Goal: Task Accomplishment & Management: Use online tool/utility

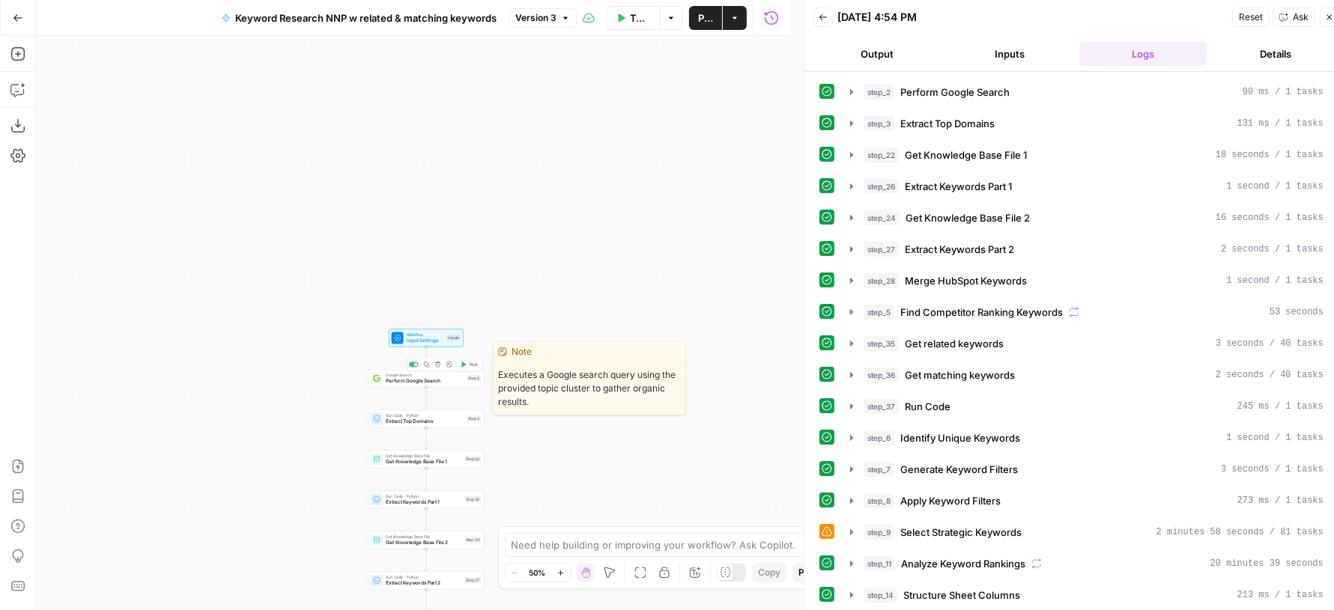
click at [416, 386] on div "Google Search Perform Google Search Step 2 Copy step Delete step Edit Note Test" at bounding box center [427, 379] width 116 height 18
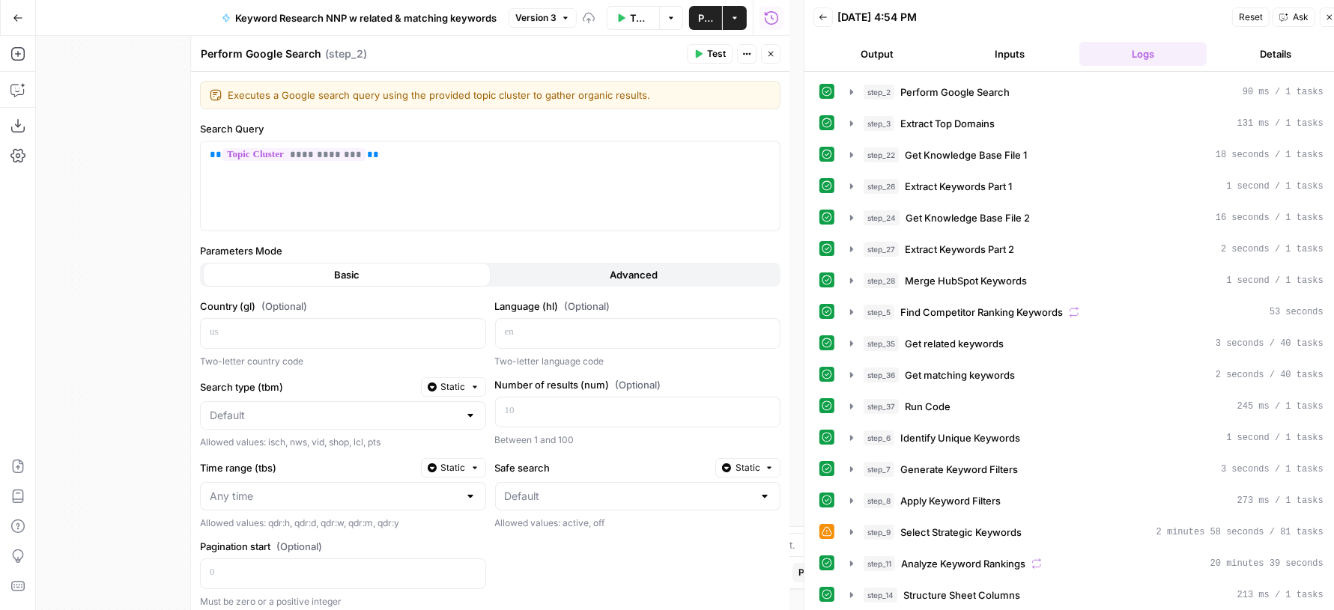
click at [622, 263] on button "Advanced" at bounding box center [635, 275] width 288 height 24
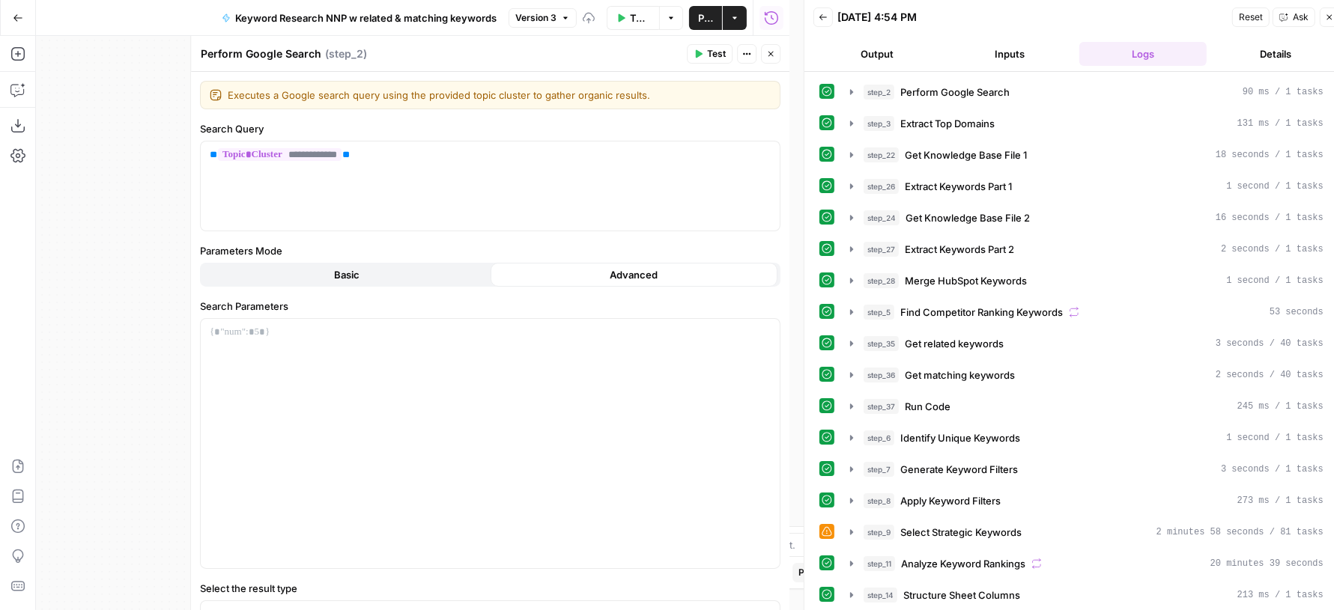
click at [364, 266] on button "Basic" at bounding box center [347, 275] width 288 height 24
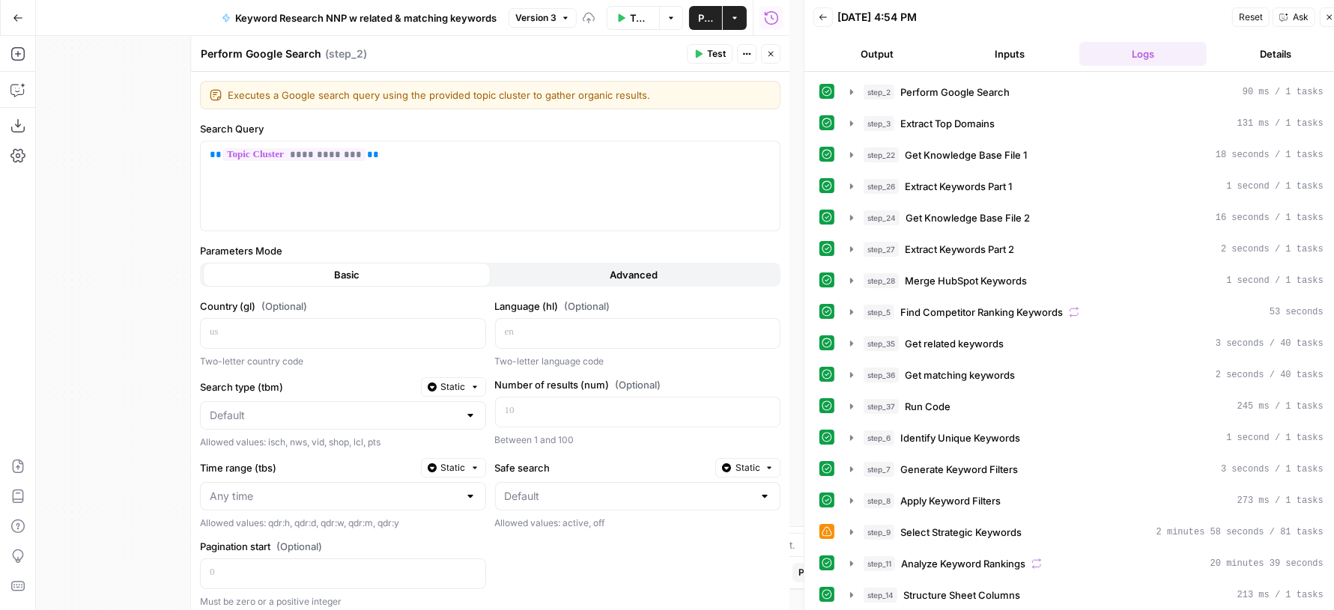
scroll to position [97, 0]
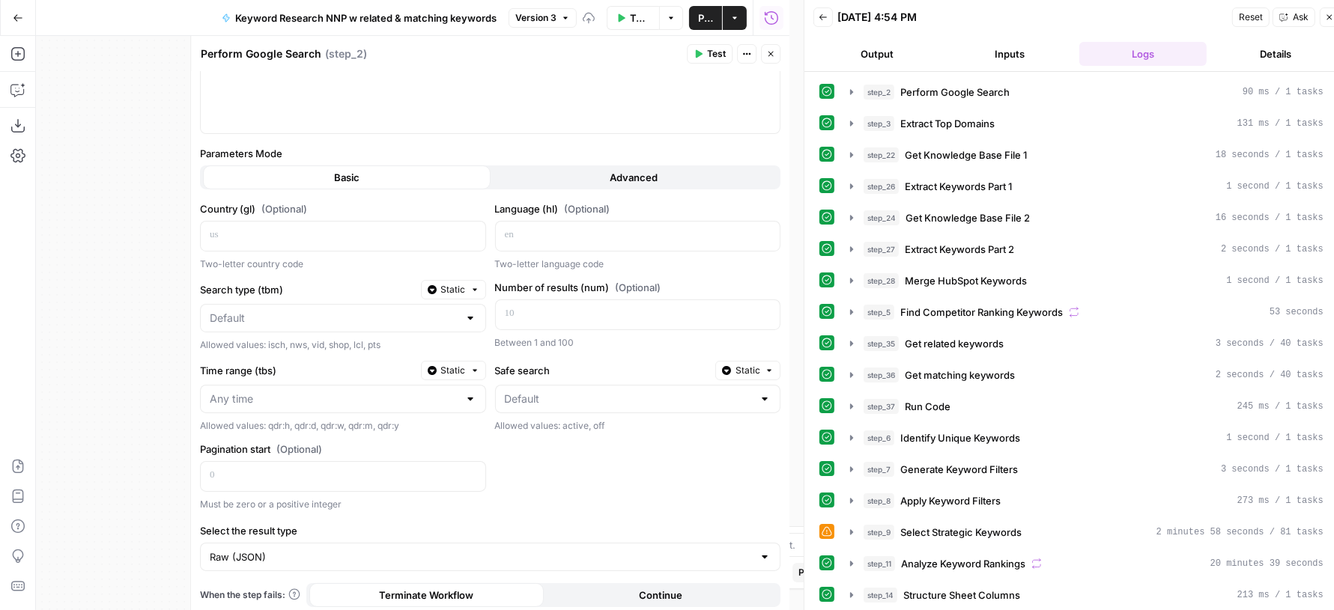
click at [775, 54] on span "Close" at bounding box center [774, 54] width 1 height 1
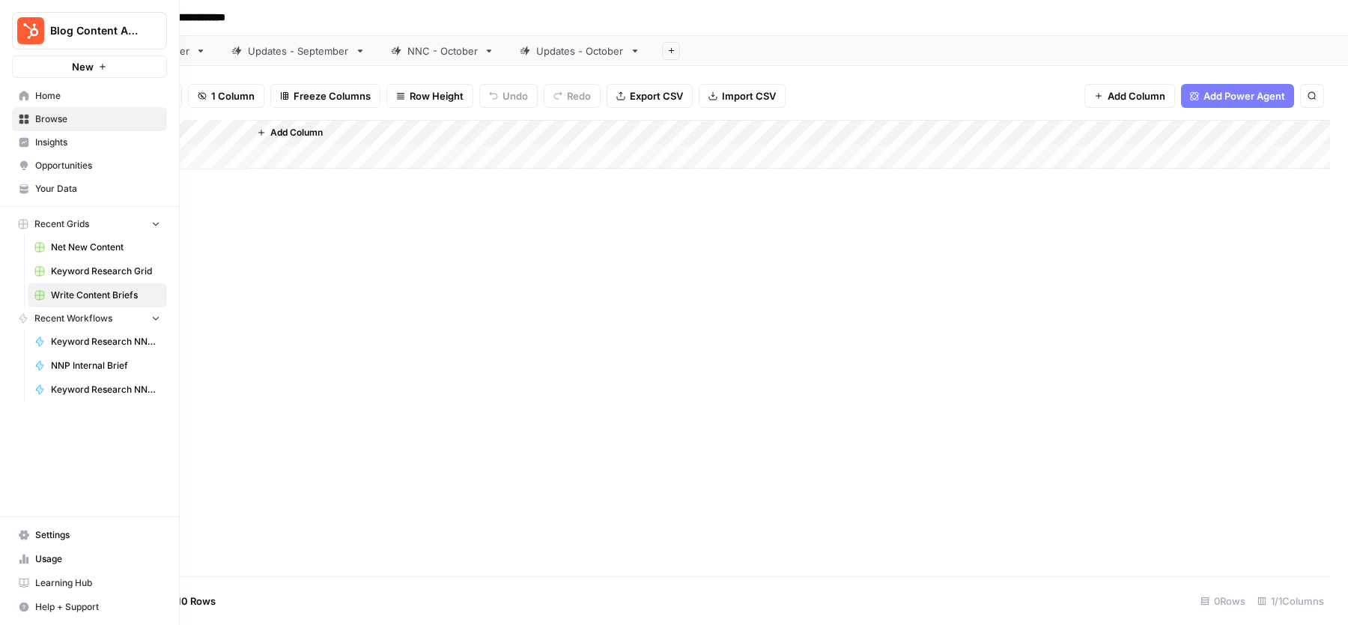
click at [67, 139] on span "Insights" at bounding box center [97, 142] width 125 height 13
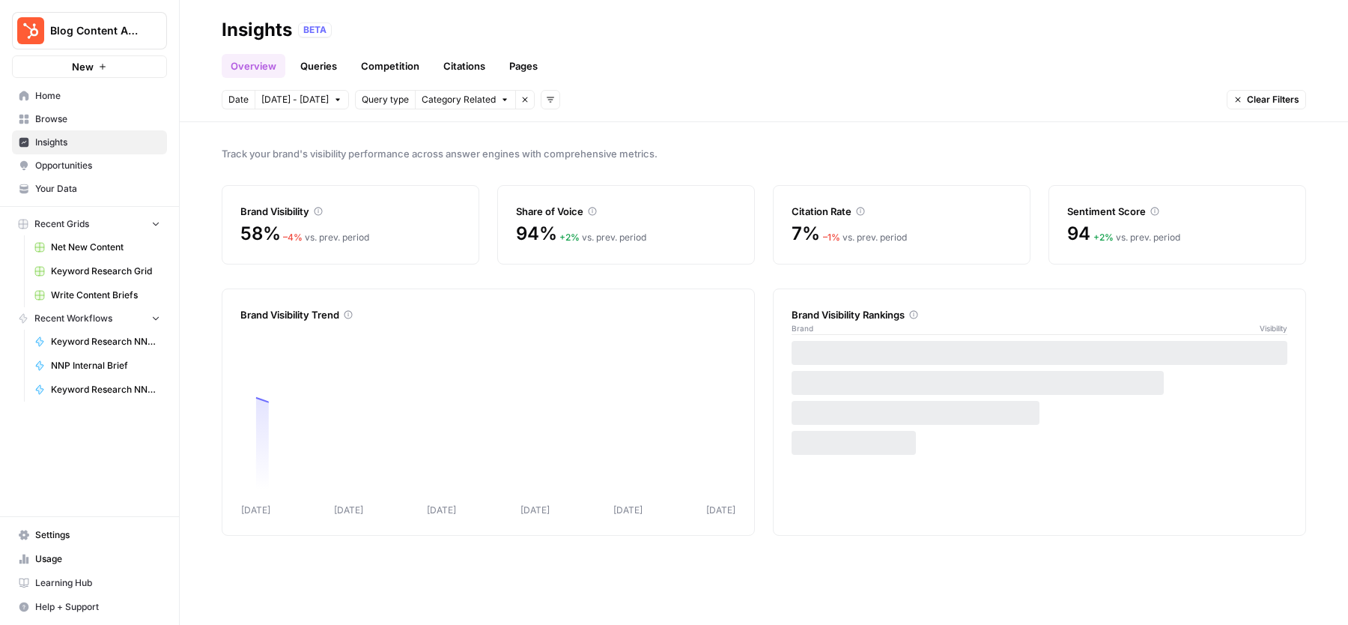
click at [729, 72] on div "Overview Queries Competition Citations Pages" at bounding box center [764, 60] width 1085 height 36
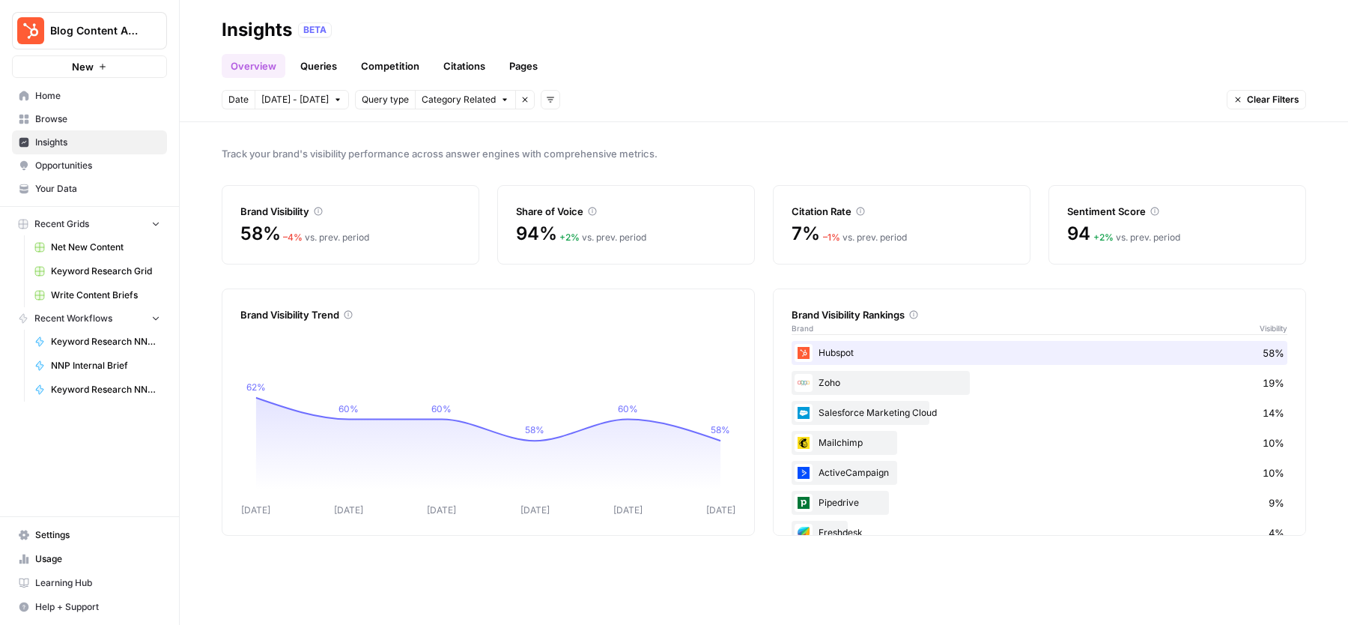
click at [523, 62] on link "Pages" at bounding box center [523, 66] width 46 height 24
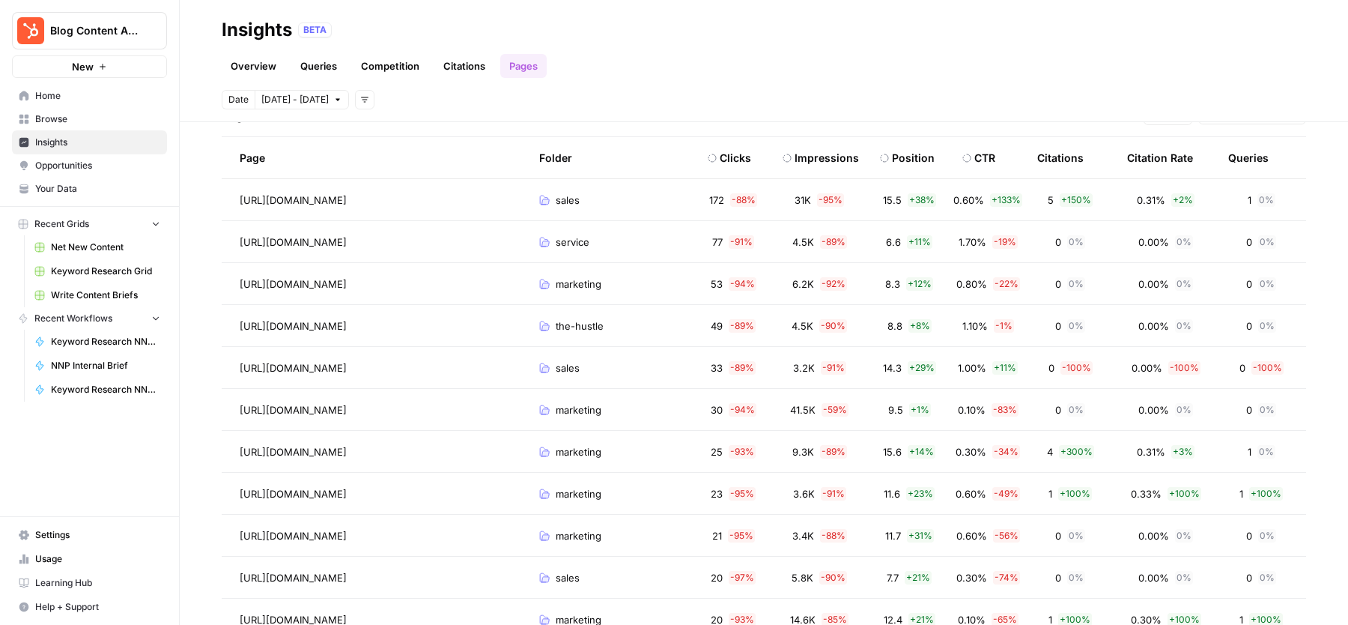
scroll to position [177, 0]
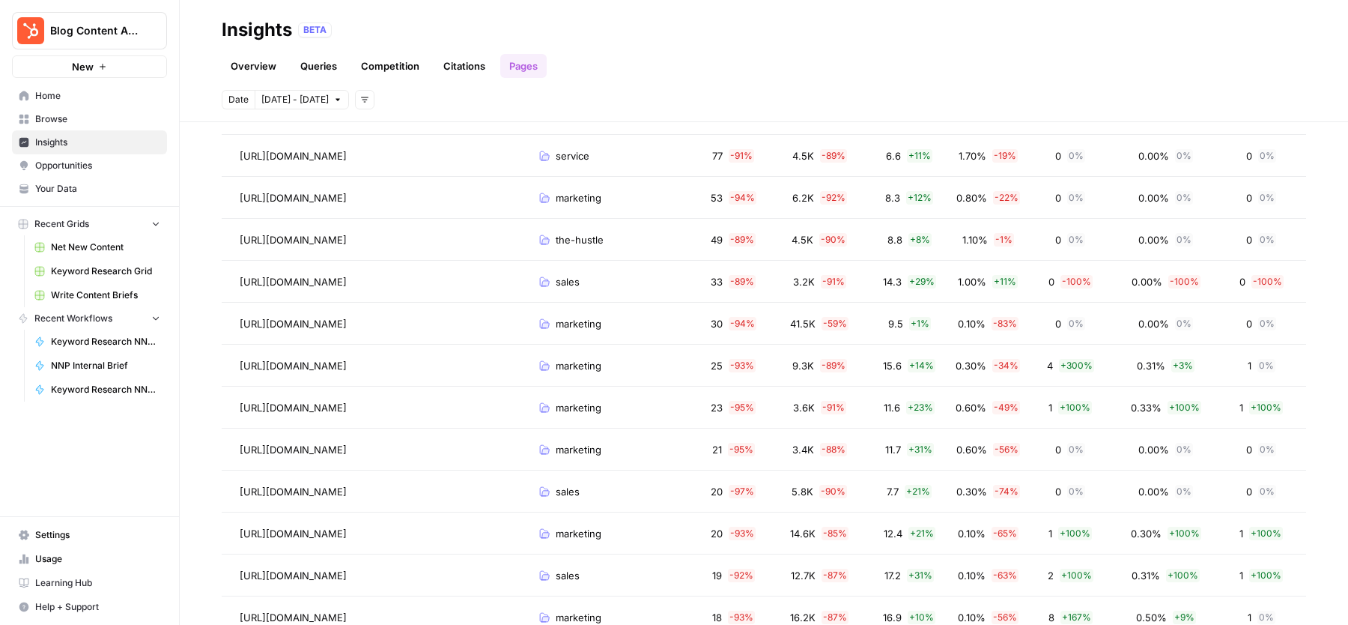
click at [458, 67] on link "Citations" at bounding box center [464, 66] width 60 height 24
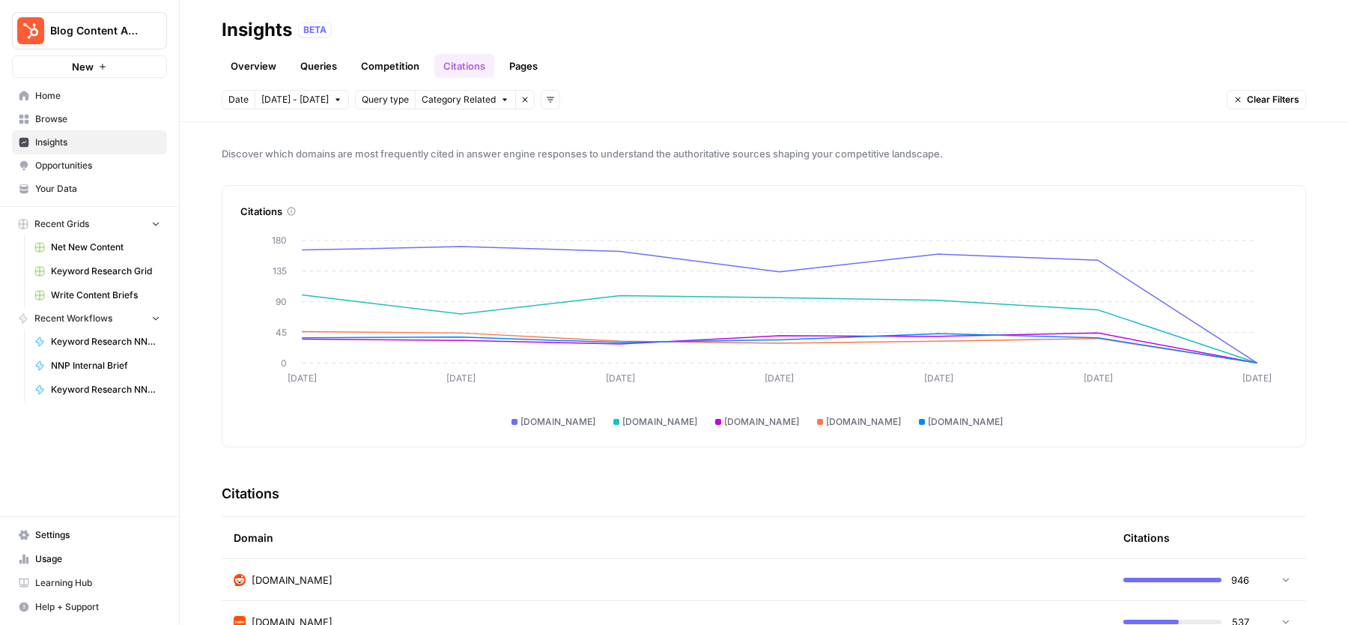
click at [376, 69] on link "Competition" at bounding box center [390, 66] width 76 height 24
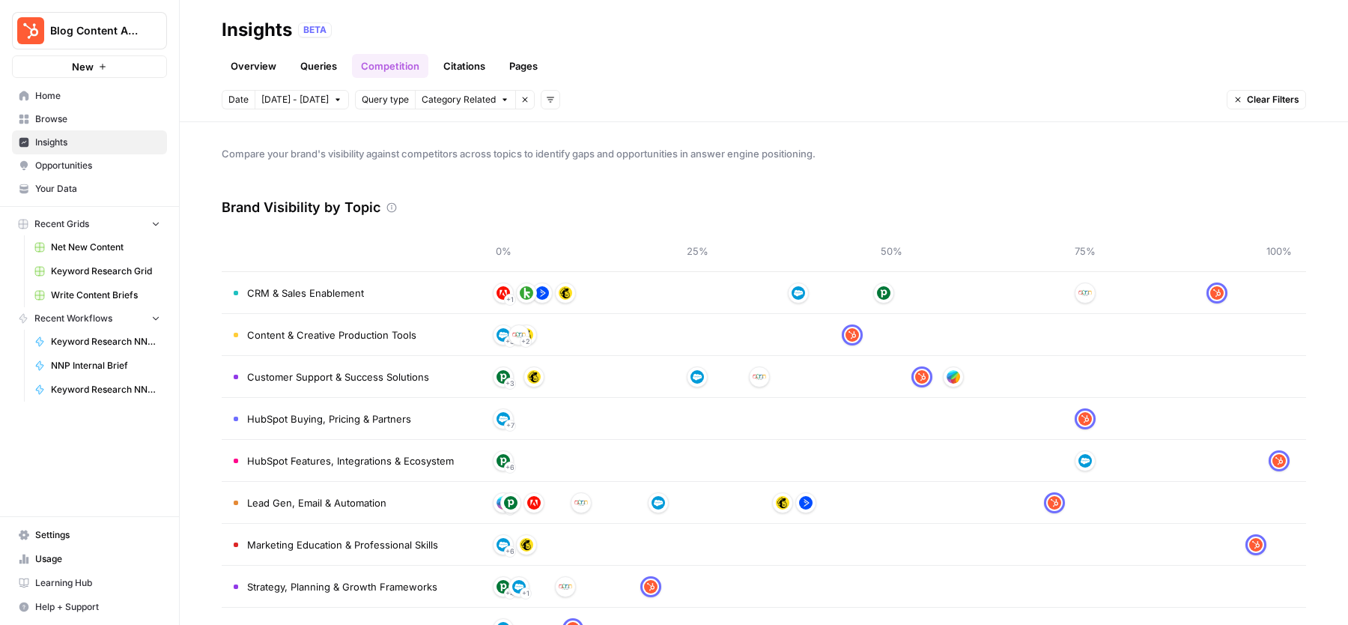
click at [294, 55] on link "Queries" at bounding box center [318, 66] width 55 height 24
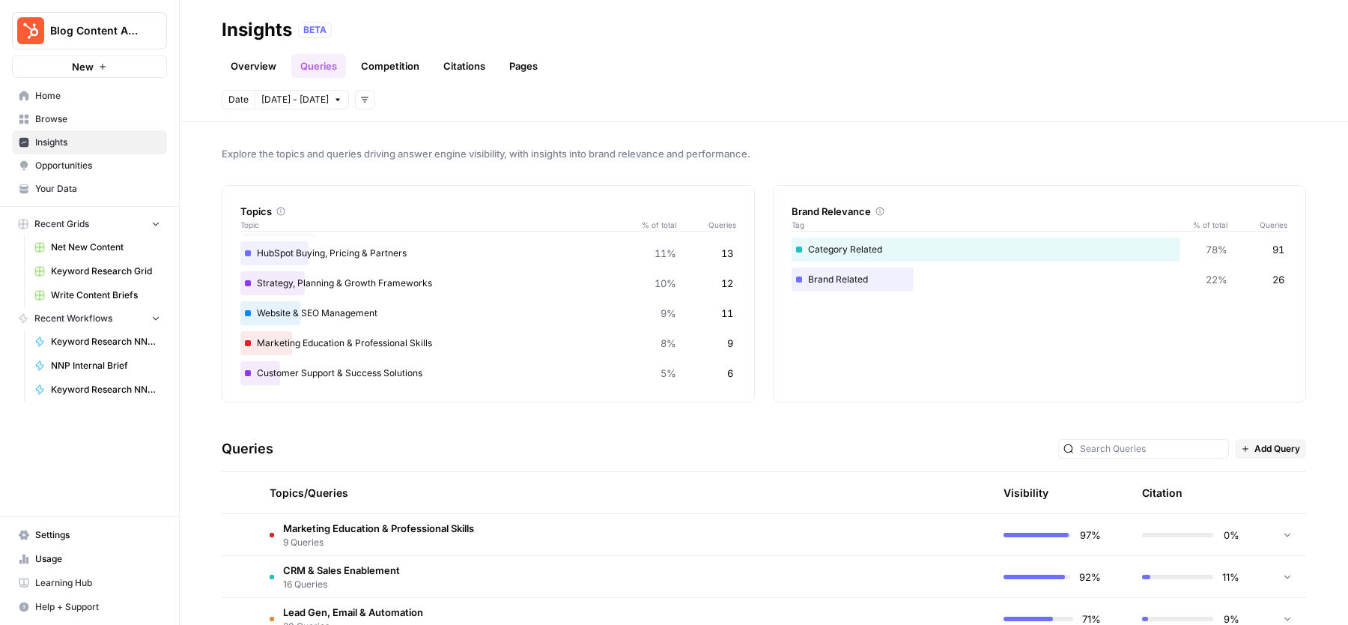
click at [249, 64] on link "Overview" at bounding box center [254, 66] width 64 height 24
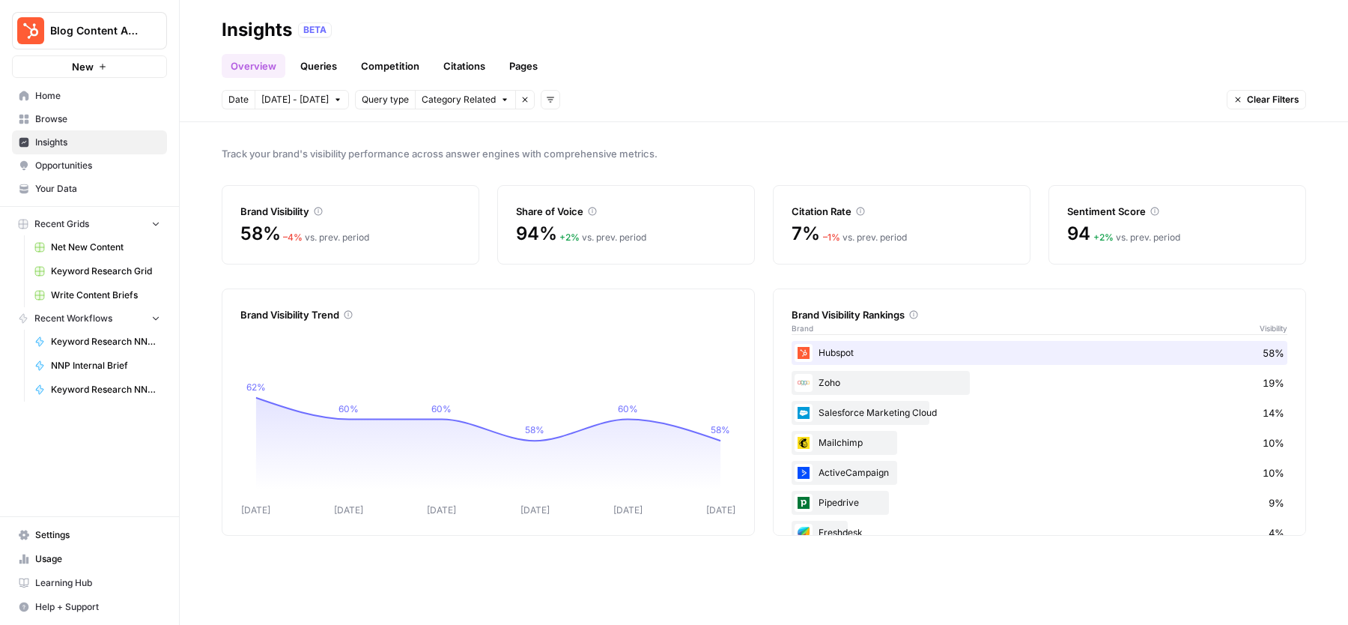
click at [112, 167] on span "Opportunities" at bounding box center [97, 165] width 125 height 13
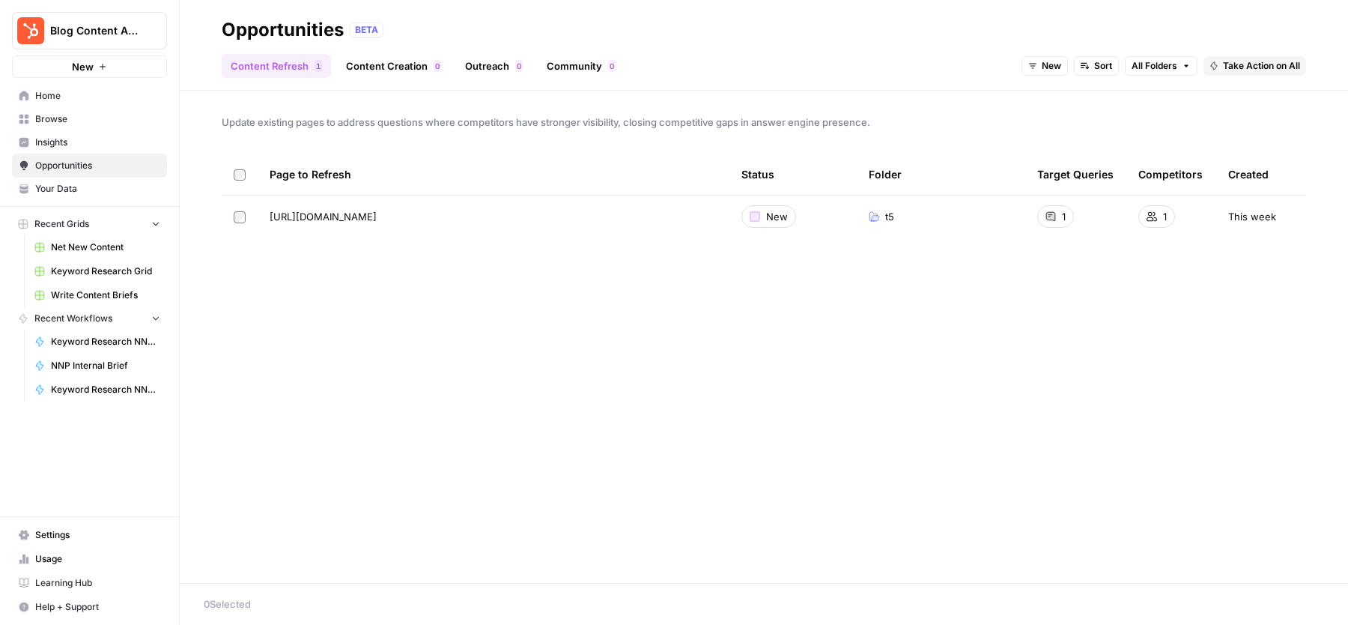
click at [375, 74] on link "Content Creation 0" at bounding box center [393, 66] width 113 height 24
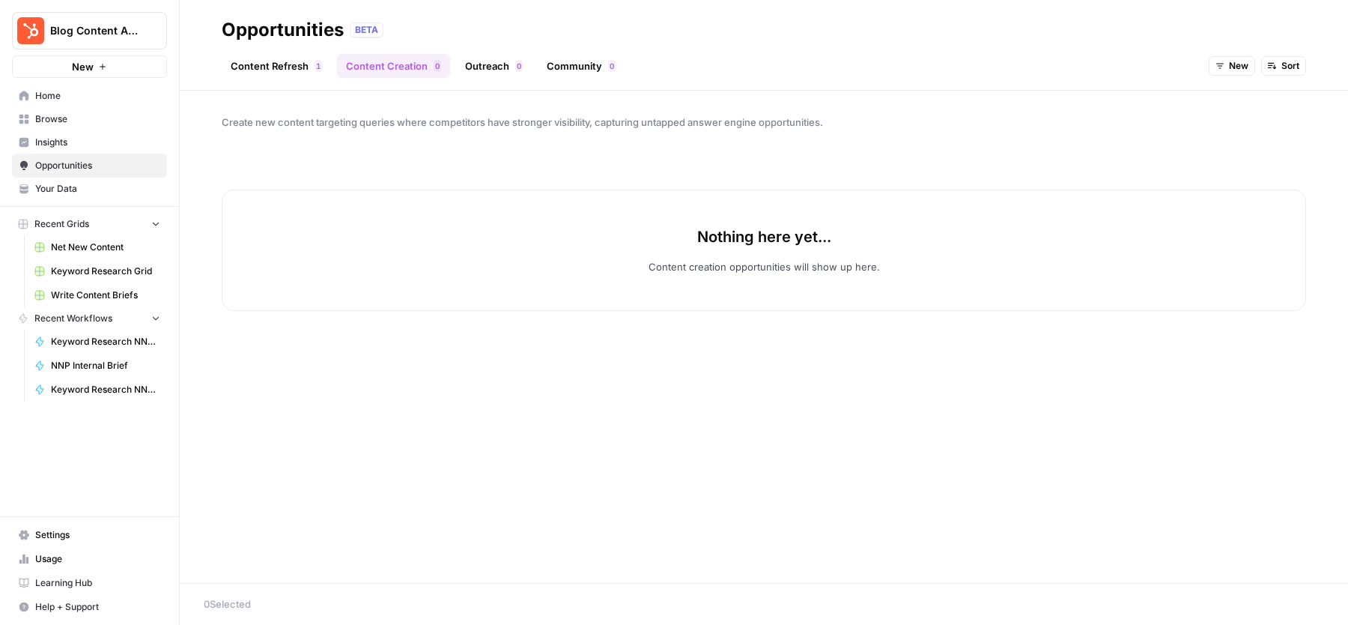
click at [482, 58] on link "Outreach 0" at bounding box center [494, 66] width 76 height 24
click at [612, 56] on link "Community 0" at bounding box center [581, 66] width 87 height 24
click at [407, 67] on link "Content Creation 0" at bounding box center [393, 66] width 113 height 24
click at [286, 60] on link "Content Refresh 1" at bounding box center [276, 66] width 109 height 24
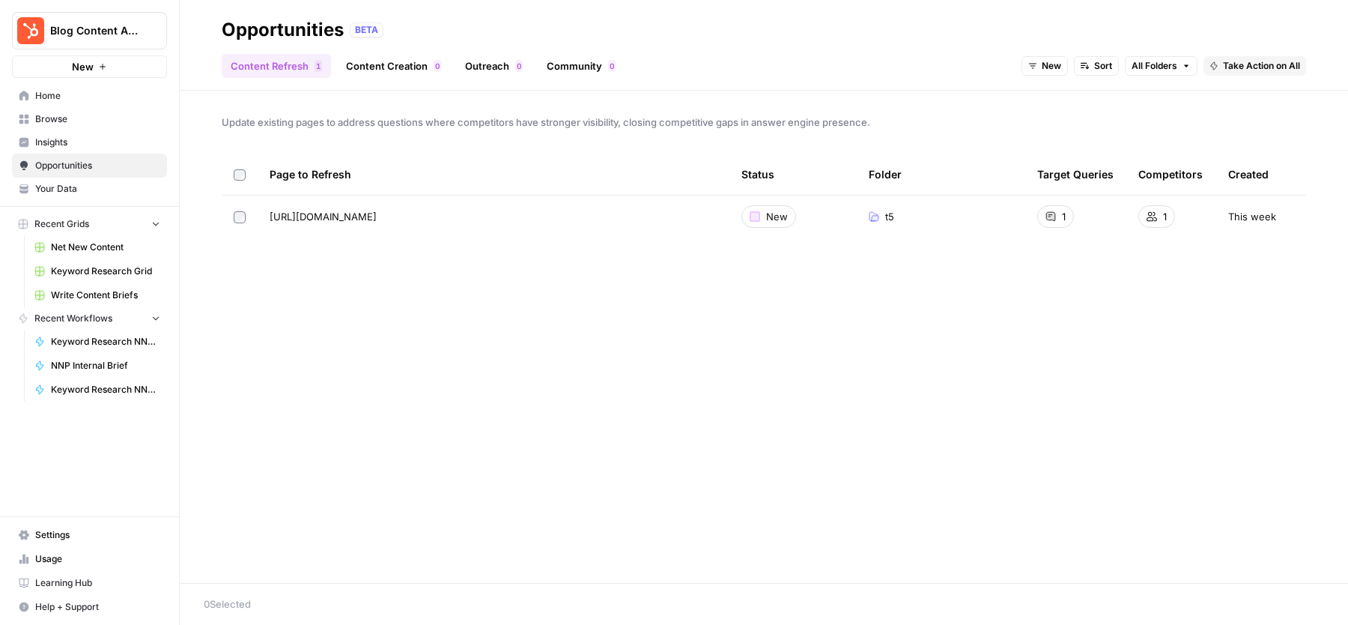
click at [79, 134] on link "Insights" at bounding box center [89, 142] width 155 height 24
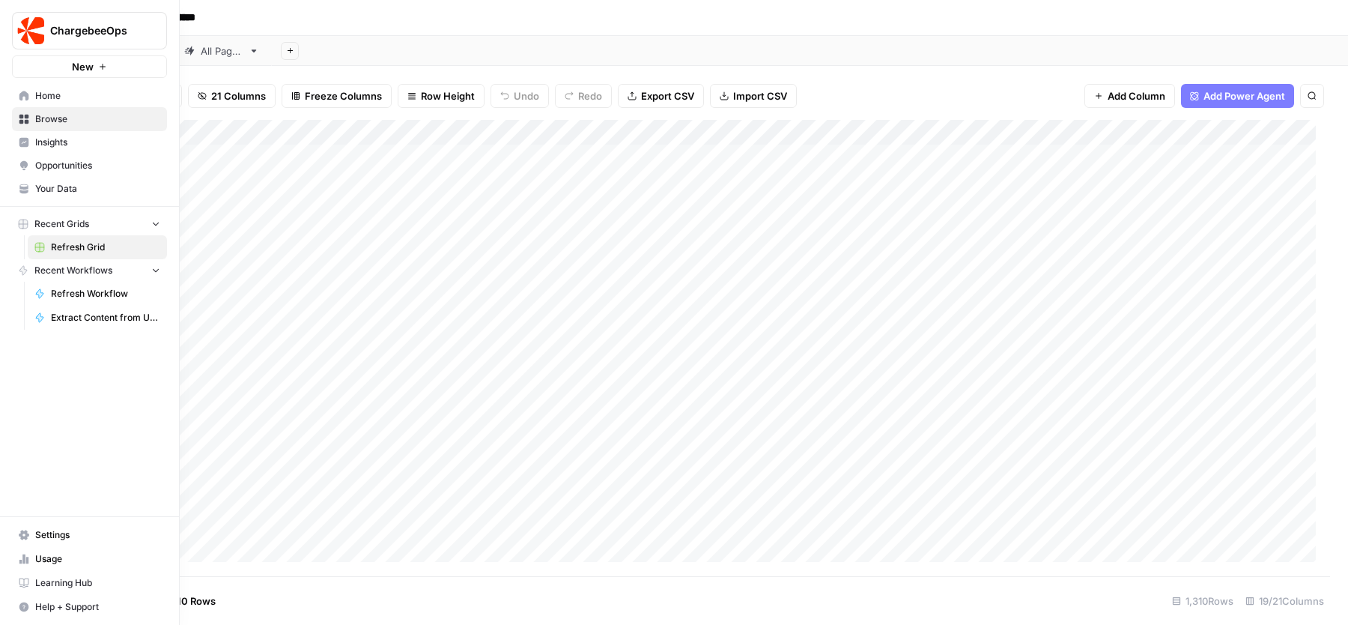
click at [76, 185] on span "Your Data" at bounding box center [97, 188] width 125 height 13
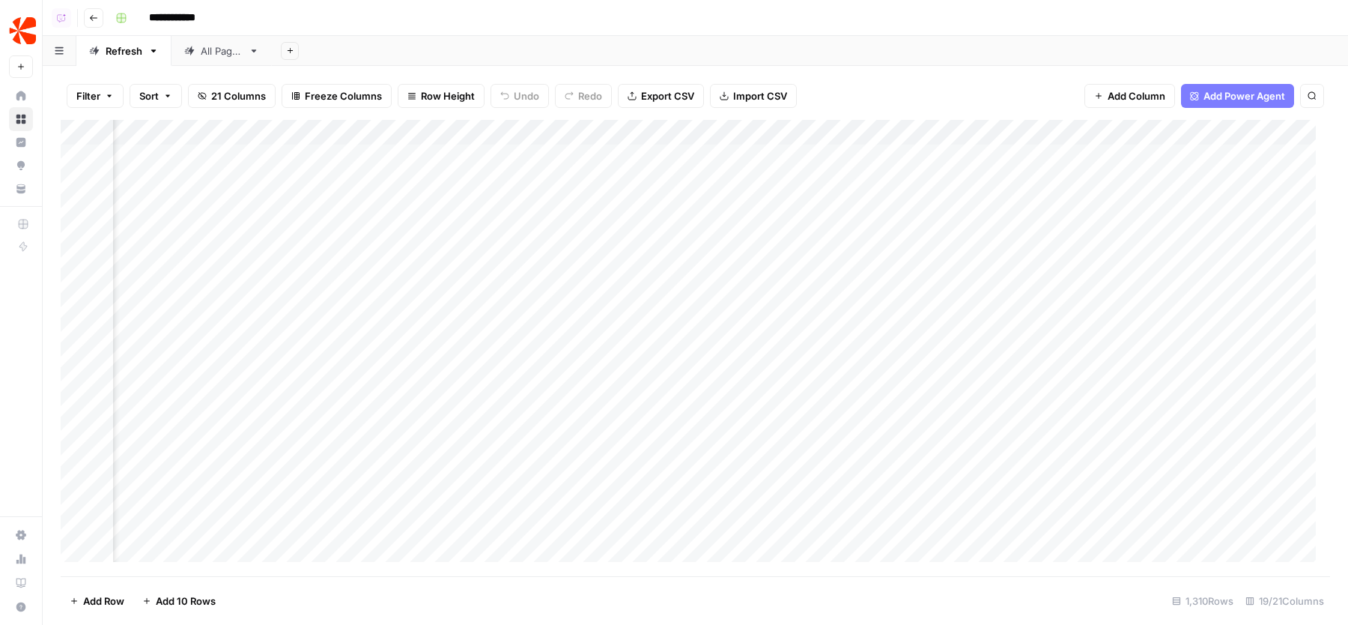
scroll to position [0, 1858]
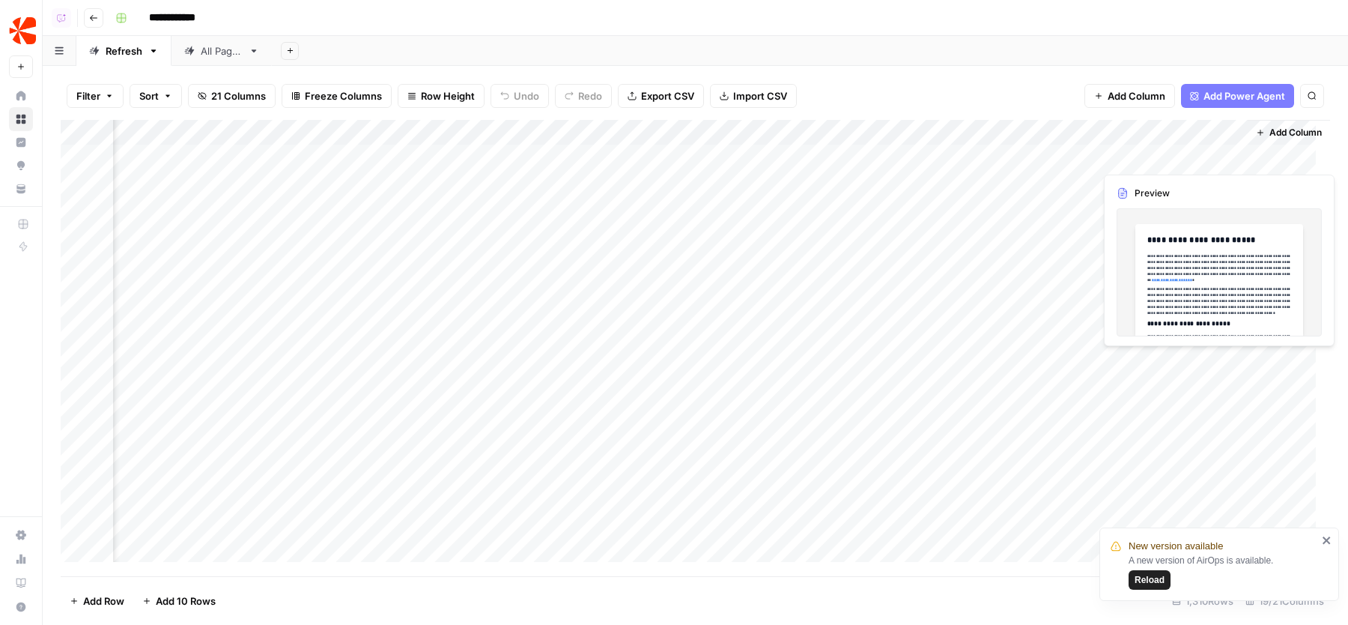
click at [1219, 155] on div "Add Column" at bounding box center [696, 348] width 1270 height 456
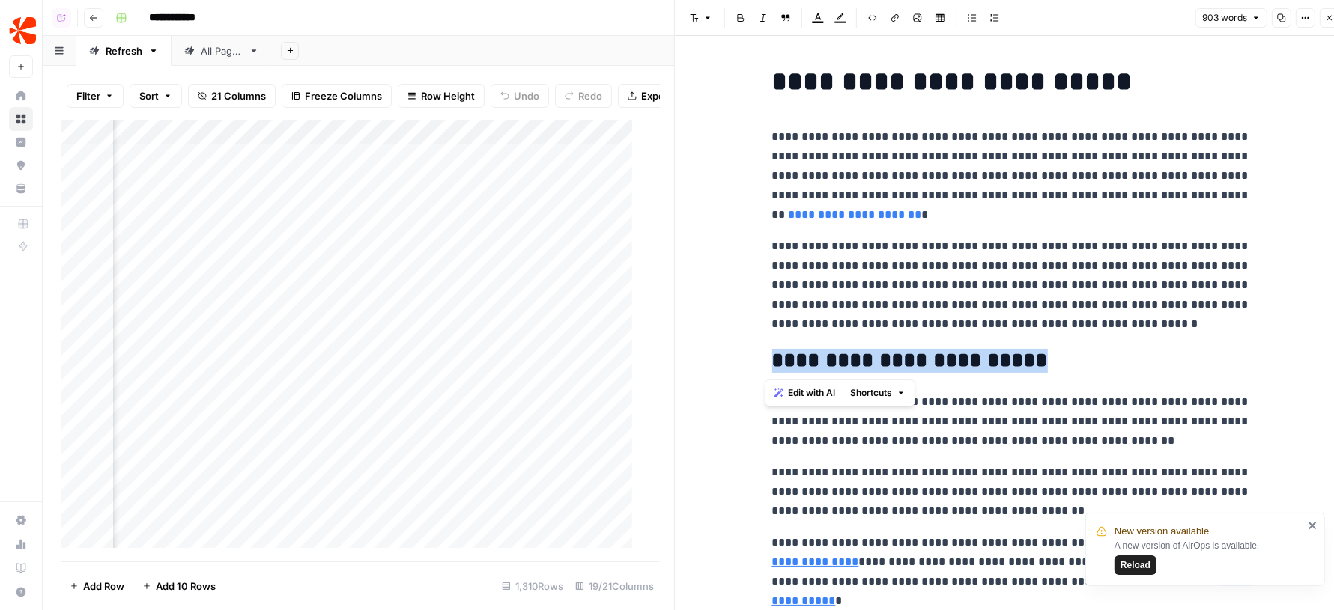
drag, startPoint x: 1056, startPoint y: 351, endPoint x: 715, endPoint y: 351, distance: 341.6
click at [1314, 527] on icon "close" at bounding box center [1312, 525] width 7 height 7
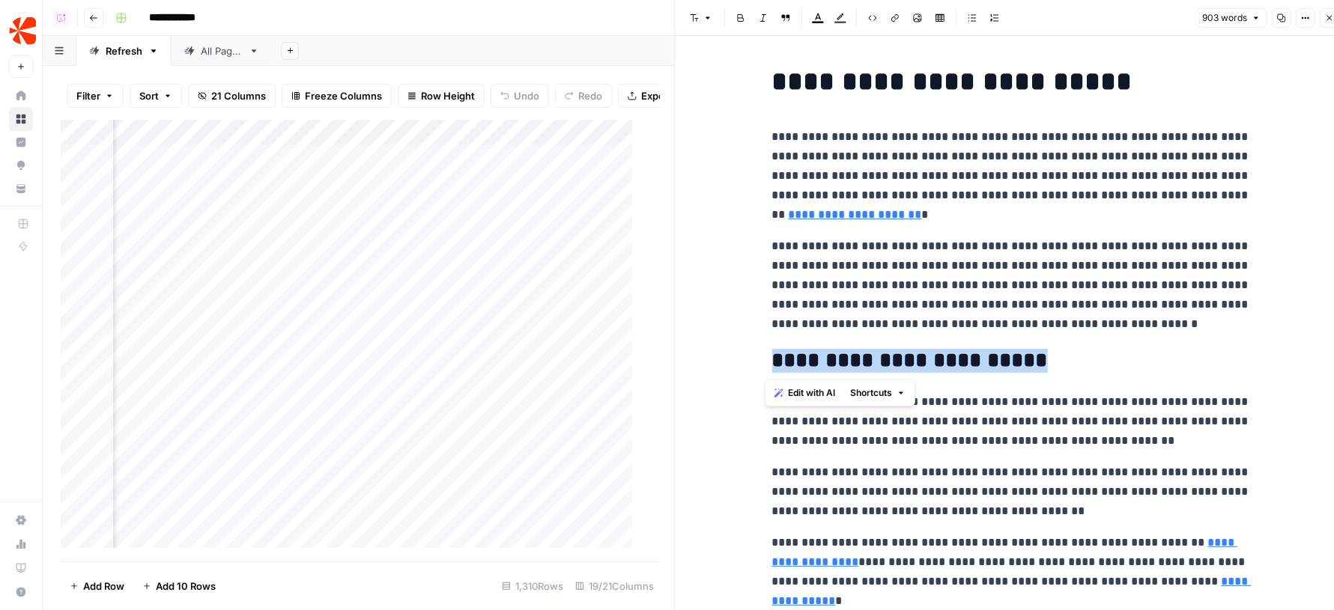
drag, startPoint x: 765, startPoint y: 363, endPoint x: 1047, endPoint y: 365, distance: 282.4
click at [1047, 365] on h2 "**********" at bounding box center [1011, 361] width 479 height 24
drag, startPoint x: 1022, startPoint y: 362, endPoint x: 757, endPoint y: 367, distance: 265.2
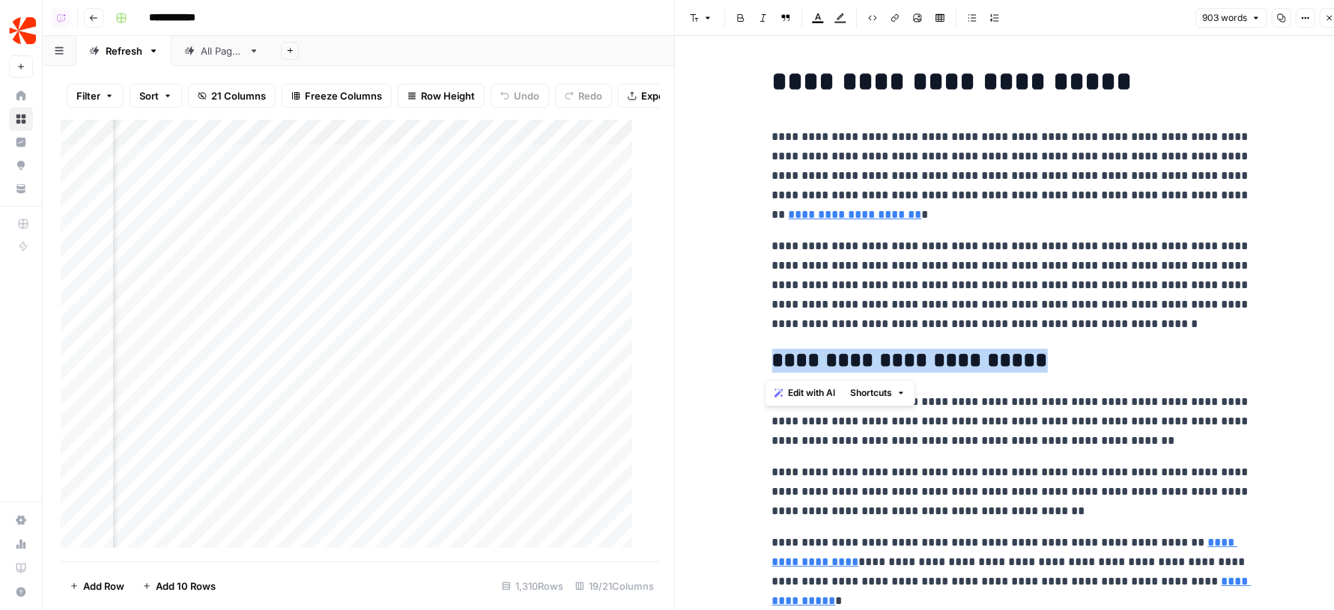
click at [1021, 273] on p "**********" at bounding box center [1011, 285] width 479 height 97
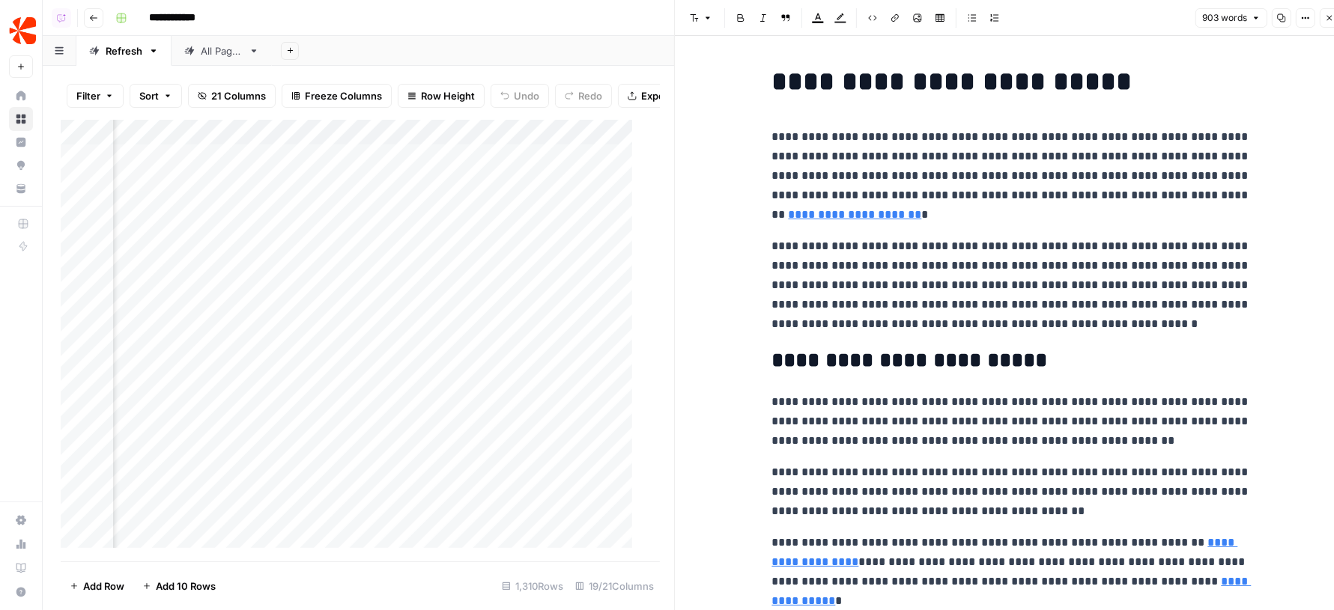
click at [1328, 16] on icon "button" at bounding box center [1329, 17] width 9 height 9
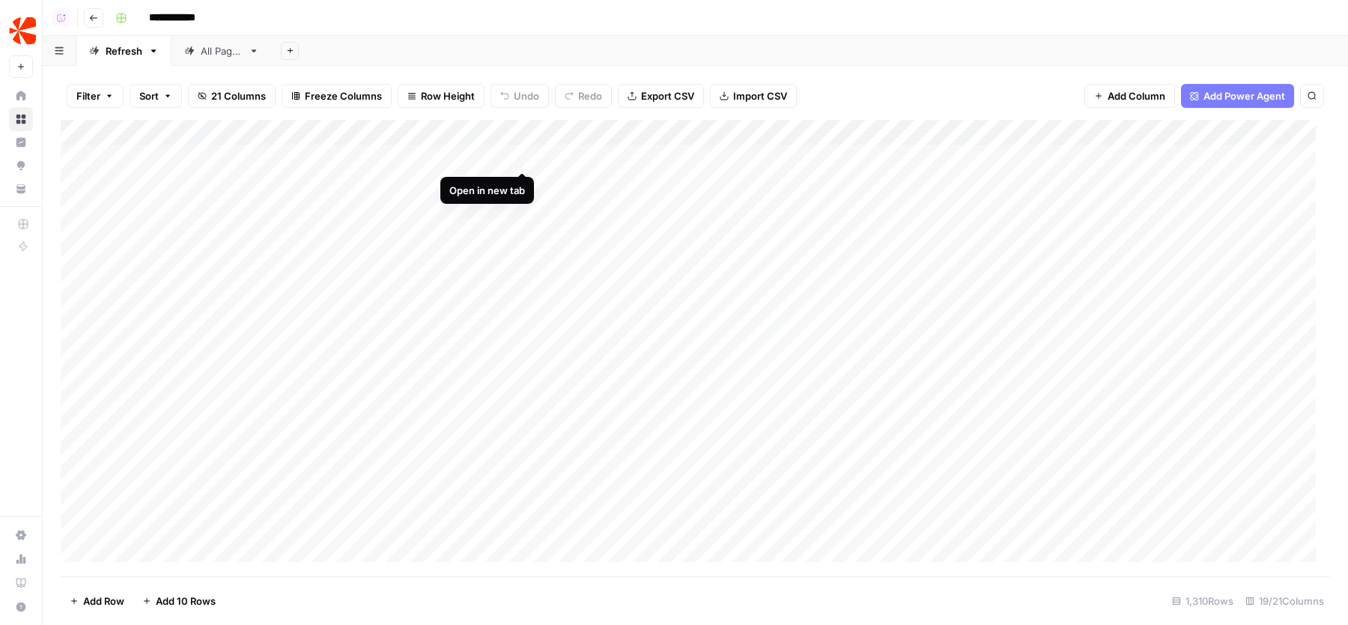
click at [525, 153] on div "Add Column" at bounding box center [696, 348] width 1270 height 456
click at [1220, 157] on div "Add Column" at bounding box center [696, 348] width 1270 height 456
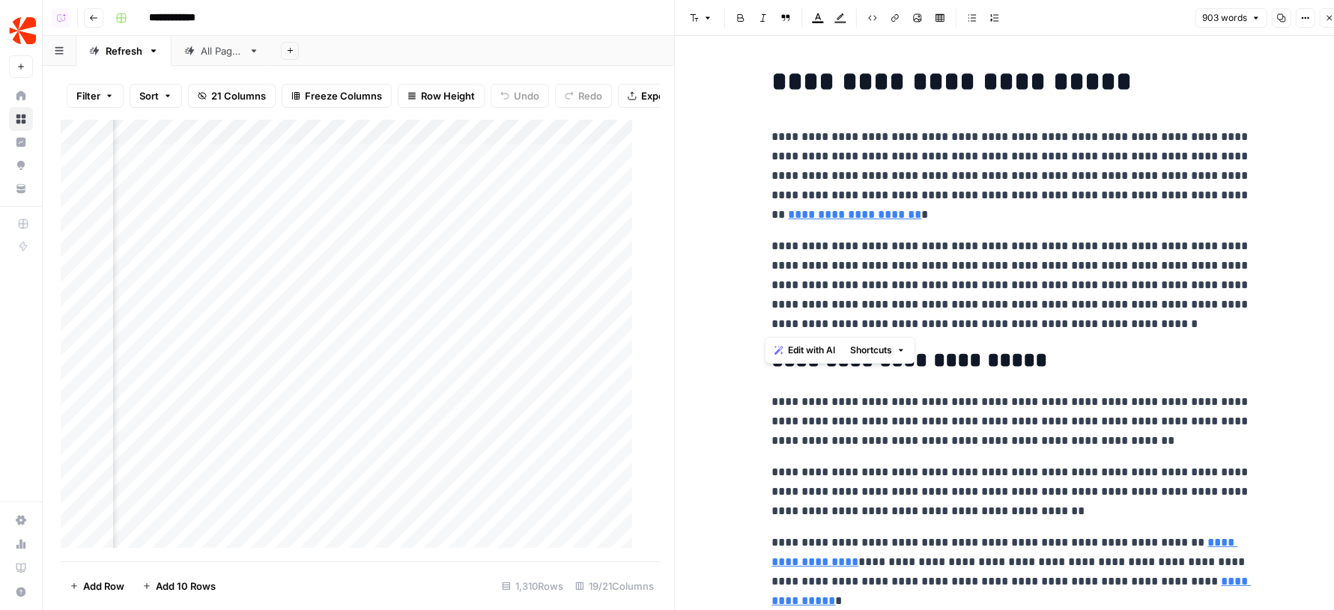
drag, startPoint x: 1151, startPoint y: 333, endPoint x: 765, endPoint y: 133, distance: 434.8
click at [782, 262] on p "**********" at bounding box center [1011, 285] width 479 height 97
drag, startPoint x: 769, startPoint y: 79, endPoint x: 1079, endPoint y: 345, distance: 408.5
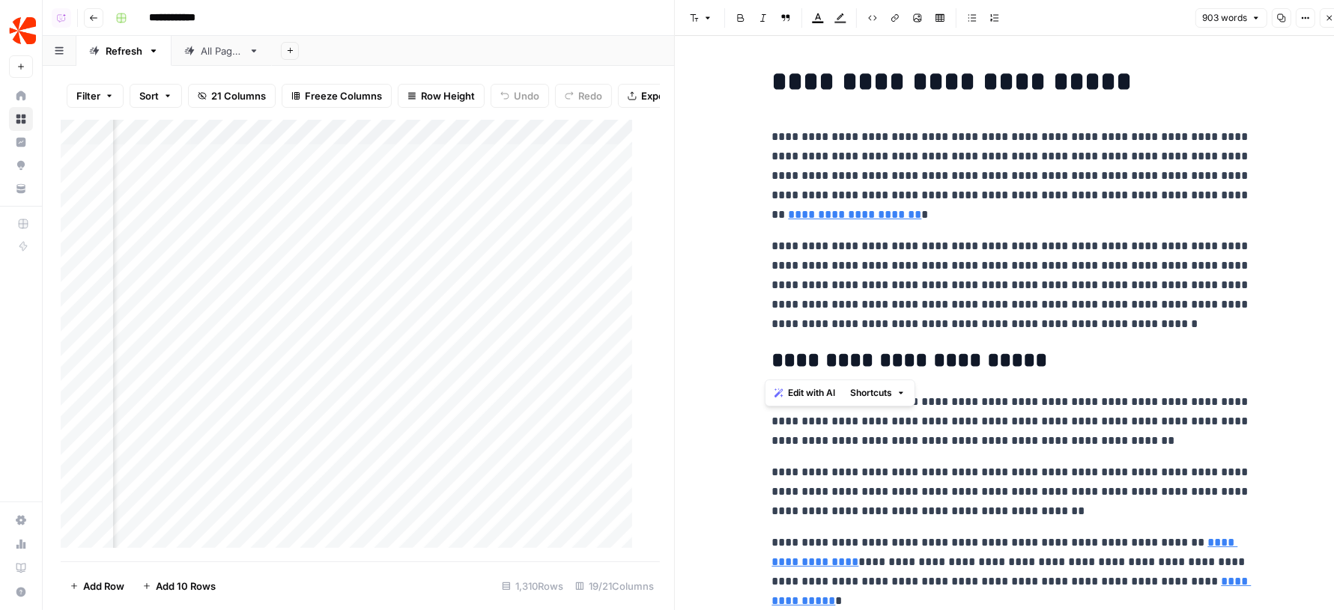
click at [992, 349] on h2 "**********" at bounding box center [1011, 361] width 479 height 24
drag, startPoint x: 754, startPoint y: 82, endPoint x: 1138, endPoint y: 329, distance: 456.5
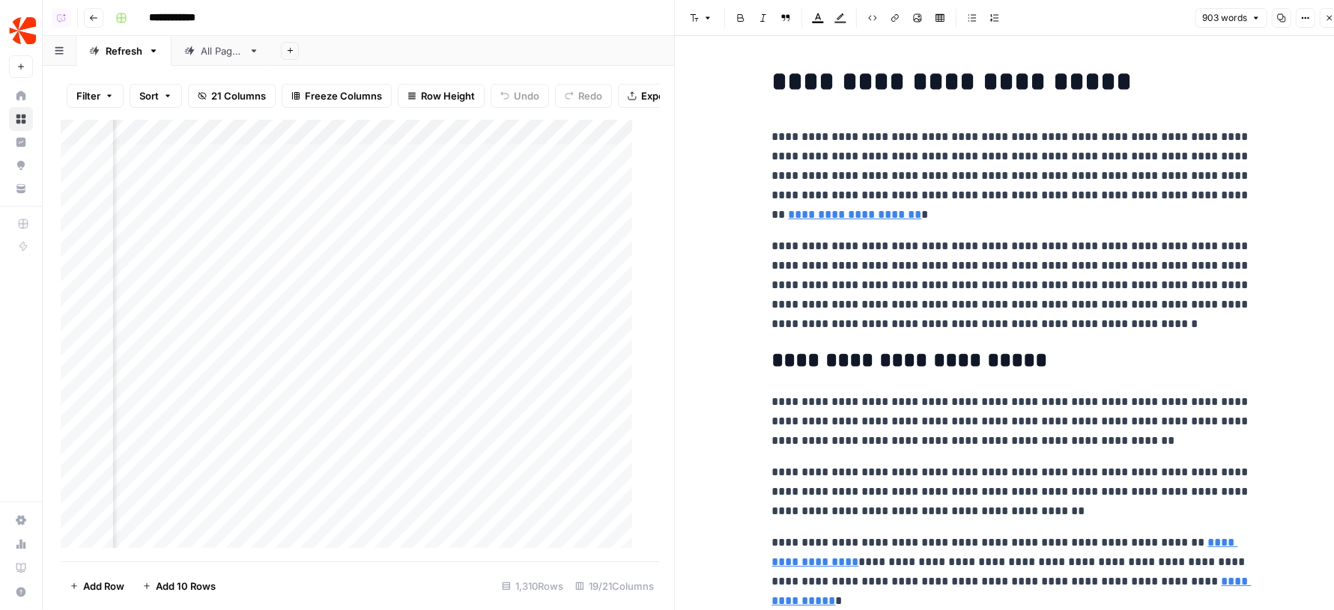
click at [1325, 16] on icon "button" at bounding box center [1329, 17] width 9 height 9
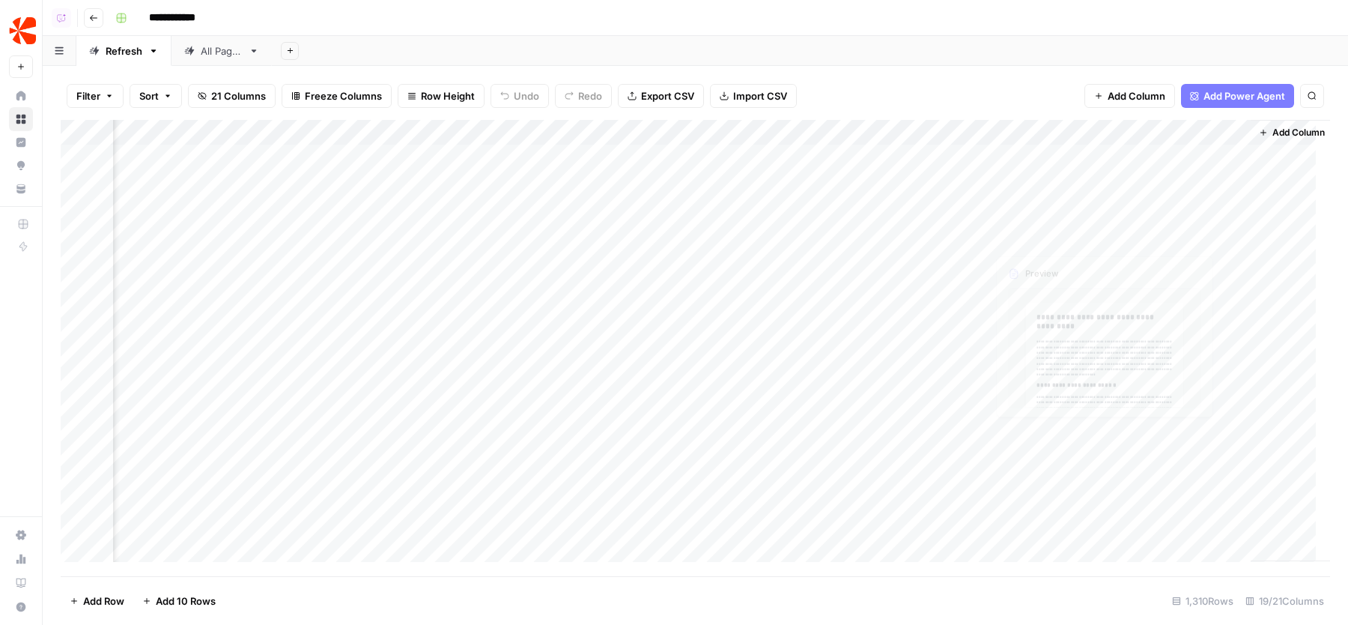
scroll to position [0, 1858]
click at [968, 70] on div "Filter Sort 21 Columns Freeze Columns Row Height Undo Redo Export CSV Import CS…" at bounding box center [696, 345] width 1306 height 559
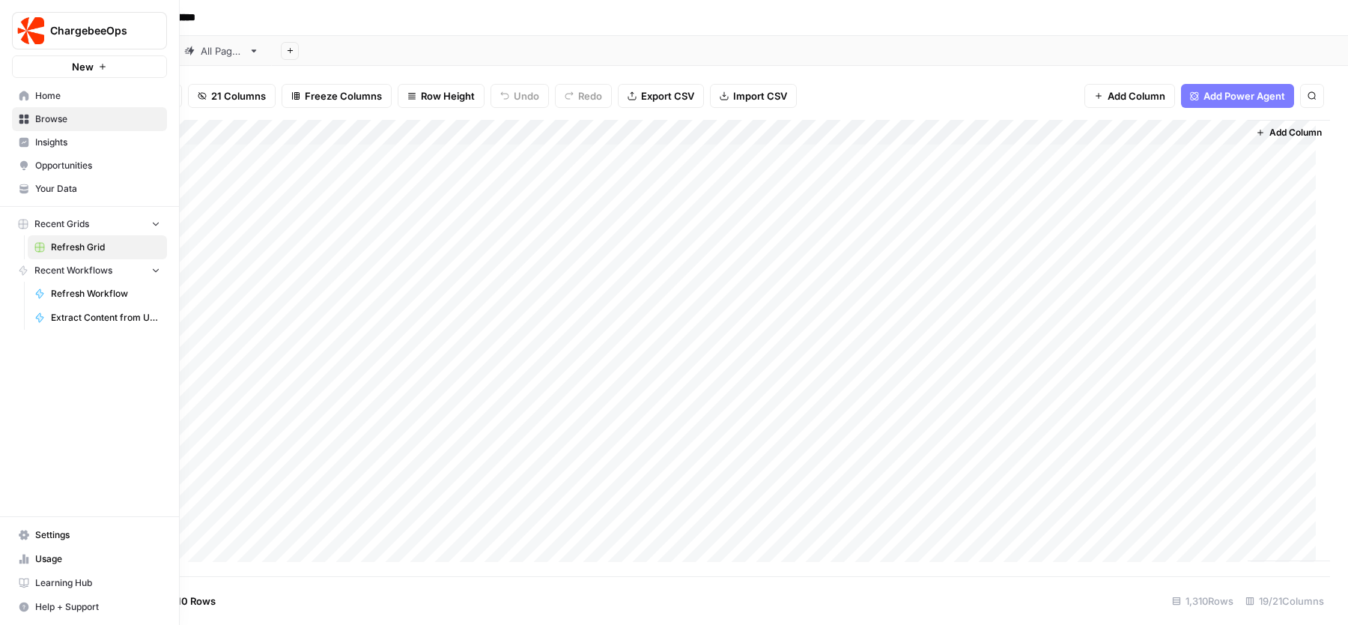
click at [74, 532] on span "Settings" at bounding box center [97, 534] width 125 height 13
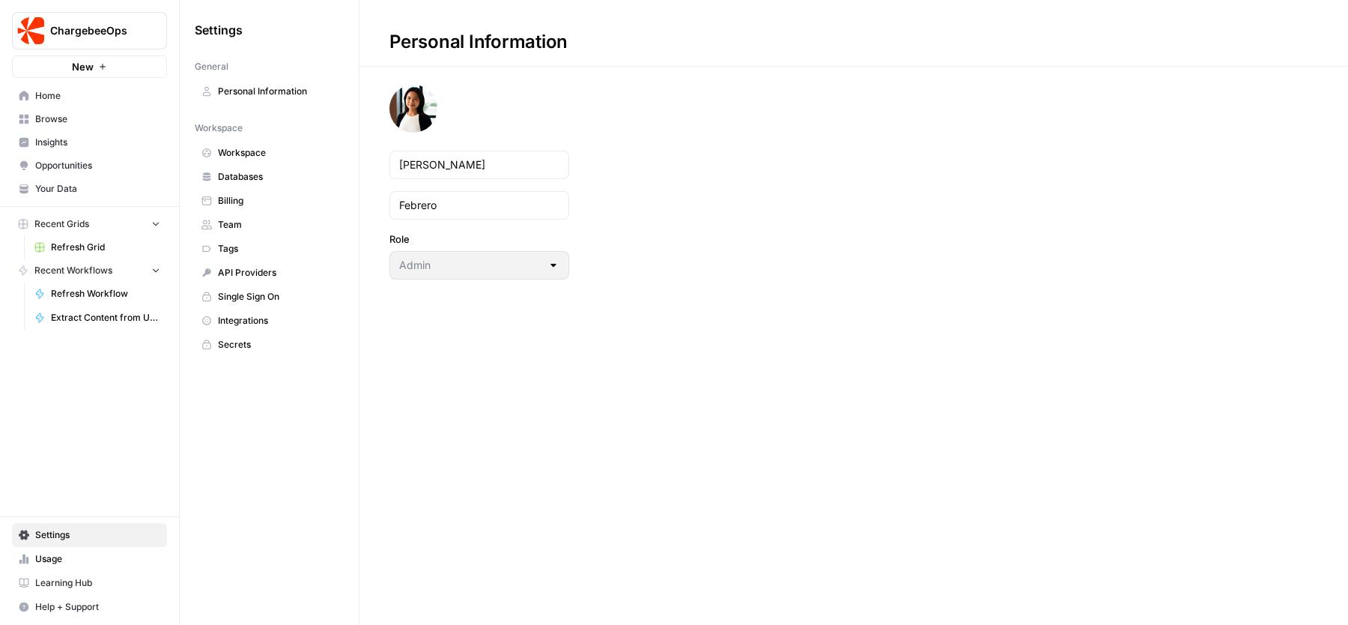
click at [249, 309] on link "Integrations" at bounding box center [269, 321] width 149 height 24
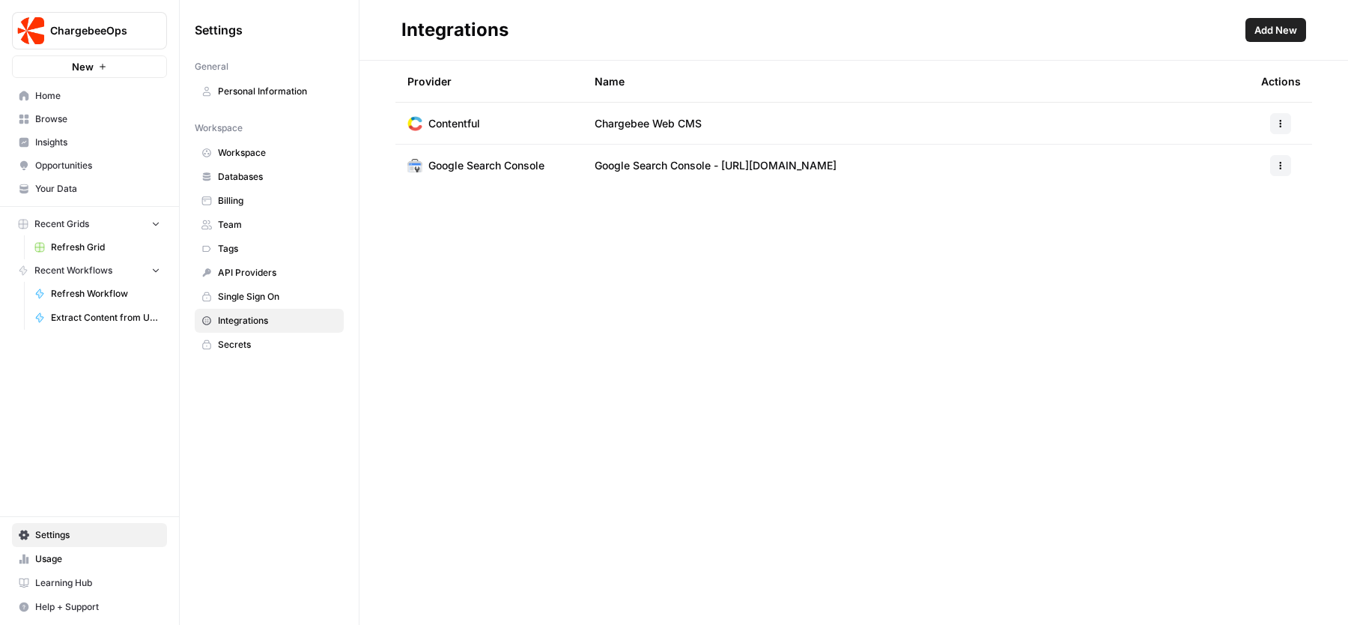
click at [762, 231] on div "Integrations Add New Provider Name Actions Contentful Chargebee Web CMS Google …" at bounding box center [854, 312] width 989 height 625
drag, startPoint x: 460, startPoint y: 122, endPoint x: 697, endPoint y: 122, distance: 236.7
click at [697, 122] on tr "Contentful Chargebee Web CMS" at bounding box center [853, 124] width 917 height 42
click at [622, 336] on div "Integrations Add New Provider Name Actions Contentful Chargebee Web CMS Google …" at bounding box center [854, 312] width 989 height 625
click at [70, 244] on span "Refresh Grid" at bounding box center [105, 246] width 109 height 13
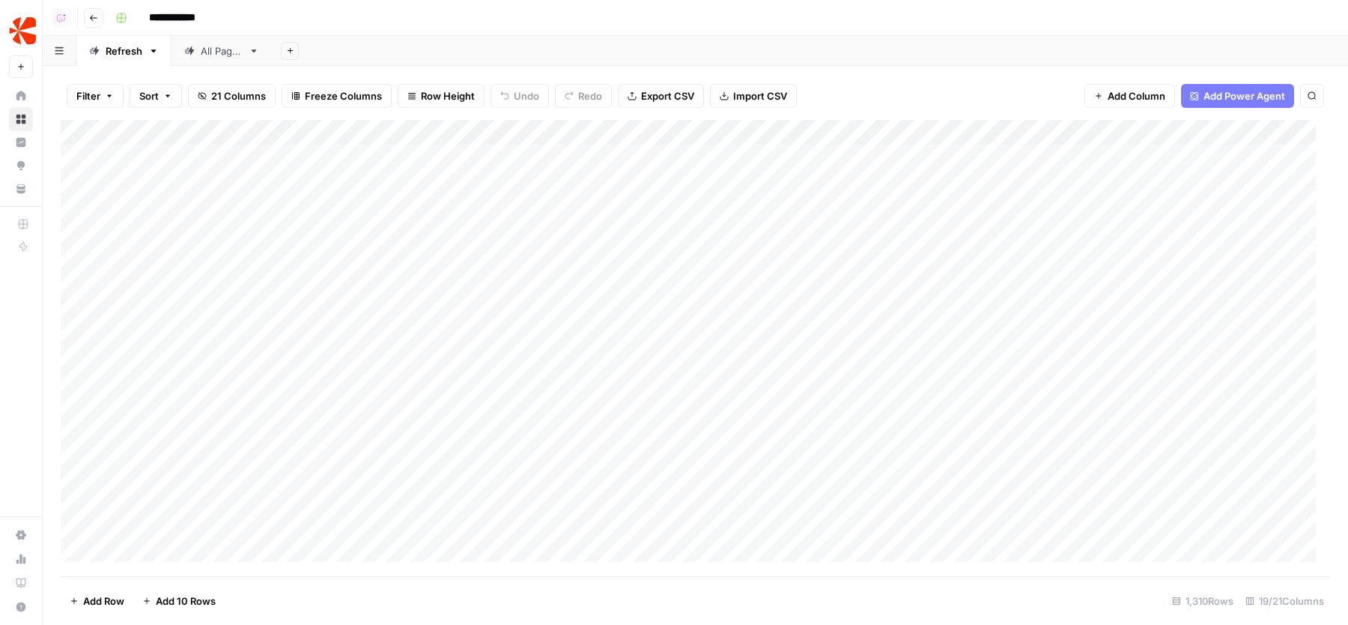
click at [549, 31] on header "**********" at bounding box center [696, 18] width 1306 height 36
click at [903, 40] on div "Add Sheet" at bounding box center [810, 51] width 1076 height 30
click at [921, 45] on div "Add Sheet" at bounding box center [810, 51] width 1076 height 30
click at [1296, 130] on span "Add Column" at bounding box center [1296, 132] width 52 height 13
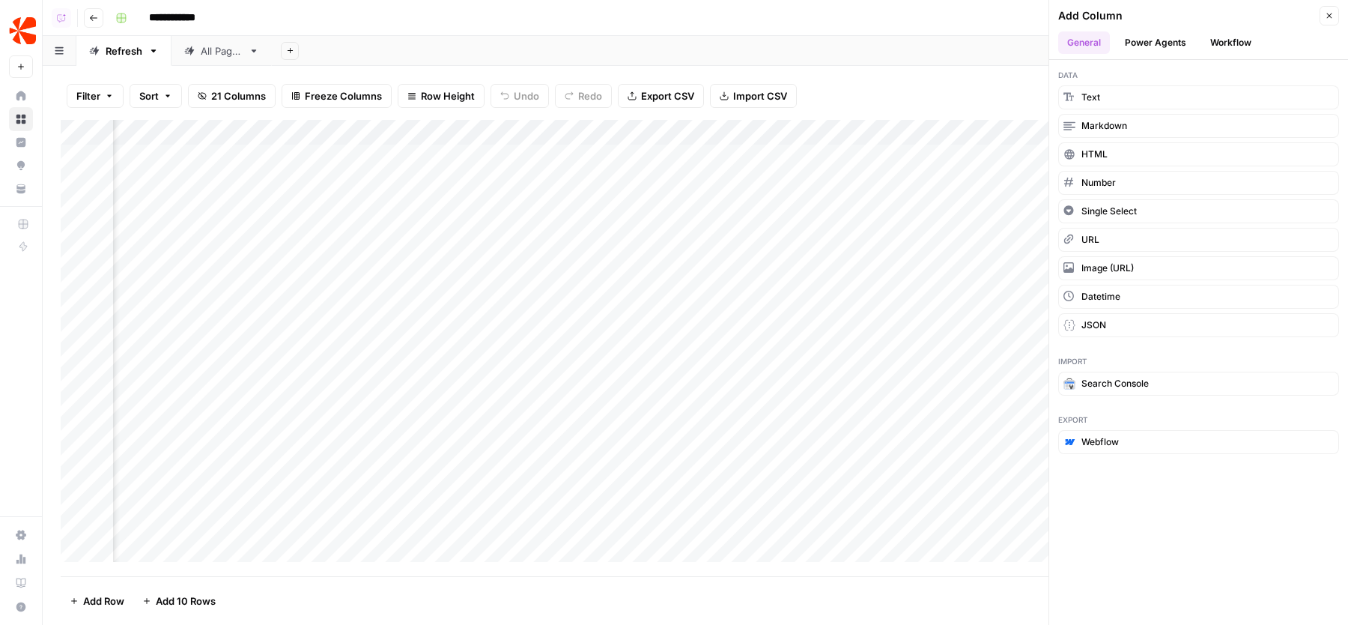
click at [1216, 46] on button "Workflow" at bounding box center [1230, 42] width 59 height 22
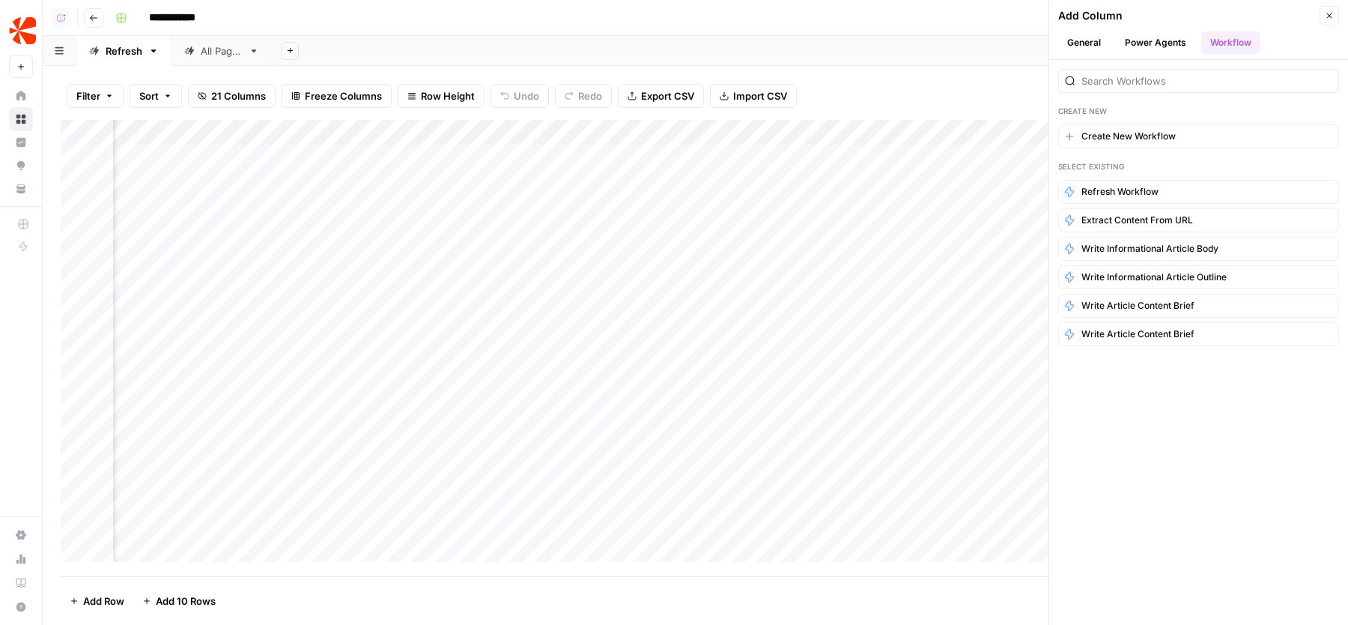
click at [1334, 18] on button "Close" at bounding box center [1329, 15] width 19 height 19
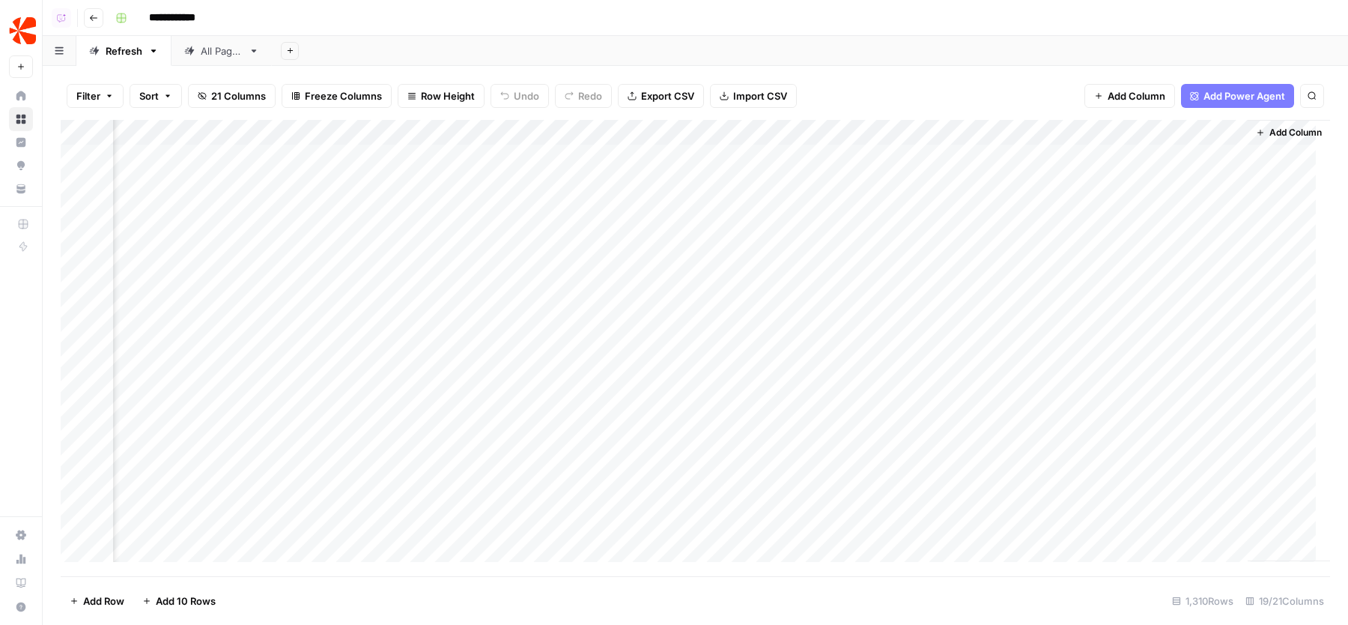
click at [494, 11] on div "**********" at bounding box center [721, 18] width 1224 height 24
click at [443, 44] on div "Add Sheet" at bounding box center [810, 51] width 1076 height 30
click at [291, 54] on icon "button" at bounding box center [290, 50] width 8 height 8
click at [368, 191] on div "Google Search Console" at bounding box center [365, 197] width 110 height 15
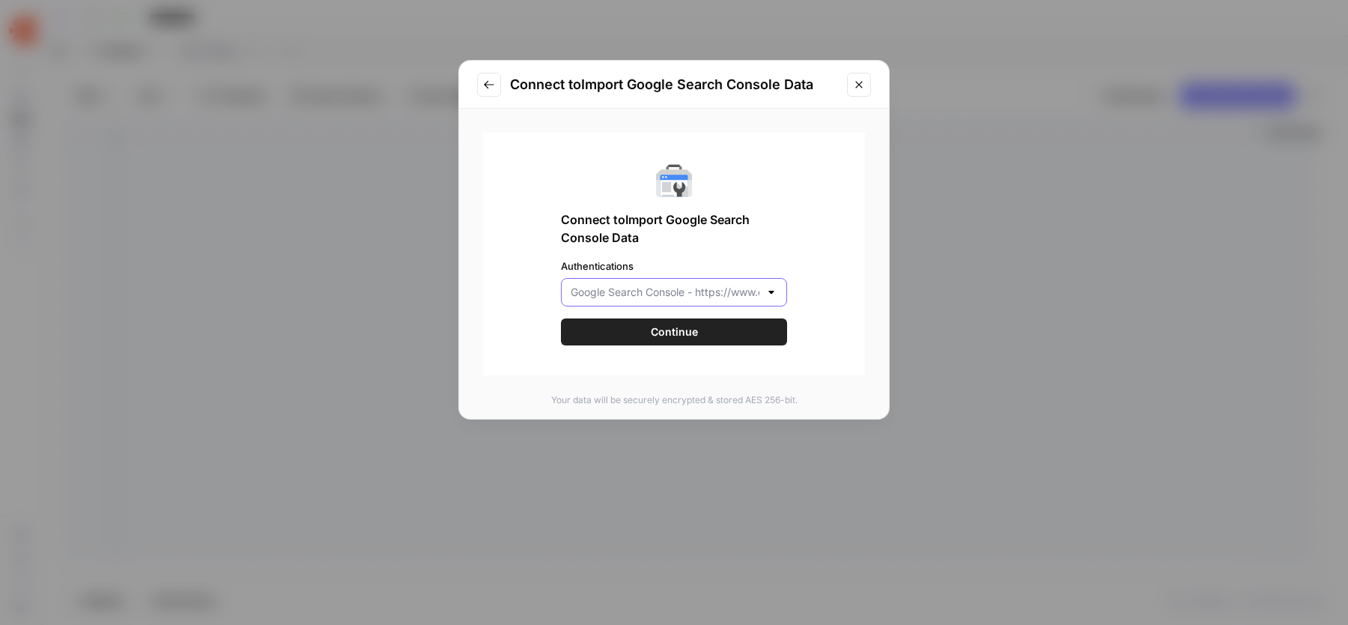
click at [706, 297] on input "Authentications" at bounding box center [665, 292] width 189 height 15
type input "Google Search Console - [URL][DOMAIN_NAME]"
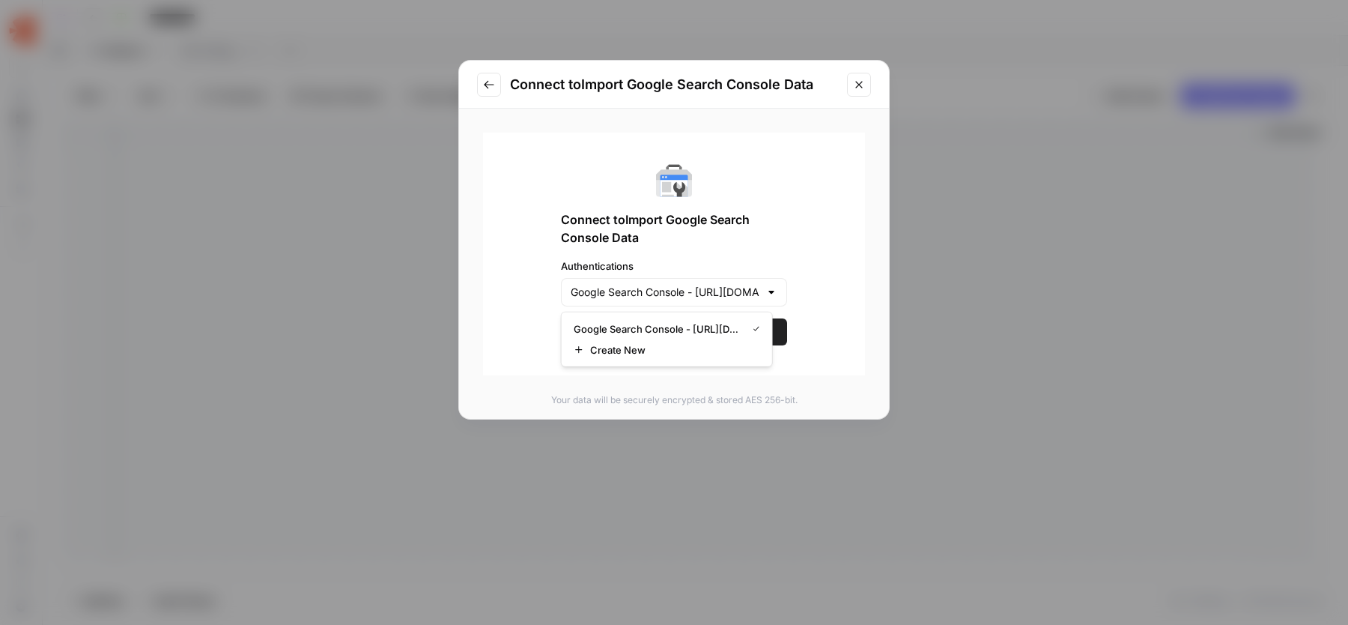
click at [774, 252] on div "Connect to Import Google Search Console Data Authentications Google Search Cons…" at bounding box center [674, 254] width 382 height 243
click at [691, 327] on button "Continue" at bounding box center [674, 331] width 226 height 27
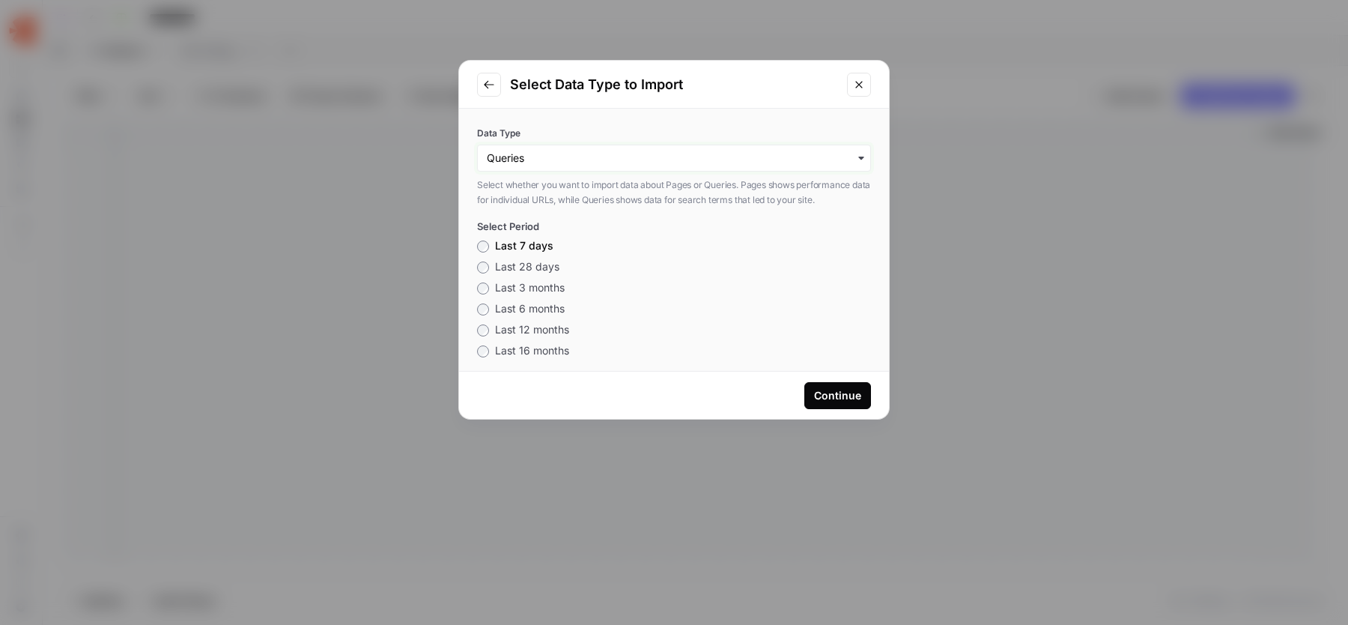
click at [708, 162] on input "Data Type" at bounding box center [674, 158] width 375 height 15
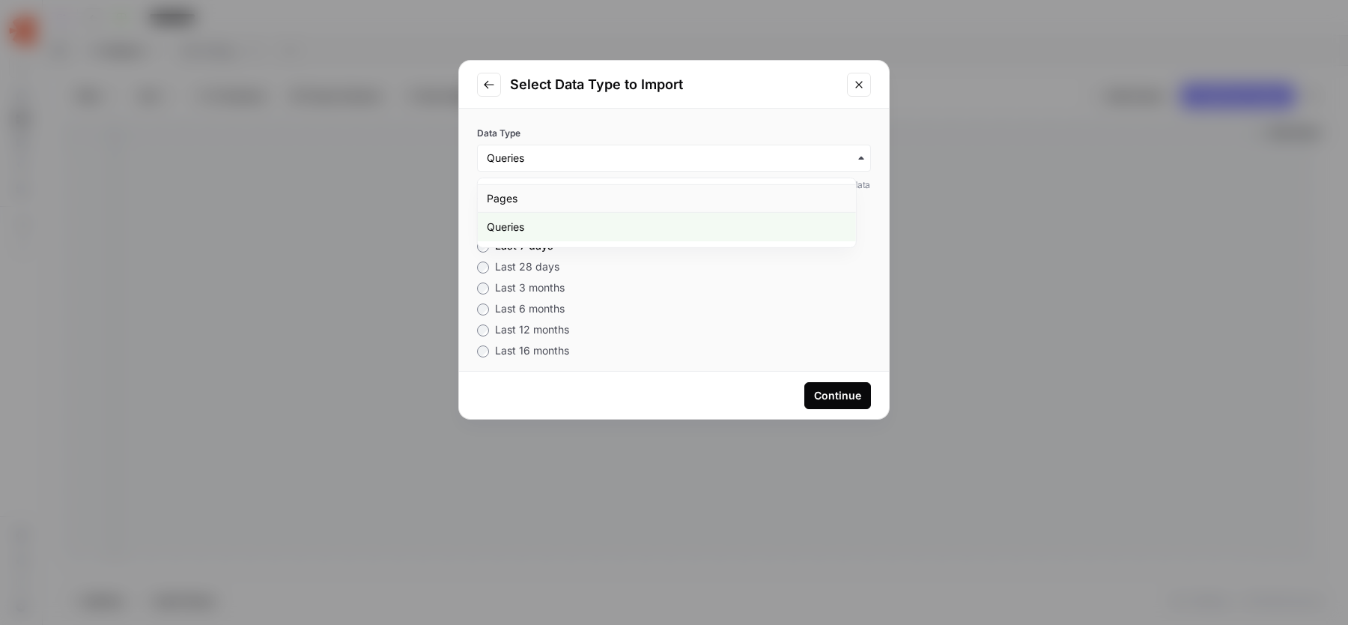
click at [619, 204] on div "Pages" at bounding box center [667, 198] width 378 height 28
click at [853, 397] on div "Continue" at bounding box center [837, 395] width 47 height 15
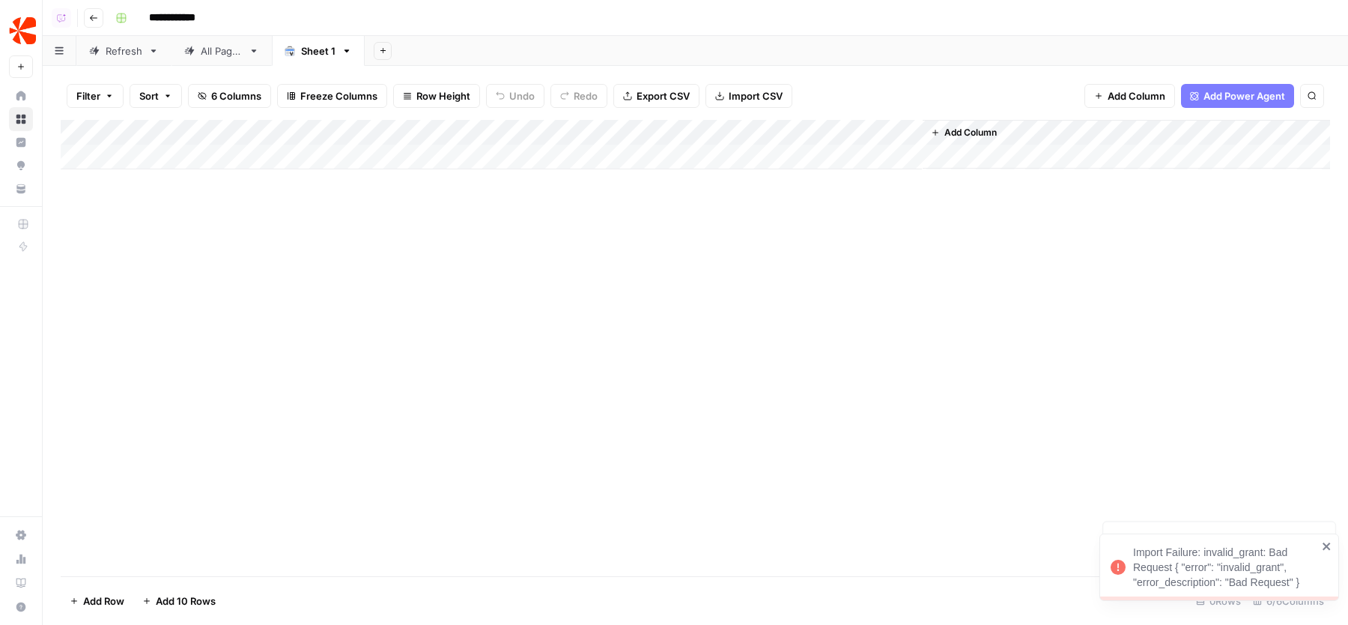
click at [136, 50] on div "Refresh" at bounding box center [124, 50] width 37 height 15
click at [515, 28] on div "**********" at bounding box center [721, 18] width 1224 height 24
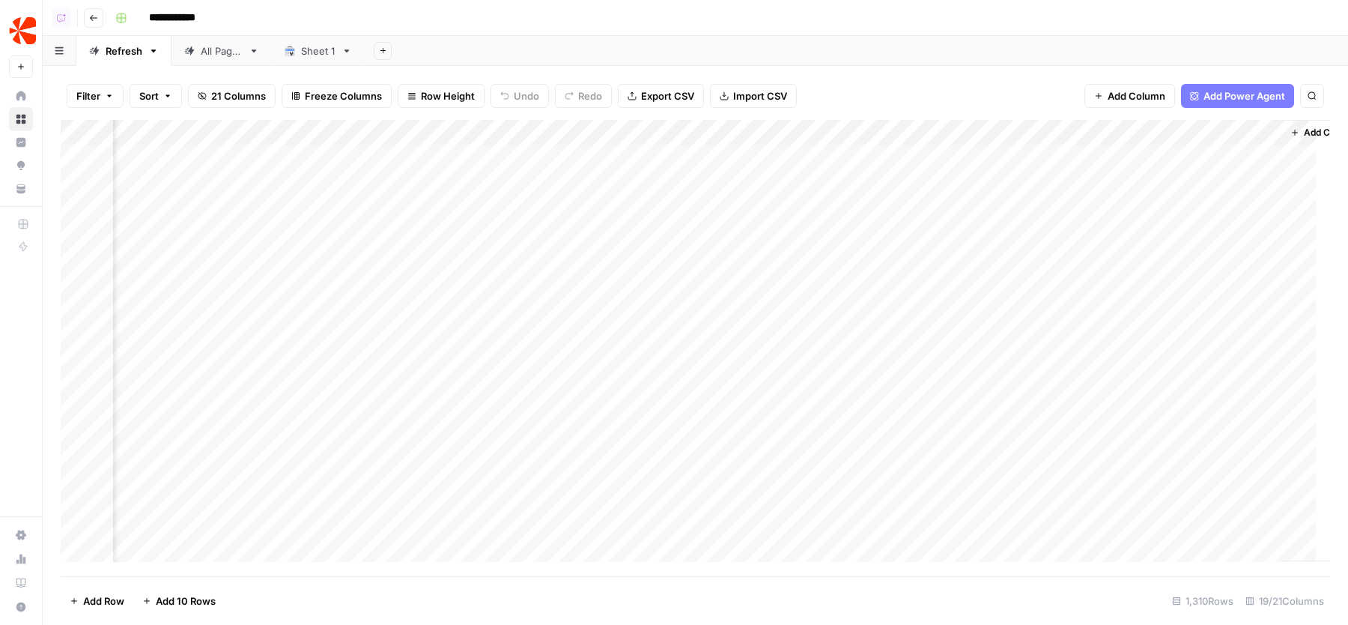
scroll to position [0, 1858]
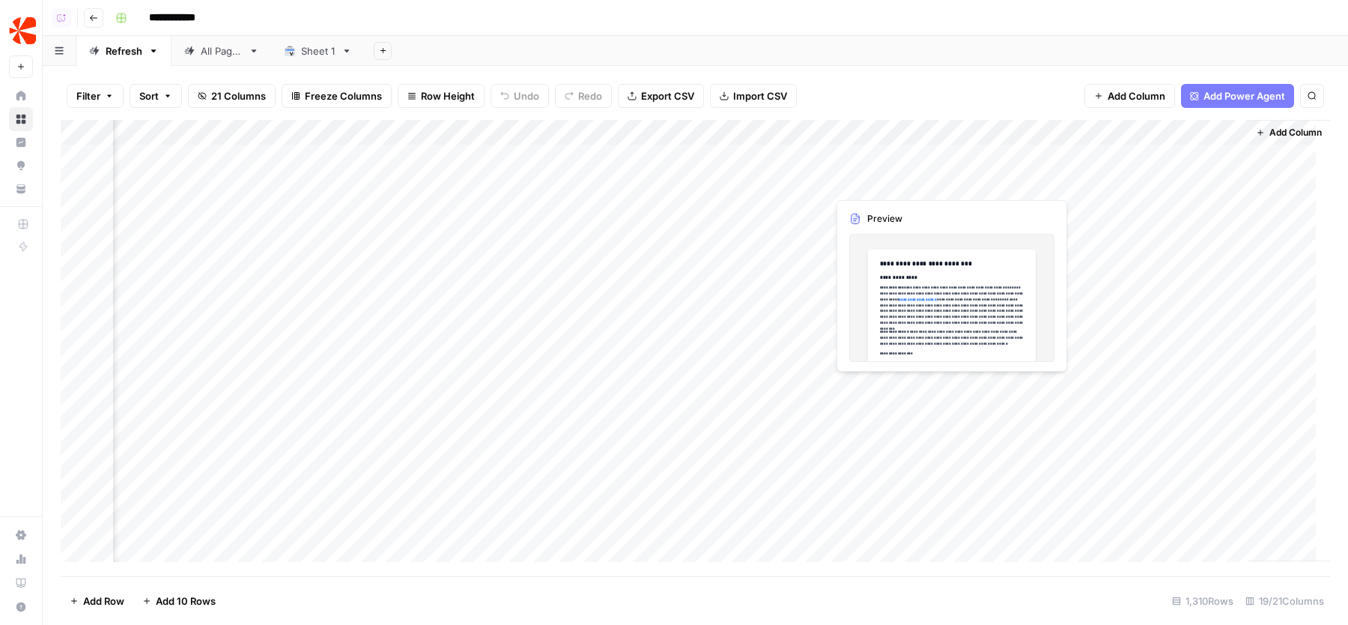
click at [813, 32] on header "**********" at bounding box center [696, 18] width 1306 height 36
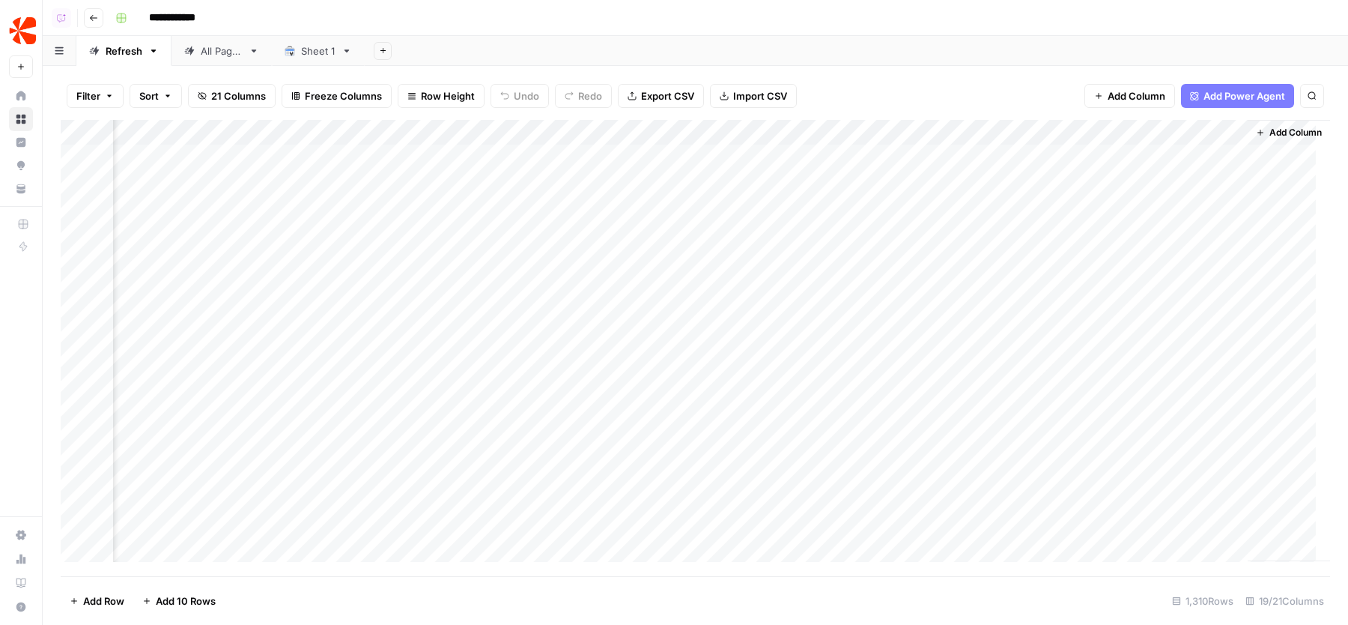
click at [1216, 154] on div "Add Column" at bounding box center [696, 348] width 1270 height 456
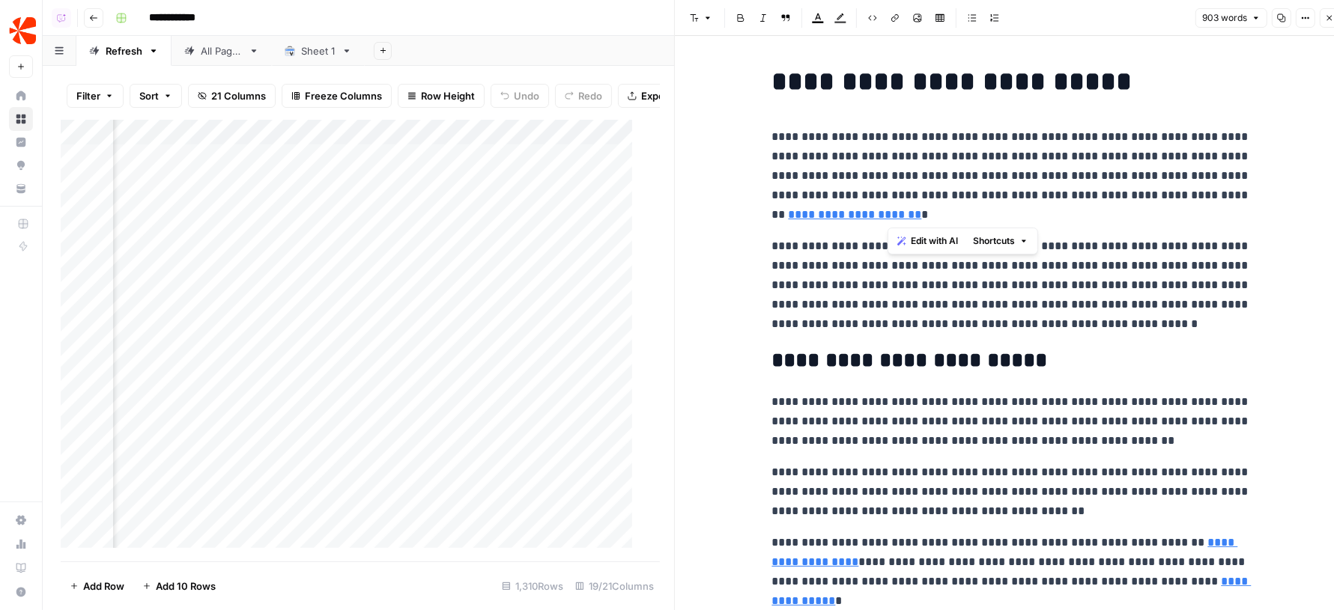
drag, startPoint x: 977, startPoint y: 142, endPoint x: 1138, endPoint y: 211, distance: 175.2
click at [1139, 211] on p "**********" at bounding box center [1011, 175] width 479 height 97
click at [1309, 19] on icon "button" at bounding box center [1305, 17] width 9 height 9
click at [1067, 174] on p "**********" at bounding box center [1011, 175] width 479 height 97
drag, startPoint x: 810, startPoint y: 137, endPoint x: 1068, endPoint y: 195, distance: 264.8
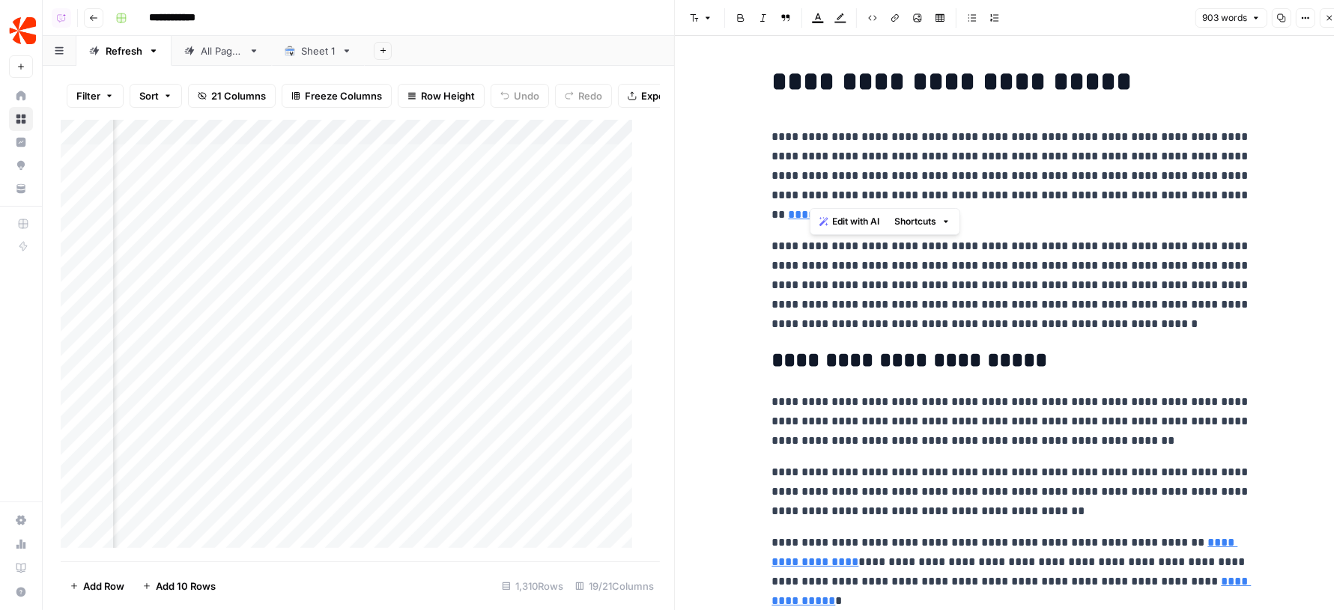
click at [1068, 195] on p "**********" at bounding box center [1011, 175] width 479 height 97
click at [940, 217] on button "Shortcuts" at bounding box center [922, 221] width 67 height 19
click at [1028, 215] on p "**********" at bounding box center [1011, 175] width 479 height 97
drag, startPoint x: 825, startPoint y: 81, endPoint x: 944, endPoint y: 82, distance: 119.1
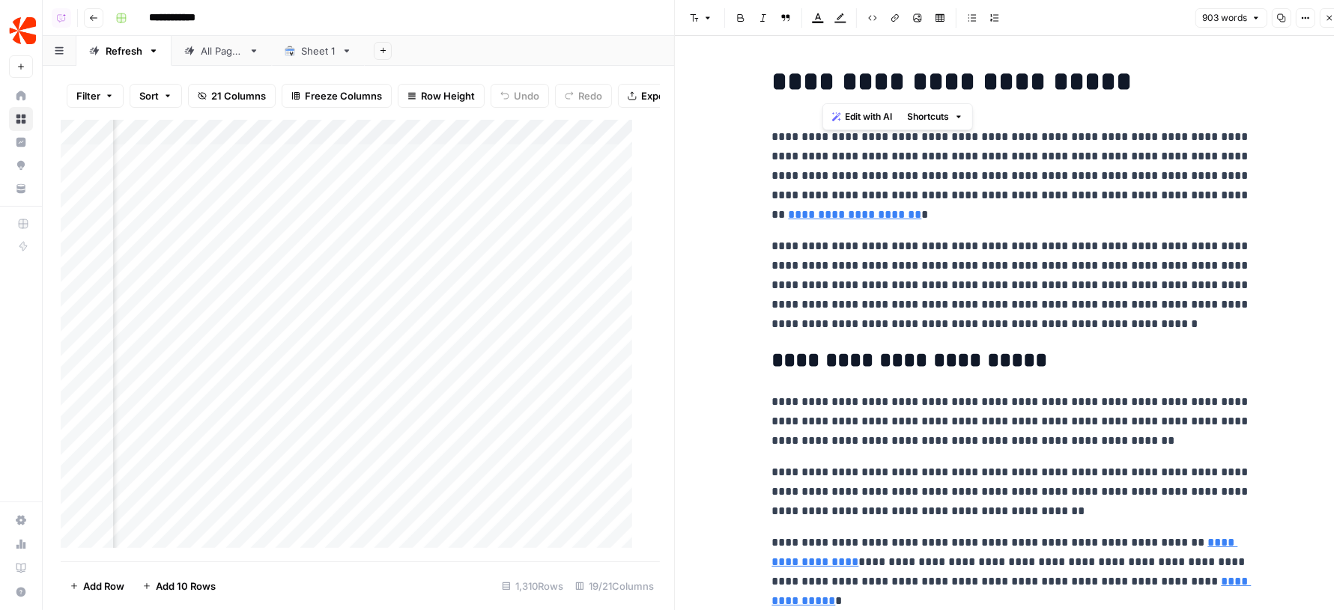
click at [944, 82] on h1 "**********" at bounding box center [1011, 81] width 479 height 31
click at [910, 150] on p "**********" at bounding box center [1011, 175] width 479 height 97
click at [879, 245] on p "**********" at bounding box center [1011, 285] width 479 height 97
drag, startPoint x: 840, startPoint y: 138, endPoint x: 1073, endPoint y: 226, distance: 249.1
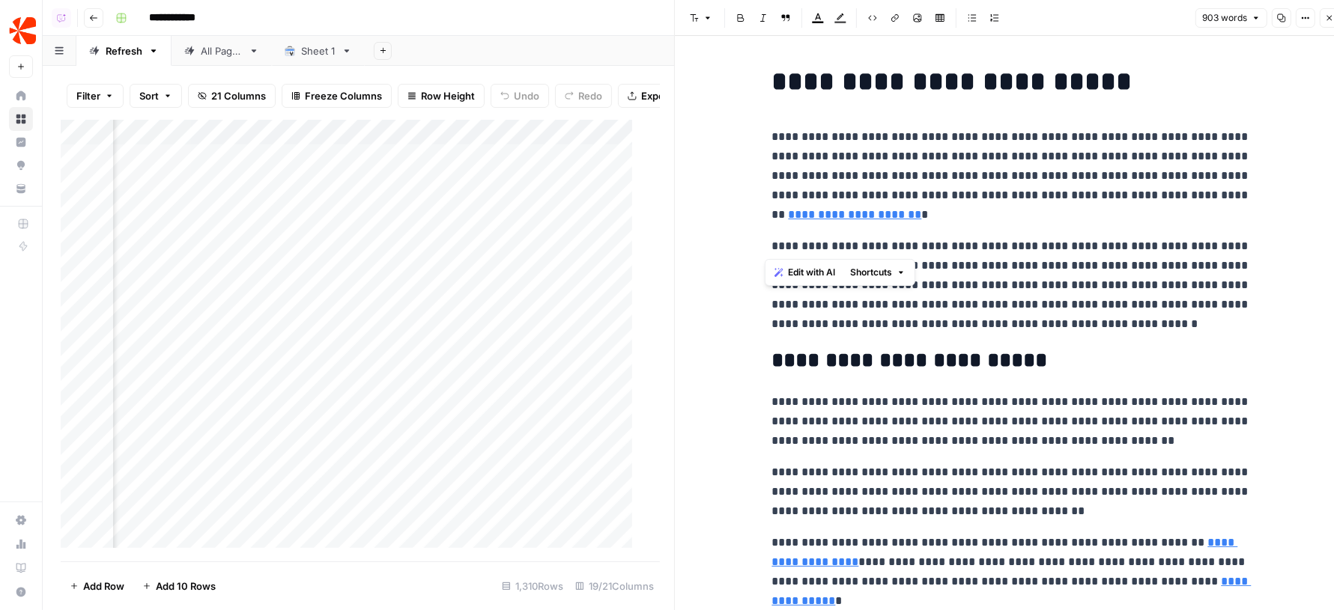
drag, startPoint x: 865, startPoint y: 142, endPoint x: 993, endPoint y: 326, distance: 224.4
click at [921, 264] on p "**********" at bounding box center [1011, 285] width 479 height 97
click at [1333, 15] on icon "button" at bounding box center [1329, 17] width 9 height 9
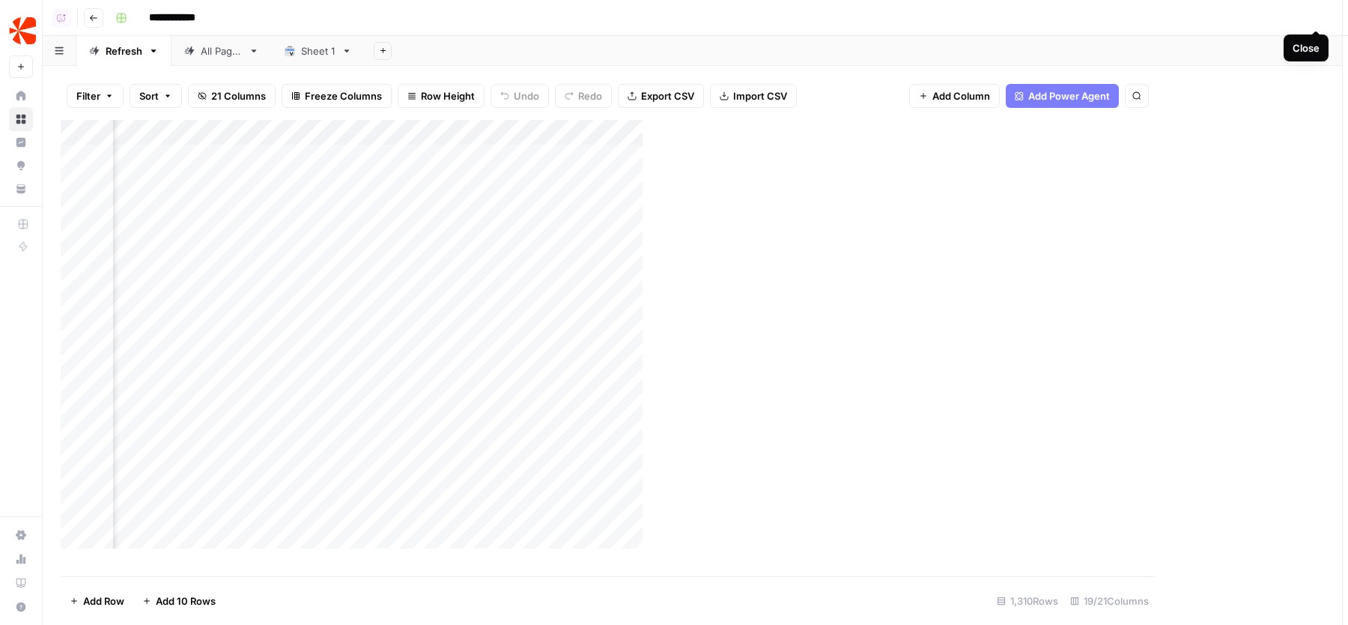
scroll to position [0, 1841]
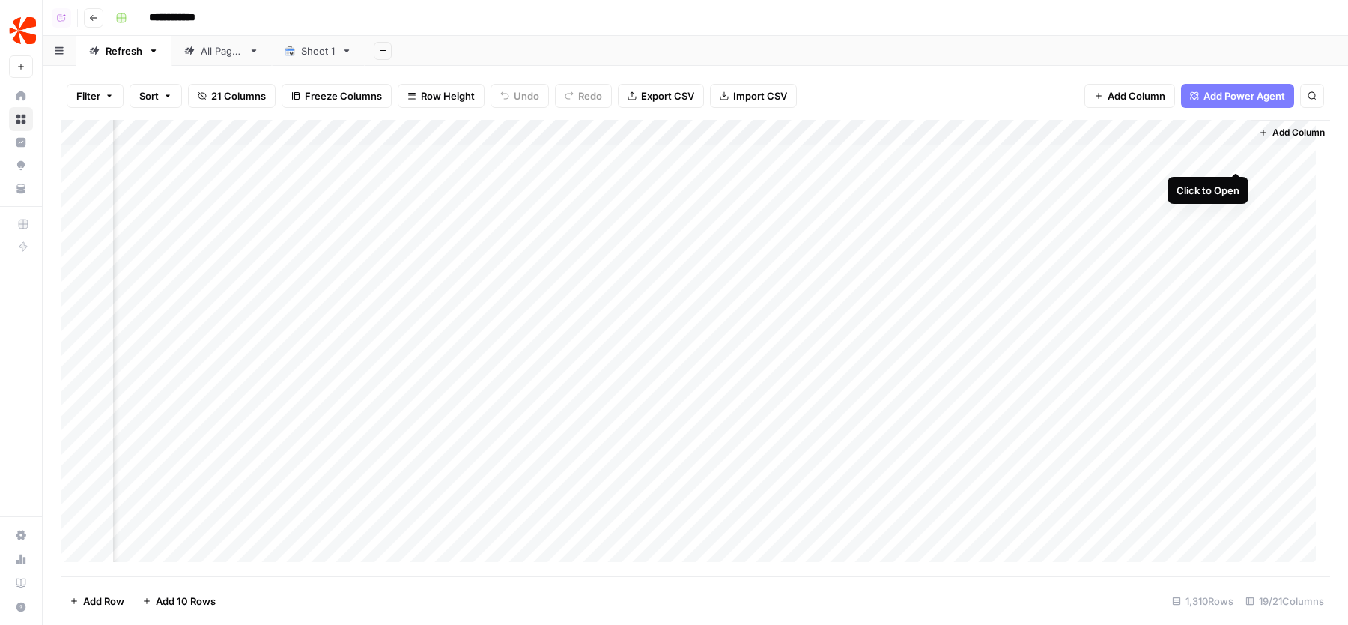
click at [1239, 158] on div "Add Column" at bounding box center [696, 348] width 1270 height 456
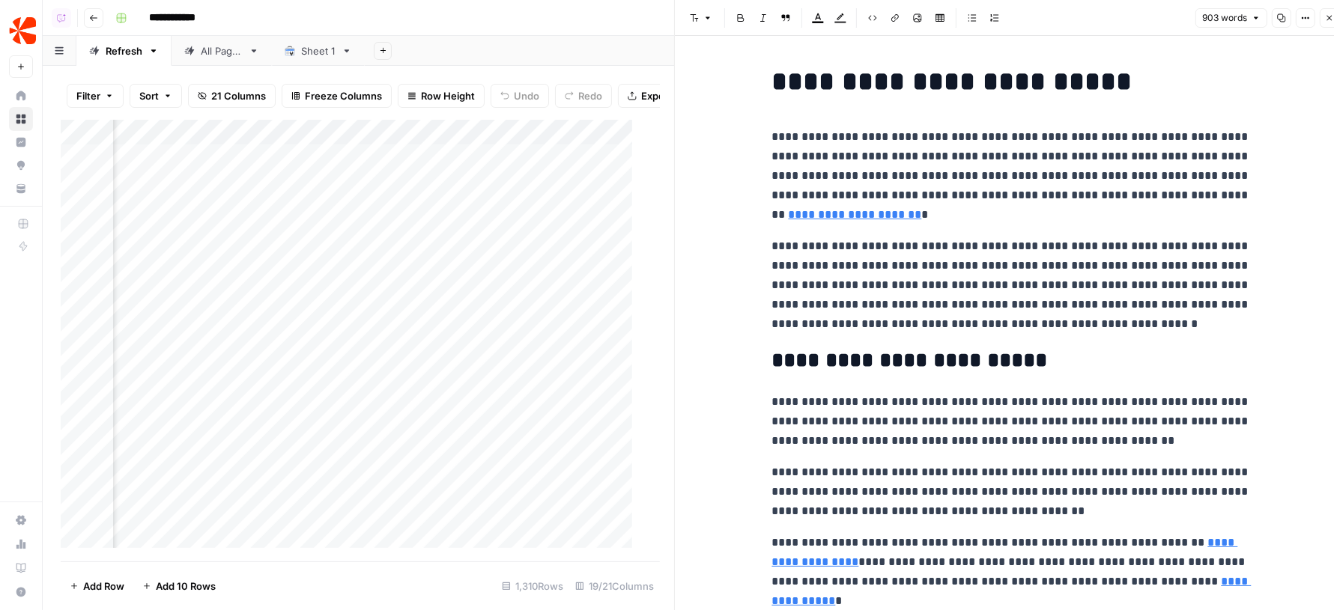
click at [1072, 163] on p "**********" at bounding box center [1011, 175] width 479 height 97
click at [1329, 23] on button "Close" at bounding box center [1329, 17] width 19 height 19
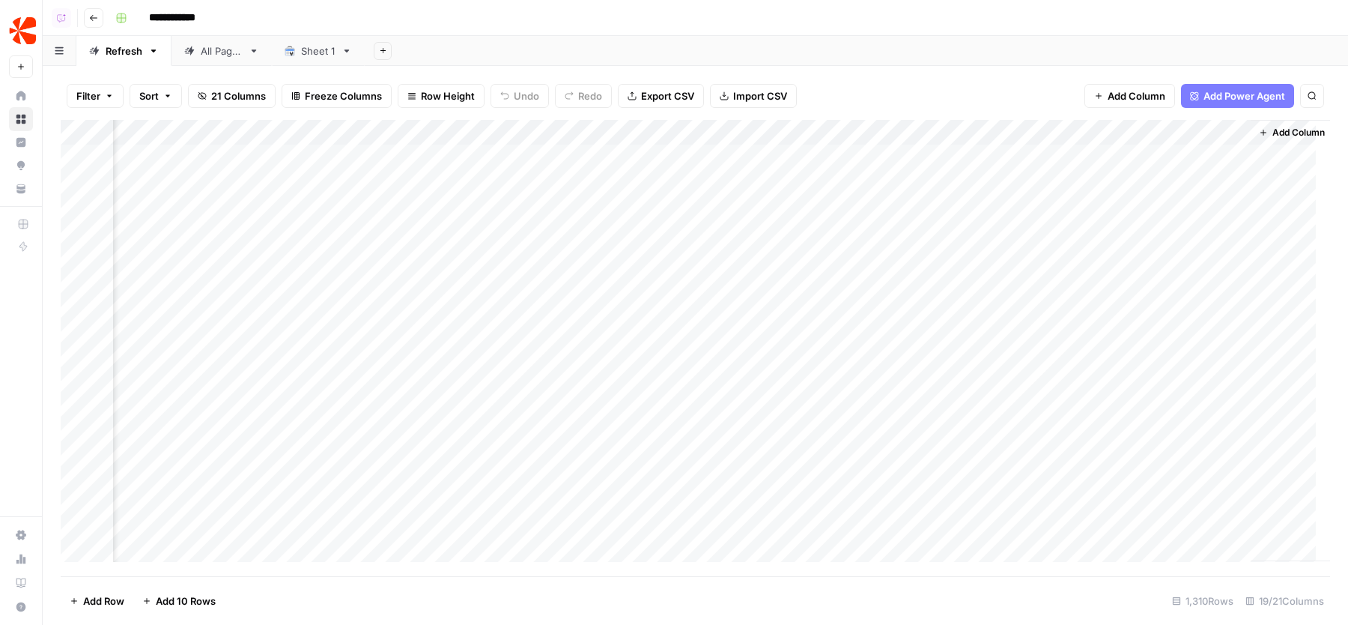
click at [929, 36] on div "Add Sheet" at bounding box center [856, 51] width 983 height 30
click at [563, 1] on header "**********" at bounding box center [696, 18] width 1306 height 36
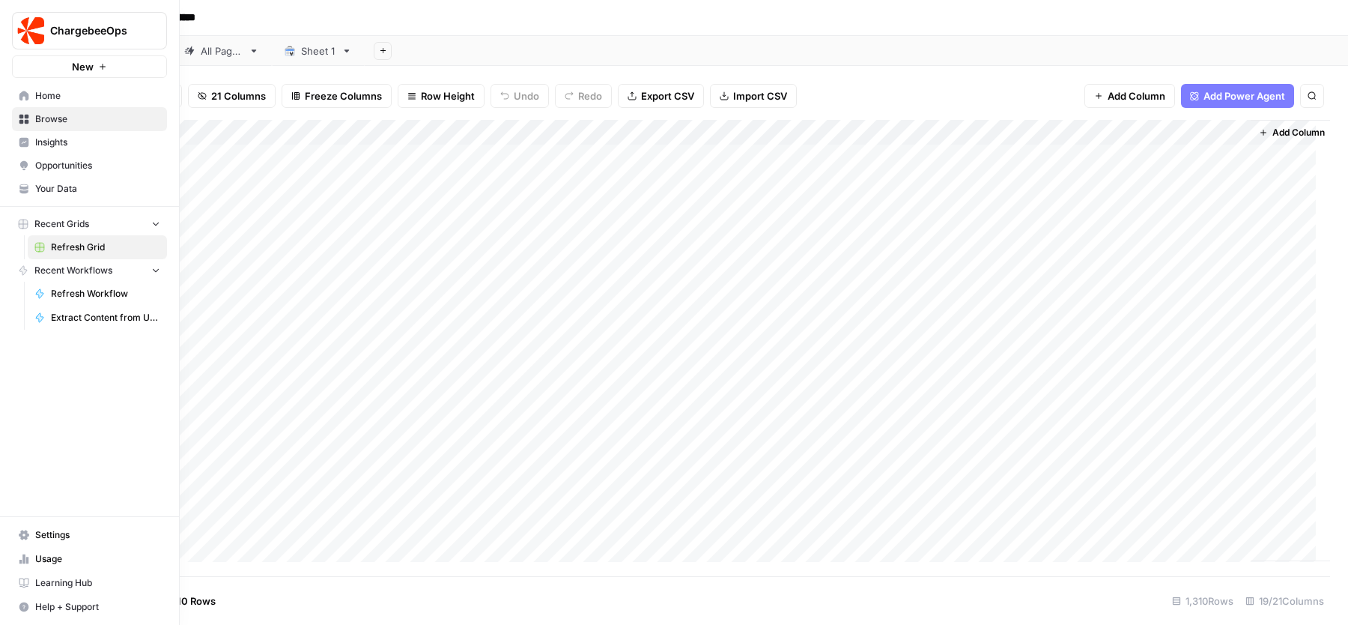
click at [64, 145] on span "Insights" at bounding box center [97, 142] width 125 height 13
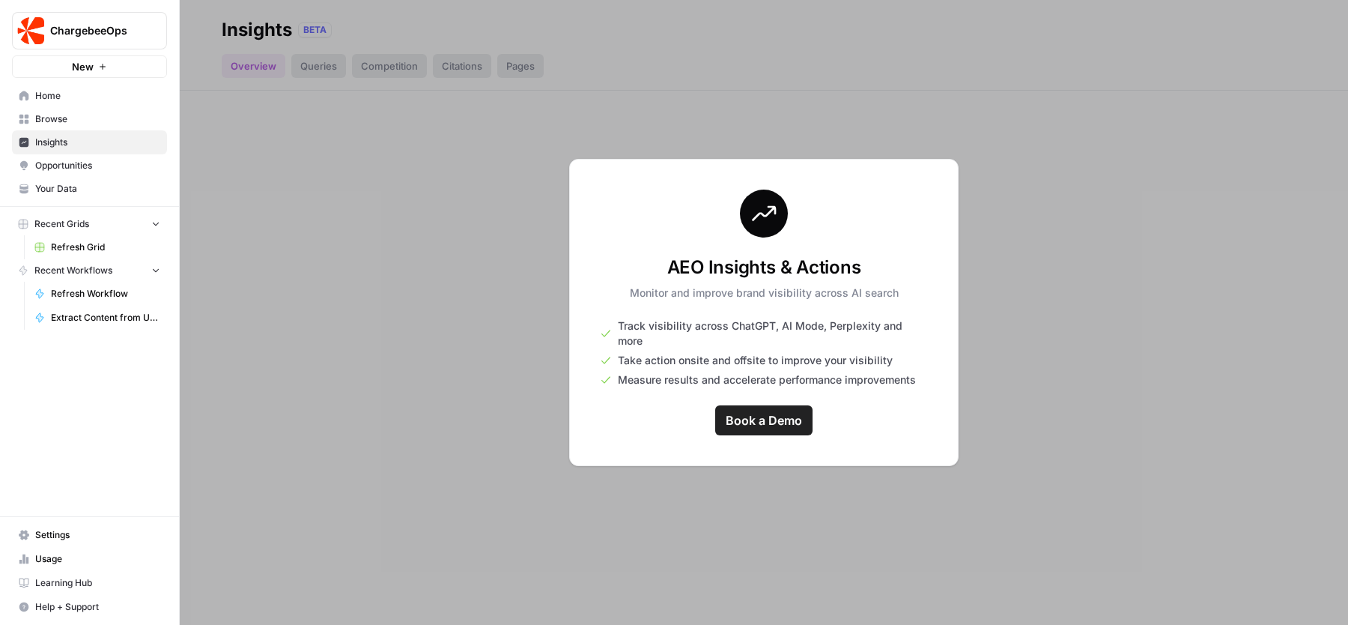
click at [108, 173] on link "Opportunities" at bounding box center [89, 166] width 155 height 24
click at [366, 225] on div at bounding box center [764, 312] width 1168 height 625
click at [78, 99] on span "Home" at bounding box center [97, 95] width 125 height 13
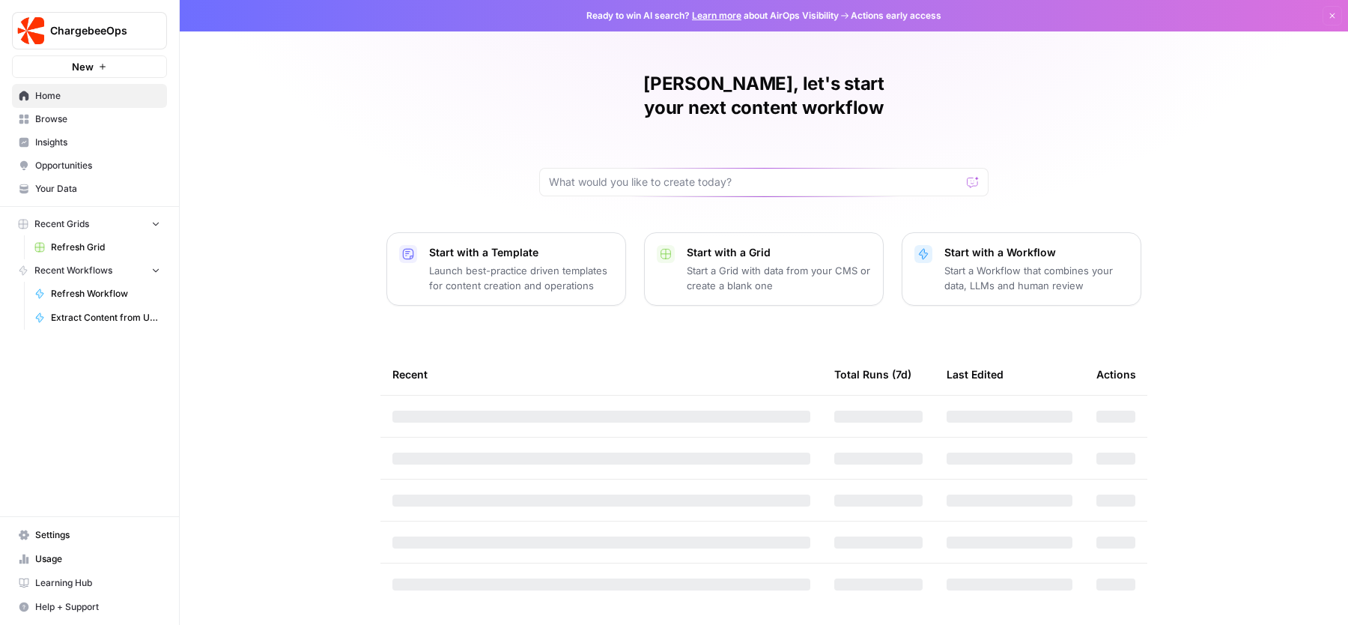
click at [98, 249] on span "Refresh Grid" at bounding box center [105, 246] width 109 height 13
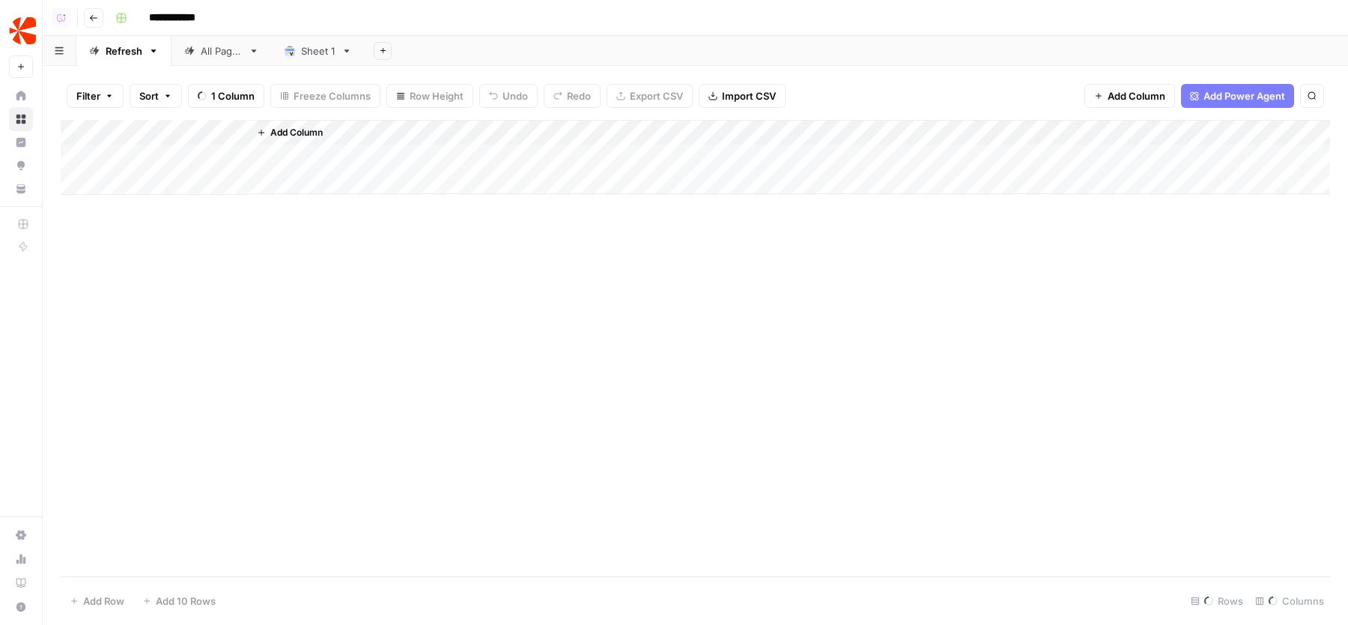
click at [312, 53] on div "Sheet 1" at bounding box center [318, 50] width 34 height 15
click at [345, 51] on icon "button" at bounding box center [347, 50] width 5 height 3
click at [381, 132] on span "Delete Sheet" at bounding box center [406, 134] width 72 height 15
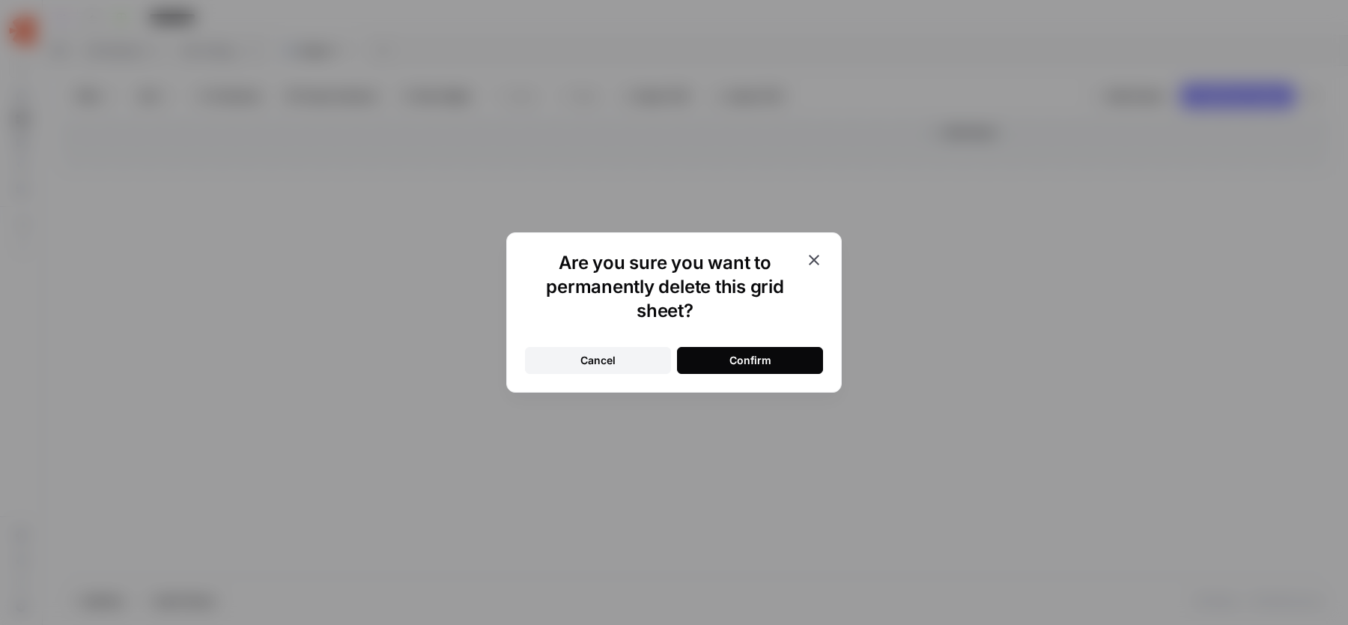
click at [729, 356] on button "Confirm" at bounding box center [750, 360] width 146 height 27
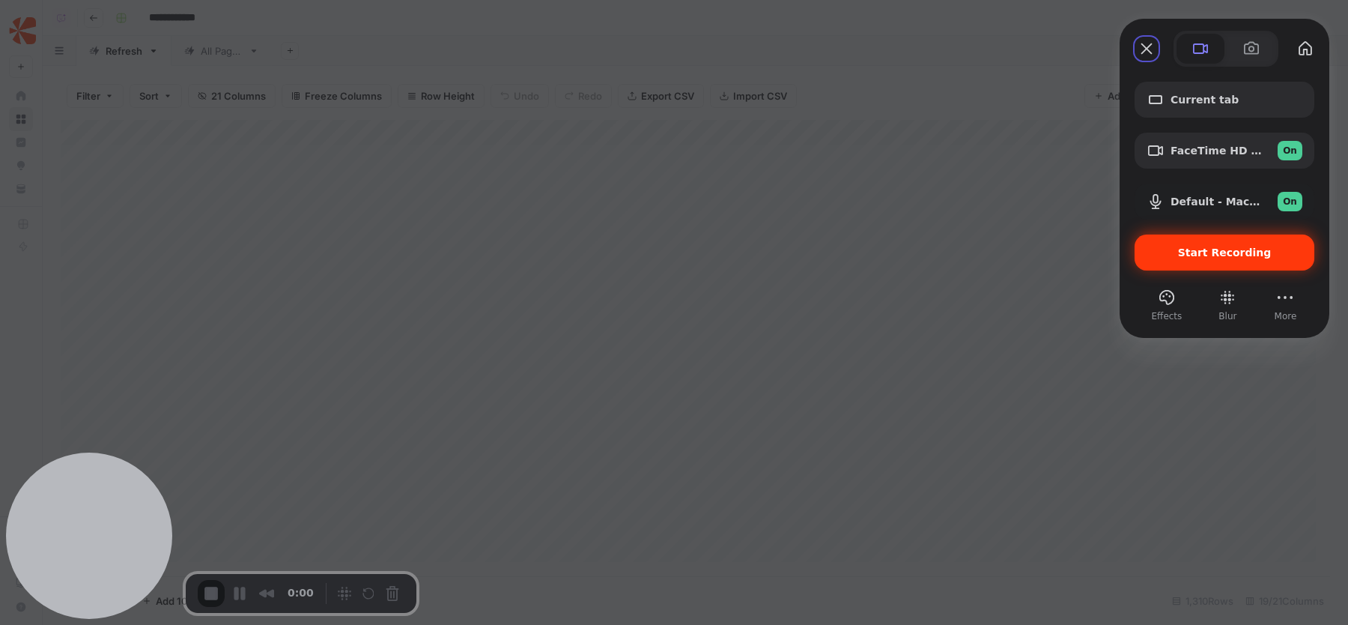
click at [1227, 247] on span "Start Recording" at bounding box center [1225, 252] width 94 height 12
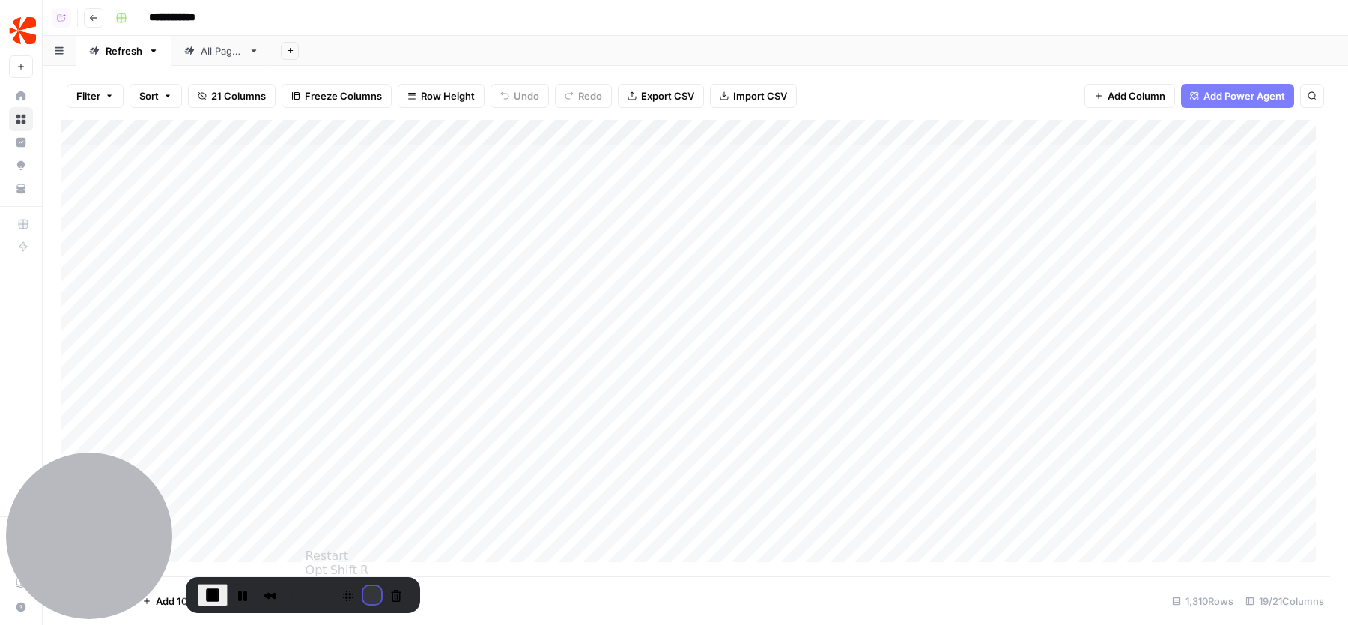
click at [371, 595] on button "Restart Recording" at bounding box center [372, 595] width 18 height 18
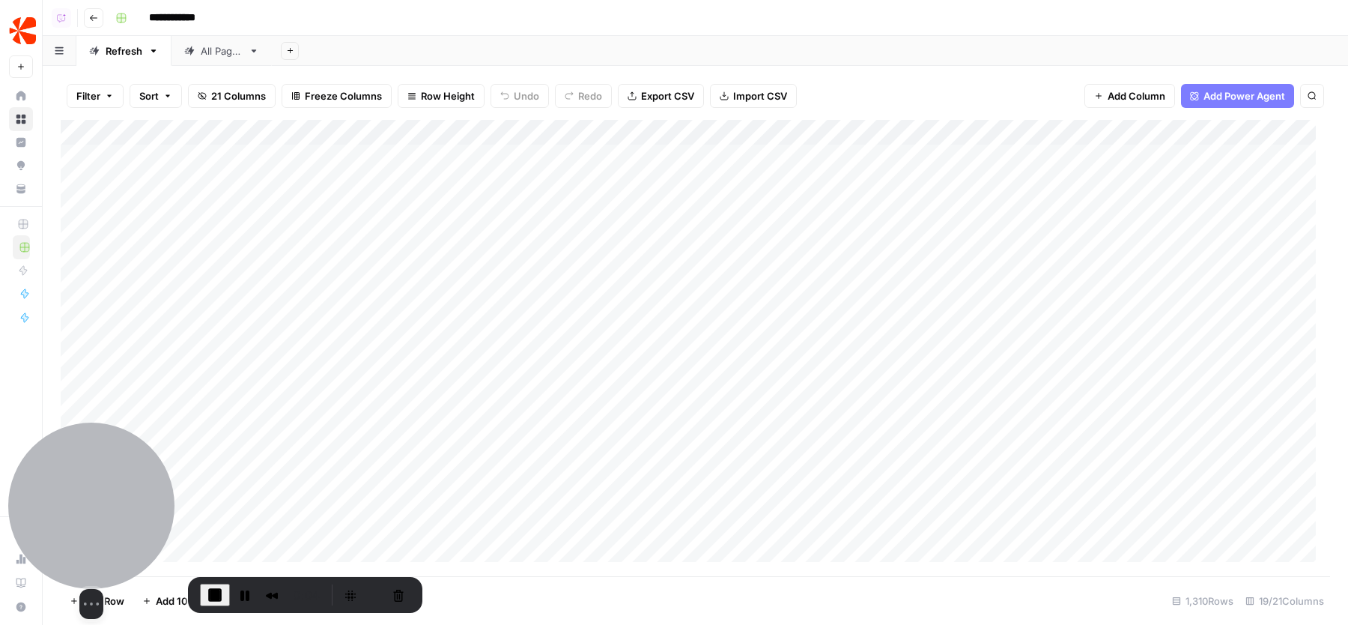
drag, startPoint x: 70, startPoint y: 537, endPoint x: 567, endPoint y: 457, distance: 503.0
click at [175, 458] on div at bounding box center [91, 505] width 166 height 166
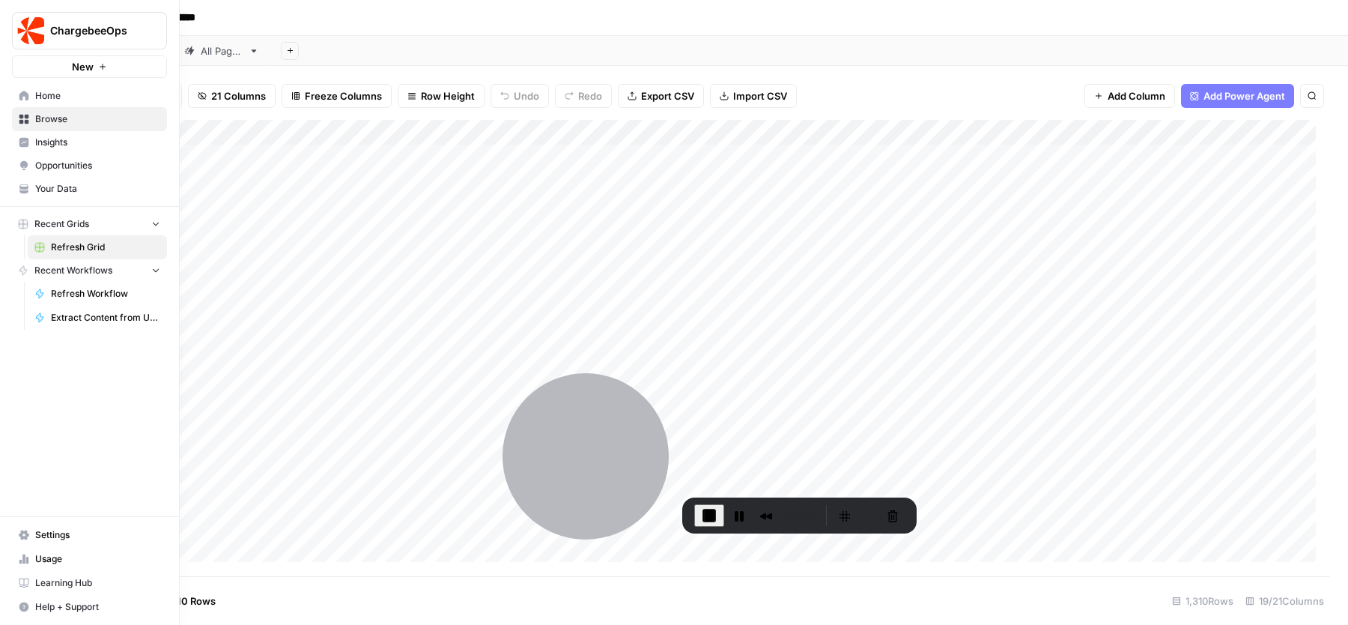
click at [52, 538] on span "Settings" at bounding box center [97, 534] width 125 height 13
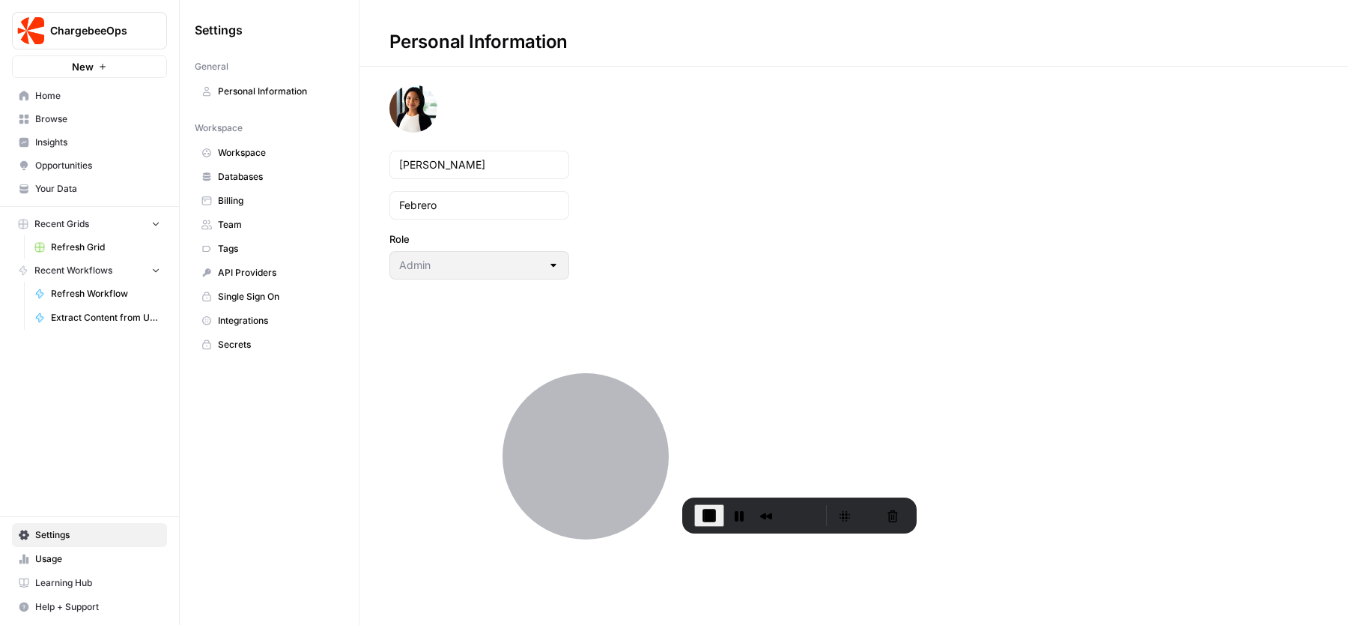
click at [251, 314] on span "Integrations" at bounding box center [277, 320] width 119 height 13
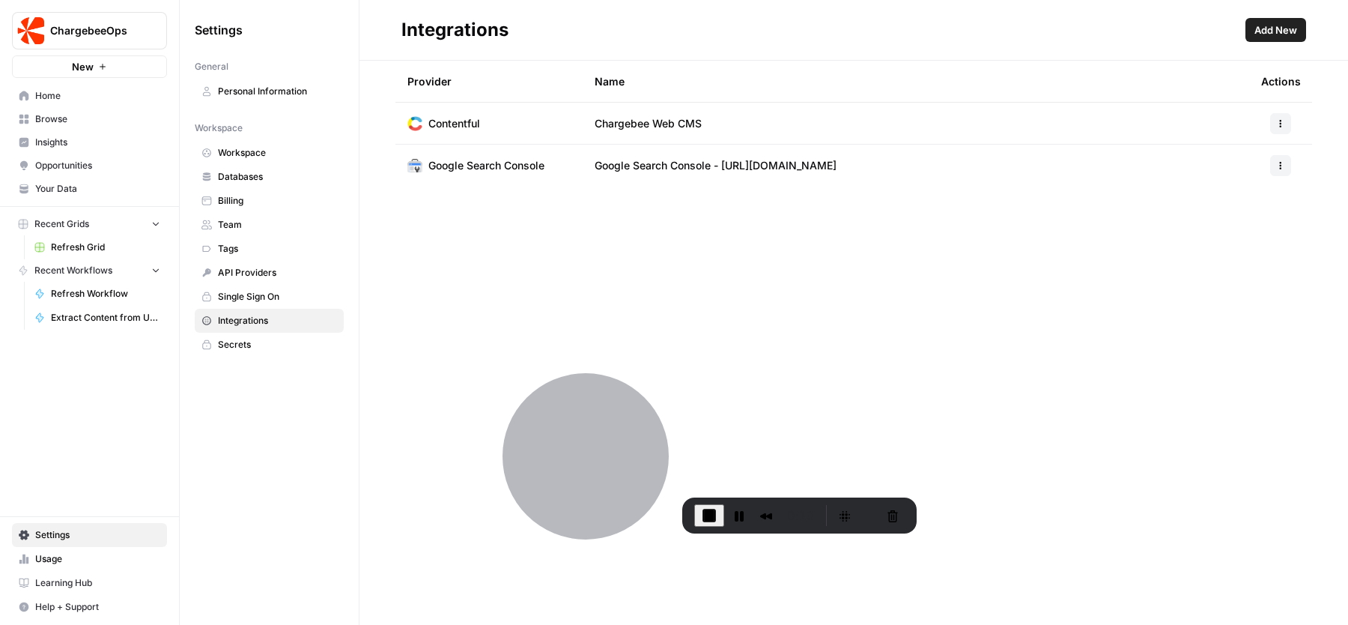
drag, startPoint x: 801, startPoint y: 169, endPoint x: 888, endPoint y: 168, distance: 86.9
click at [888, 168] on td "Google Search Console - [URL][DOMAIN_NAME]" at bounding box center [916, 166] width 667 height 42
click at [48, 247] on link "Refresh Grid" at bounding box center [97, 247] width 139 height 24
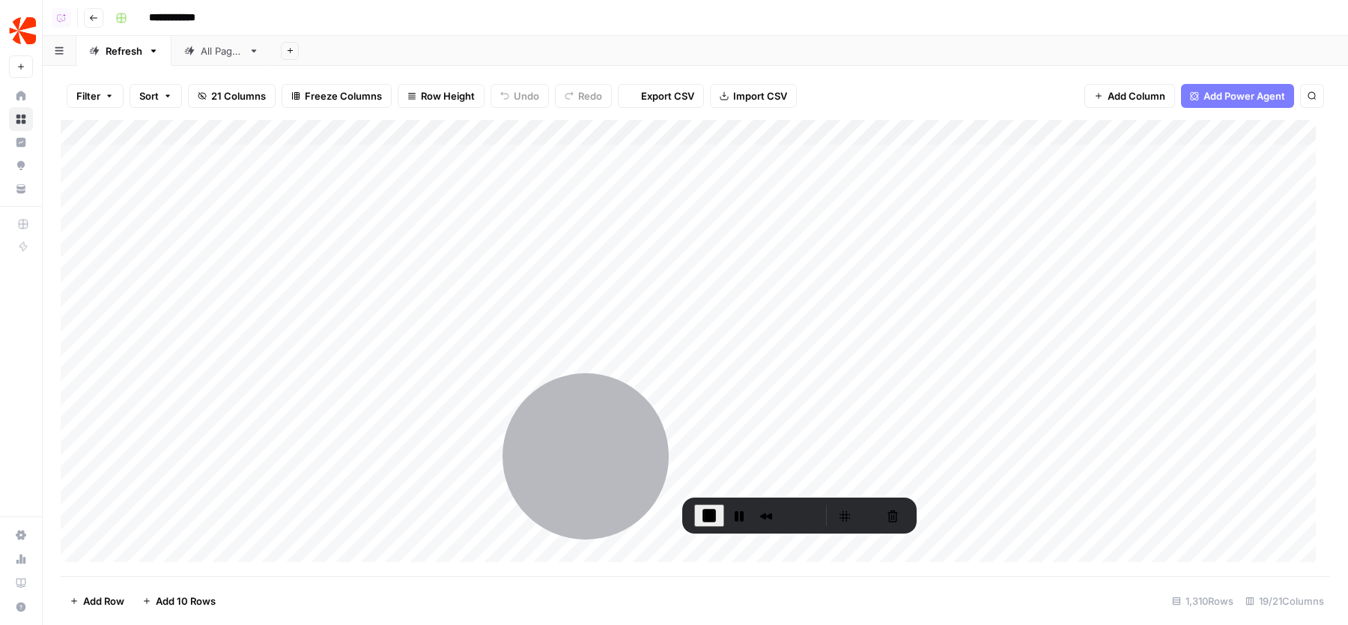
click at [291, 49] on icon "button" at bounding box center [290, 50] width 8 height 8
click at [376, 198] on div "Google Search Console" at bounding box center [365, 197] width 110 height 15
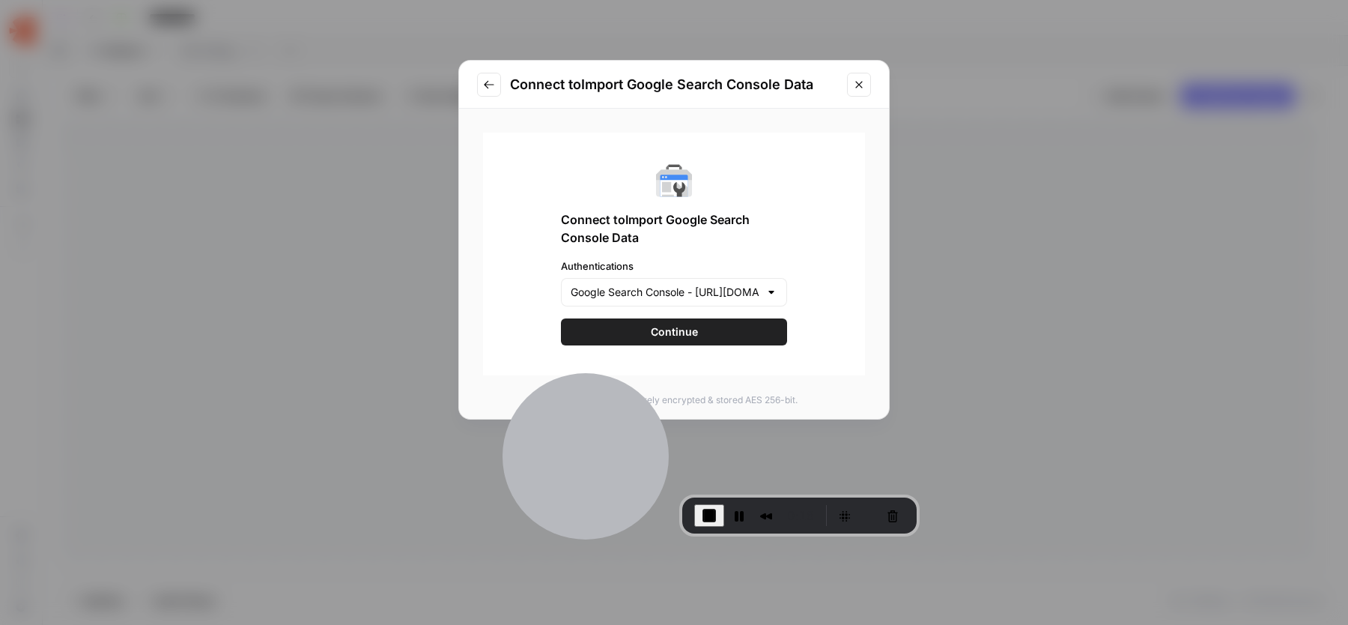
click at [721, 324] on button "Continue" at bounding box center [674, 331] width 226 height 27
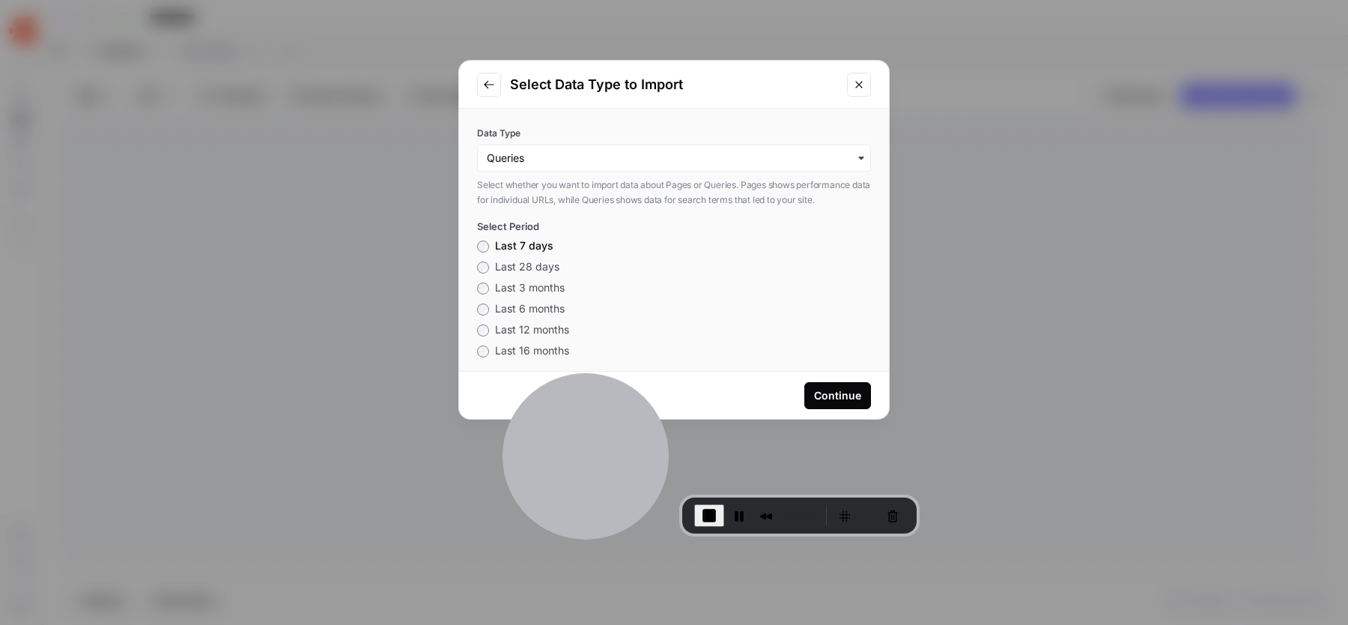
click at [530, 268] on span "Last 28 days" at bounding box center [527, 266] width 64 height 13
click at [709, 163] on input "Data Type" at bounding box center [674, 158] width 375 height 15
click at [592, 198] on div "Pages" at bounding box center [667, 198] width 378 height 28
click at [837, 401] on div "Continue" at bounding box center [837, 395] width 47 height 15
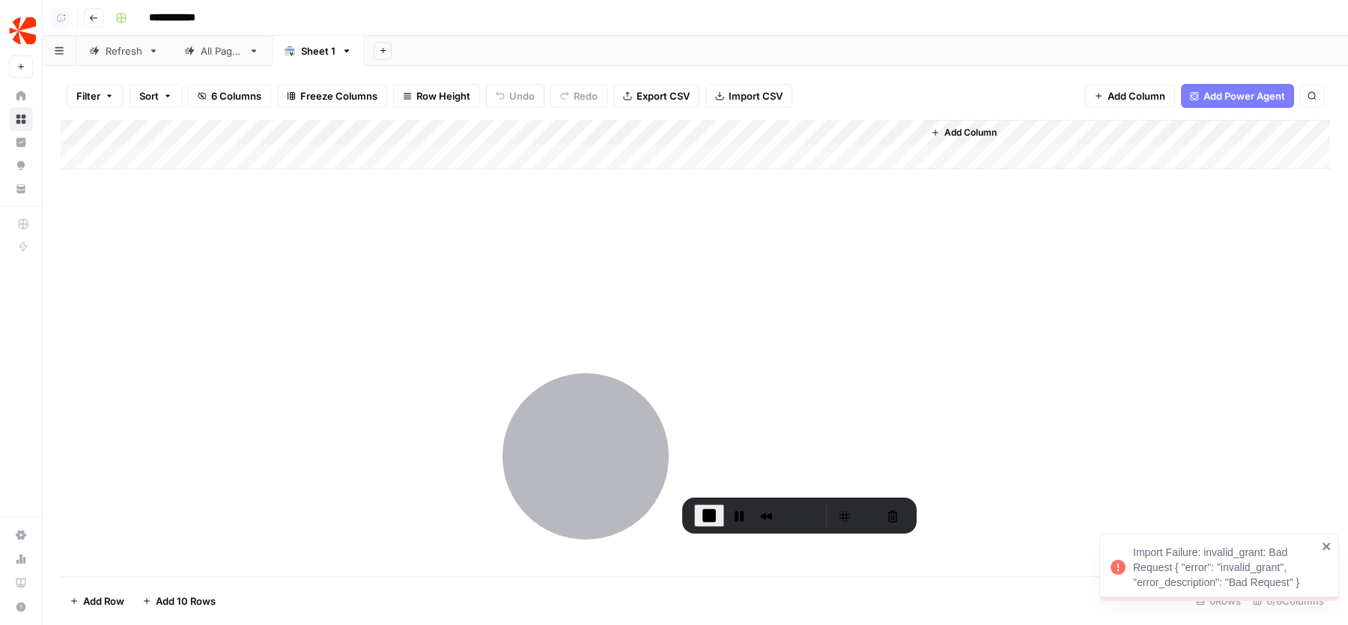
click at [384, 46] on button "Add Sheet" at bounding box center [383, 51] width 18 height 18
click at [478, 195] on div "Google Search Console" at bounding box center [457, 197] width 110 height 15
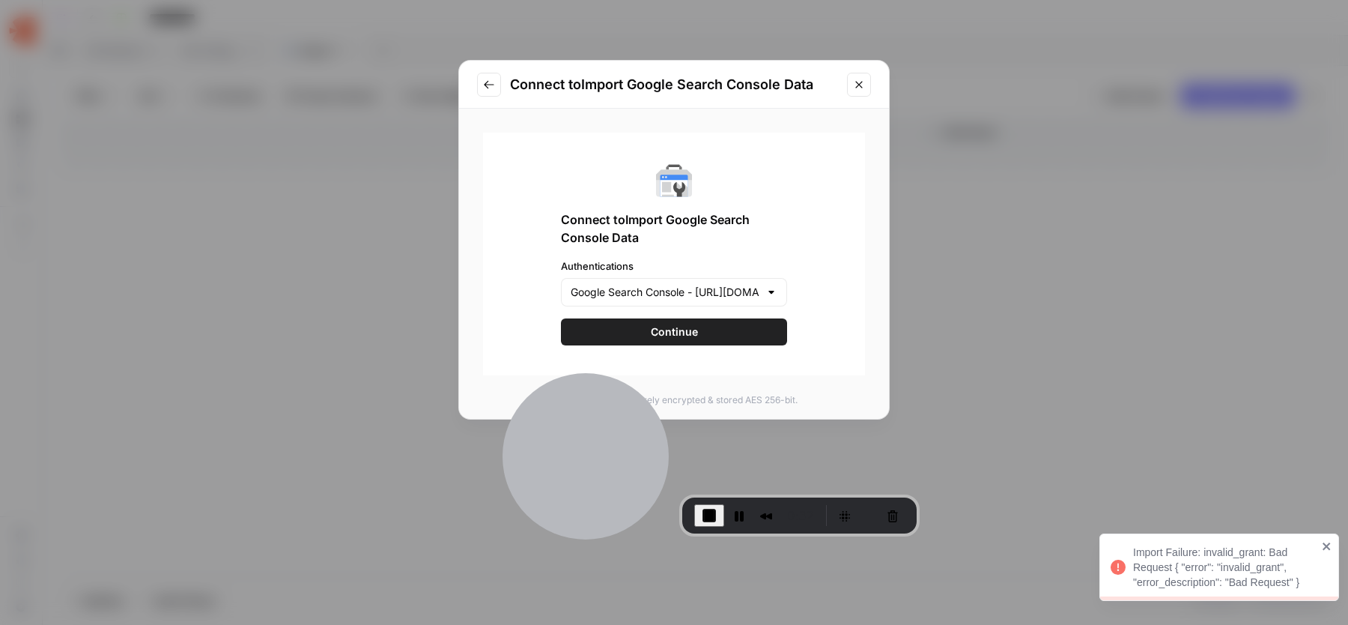
click at [659, 331] on span "Continue" at bounding box center [674, 331] width 47 height 15
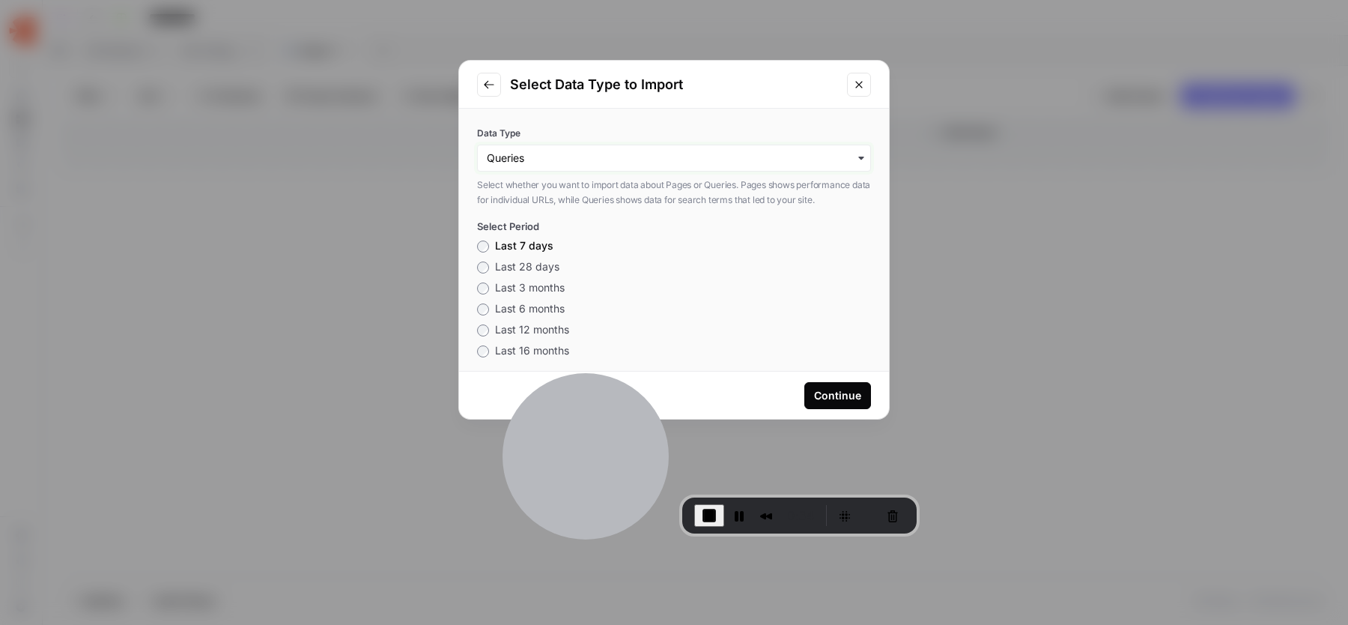
click at [574, 160] on input "Data Type" at bounding box center [674, 158] width 375 height 15
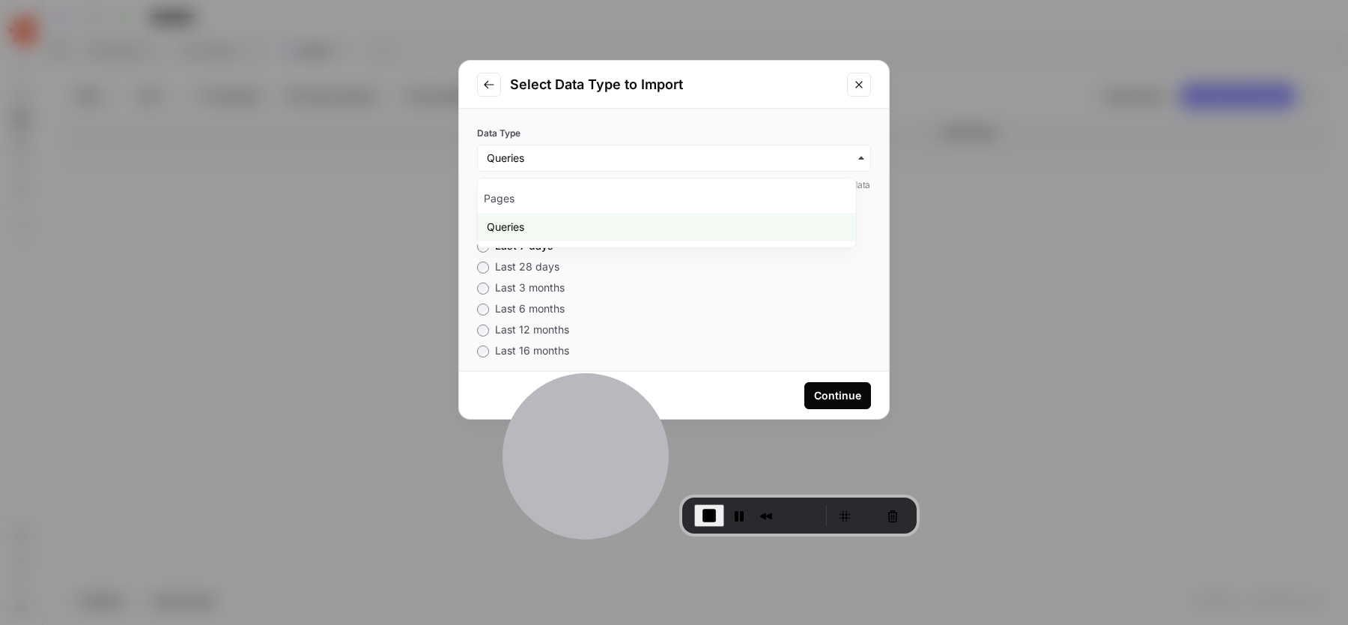
click at [667, 127] on label "Data Type" at bounding box center [674, 133] width 394 height 13
click at [667, 151] on input "Data Type" at bounding box center [674, 158] width 375 height 15
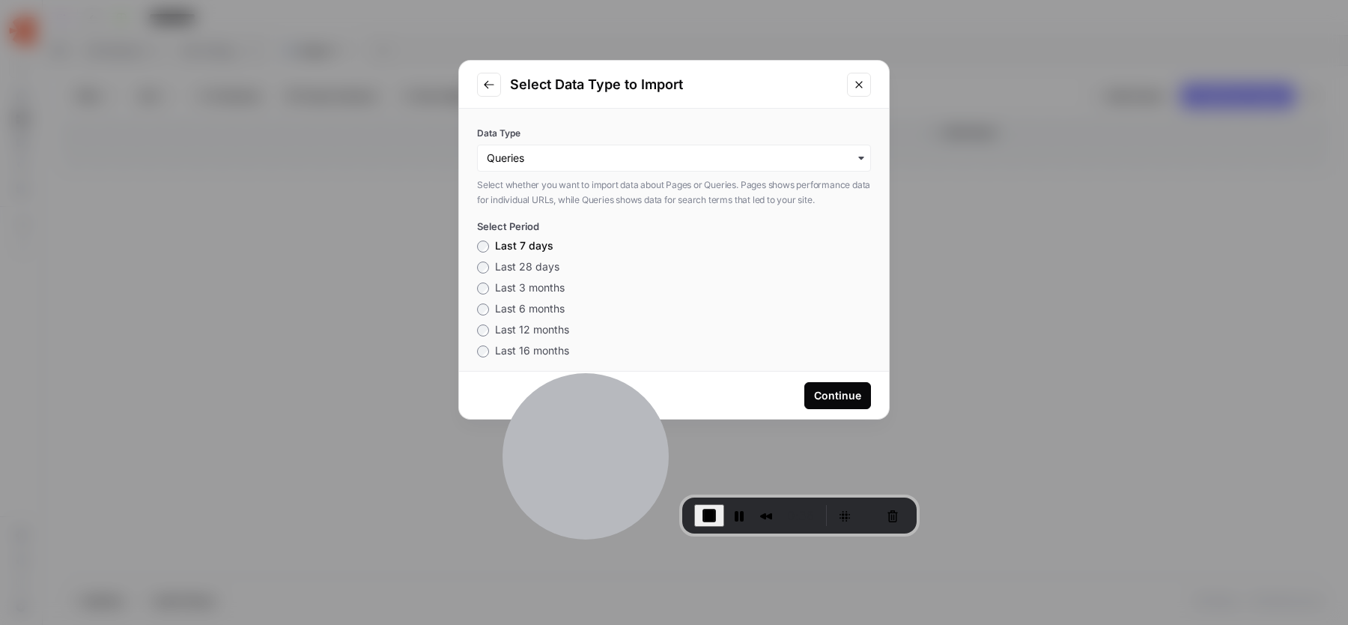
click at [848, 388] on div "Continue" at bounding box center [837, 395] width 47 height 15
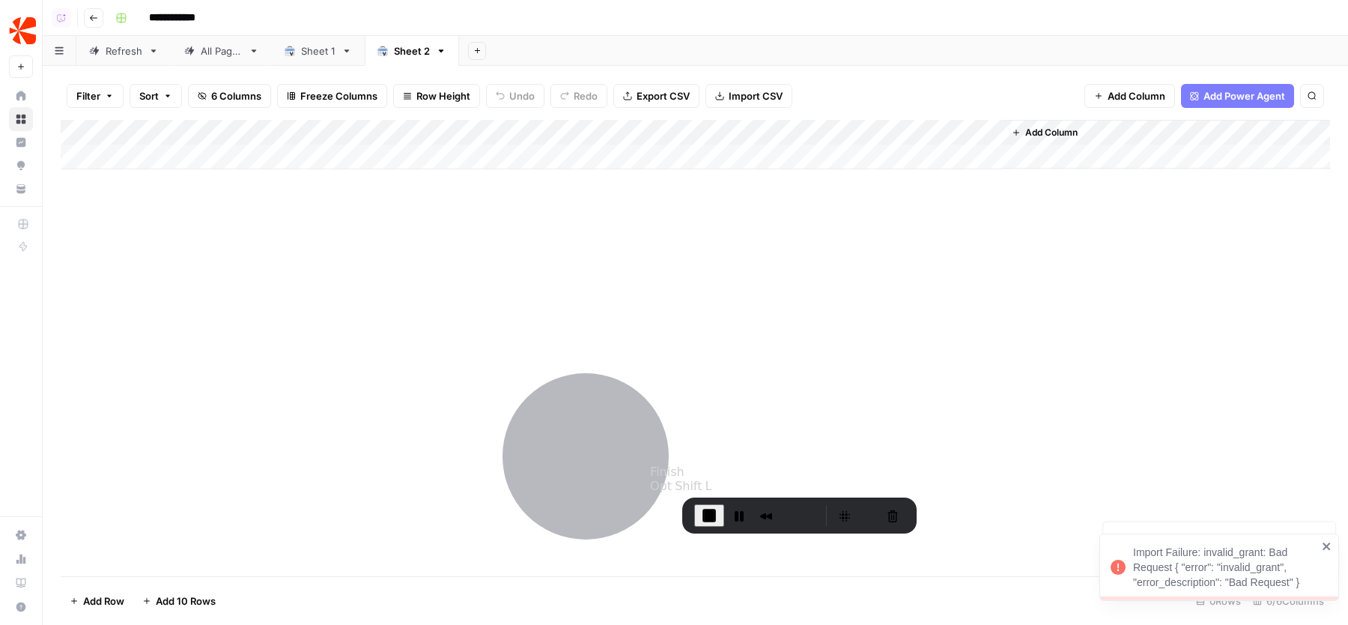
click at [710, 518] on span "End Recording" at bounding box center [709, 515] width 18 height 18
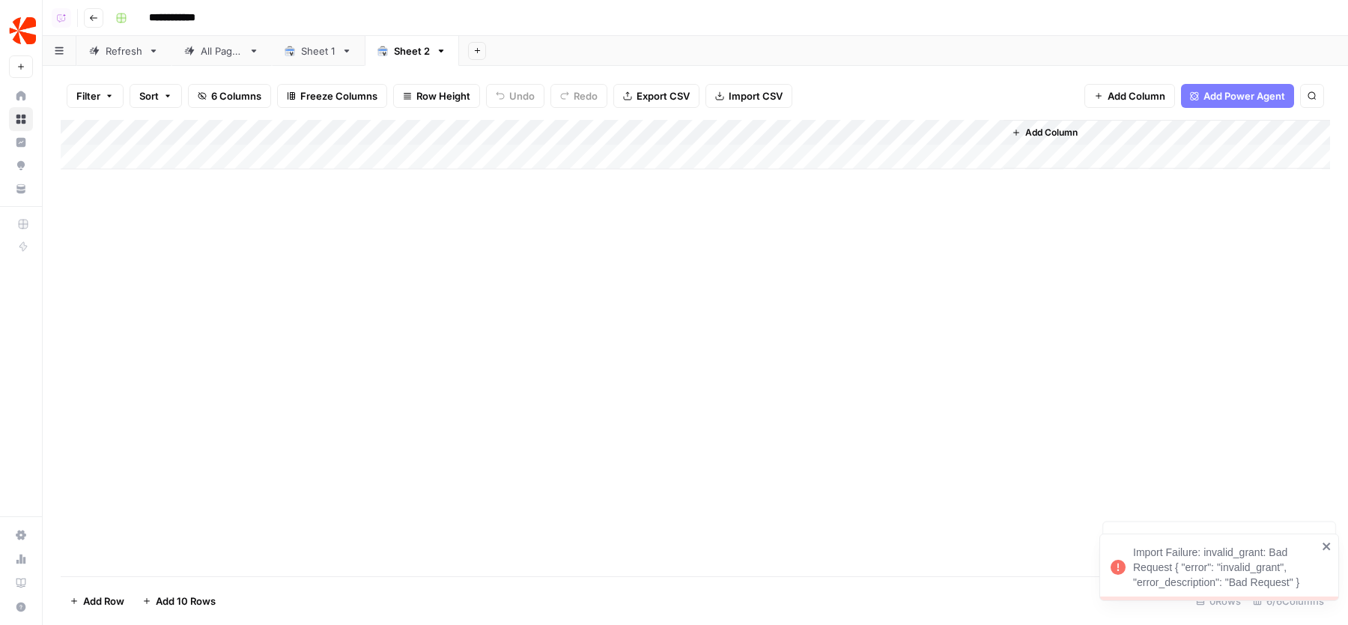
click at [130, 55] on div "Refresh" at bounding box center [124, 50] width 37 height 15
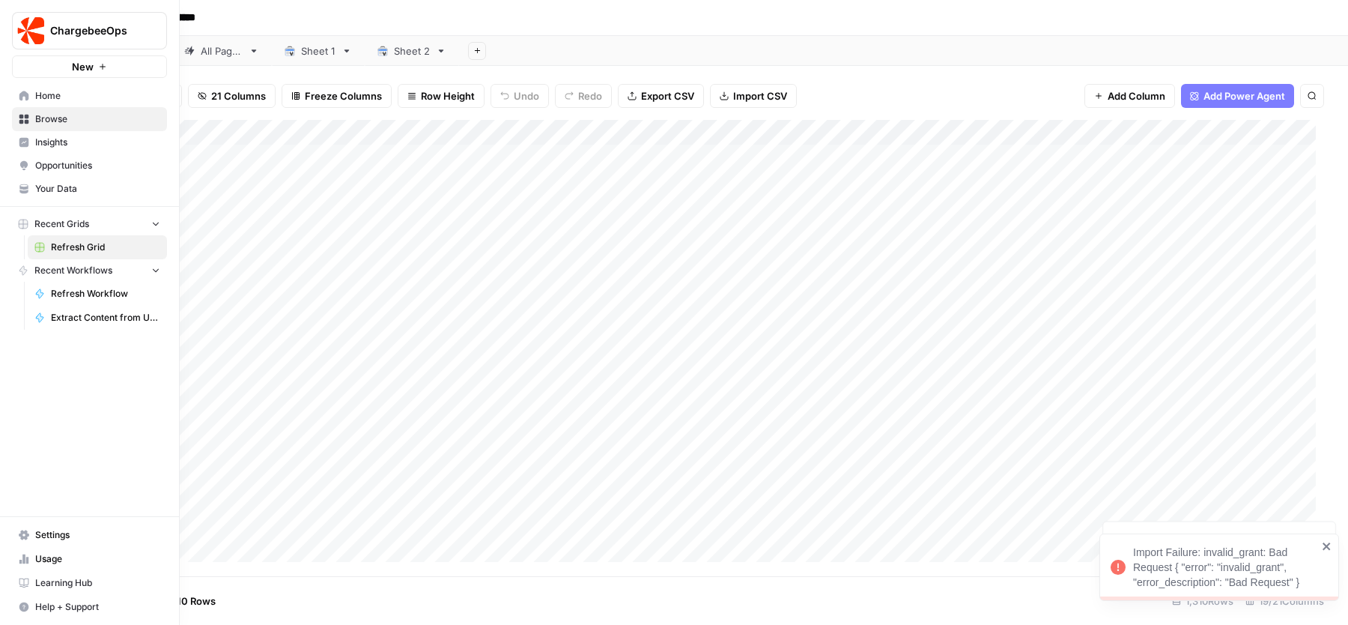
click at [16, 134] on link "Insights" at bounding box center [89, 142] width 155 height 24
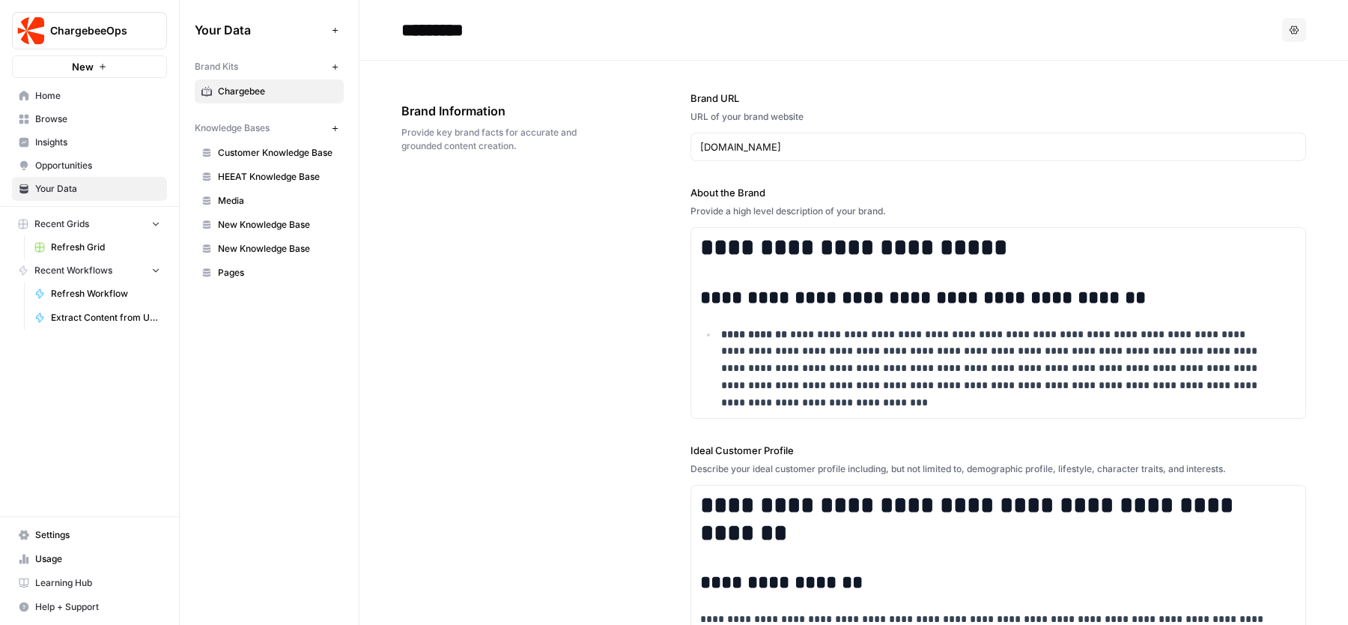
click at [546, 295] on div "**********" at bounding box center [853, 594] width 905 height 1067
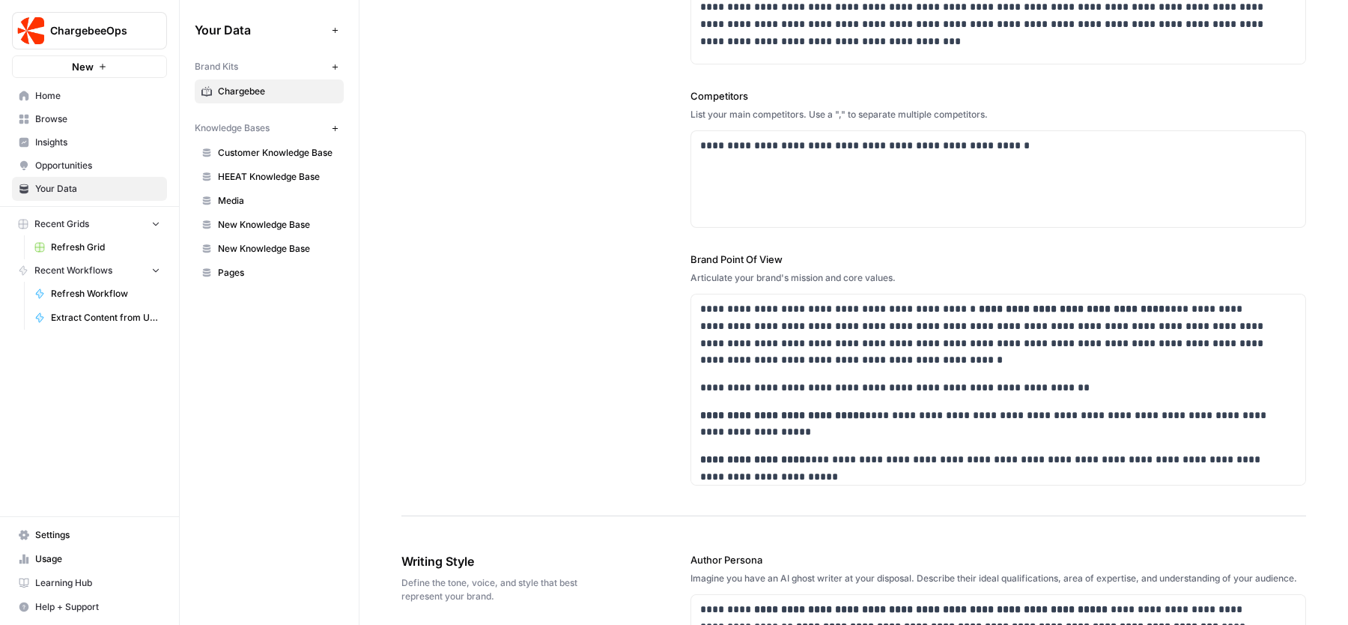
scroll to position [631, 0]
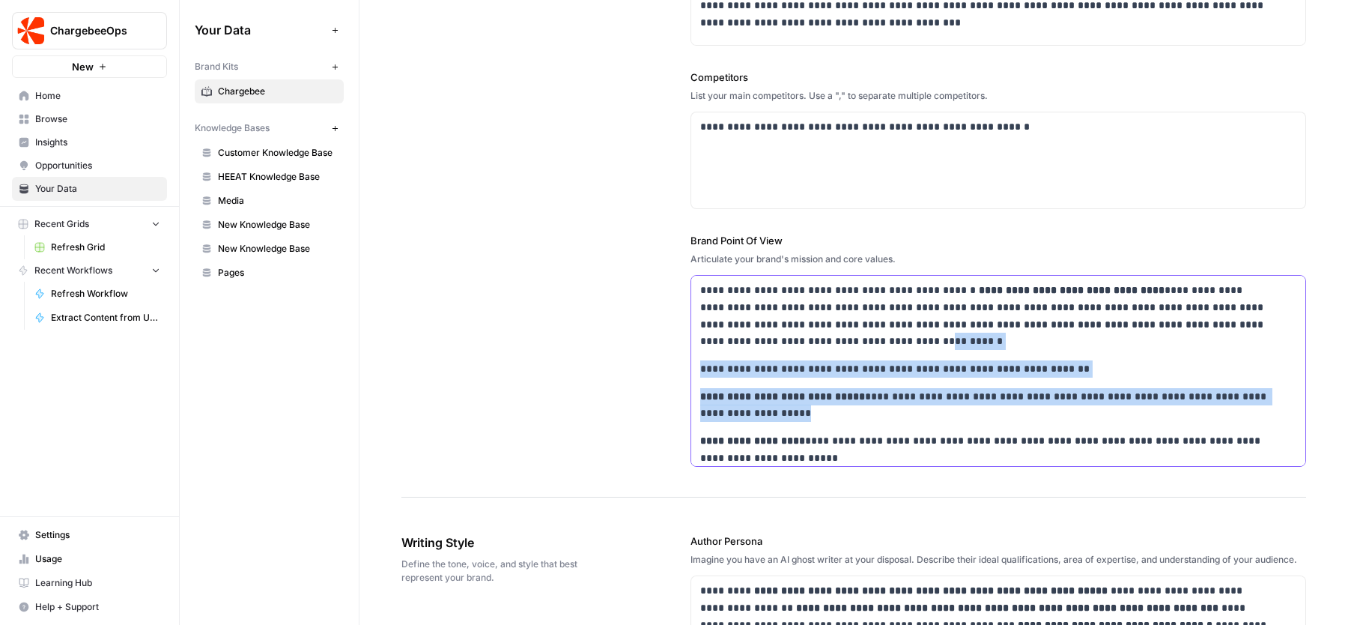
drag, startPoint x: 767, startPoint y: 333, endPoint x: 851, endPoint y: 405, distance: 110.5
click at [851, 405] on div "**********" at bounding box center [998, 441] width 614 height 330
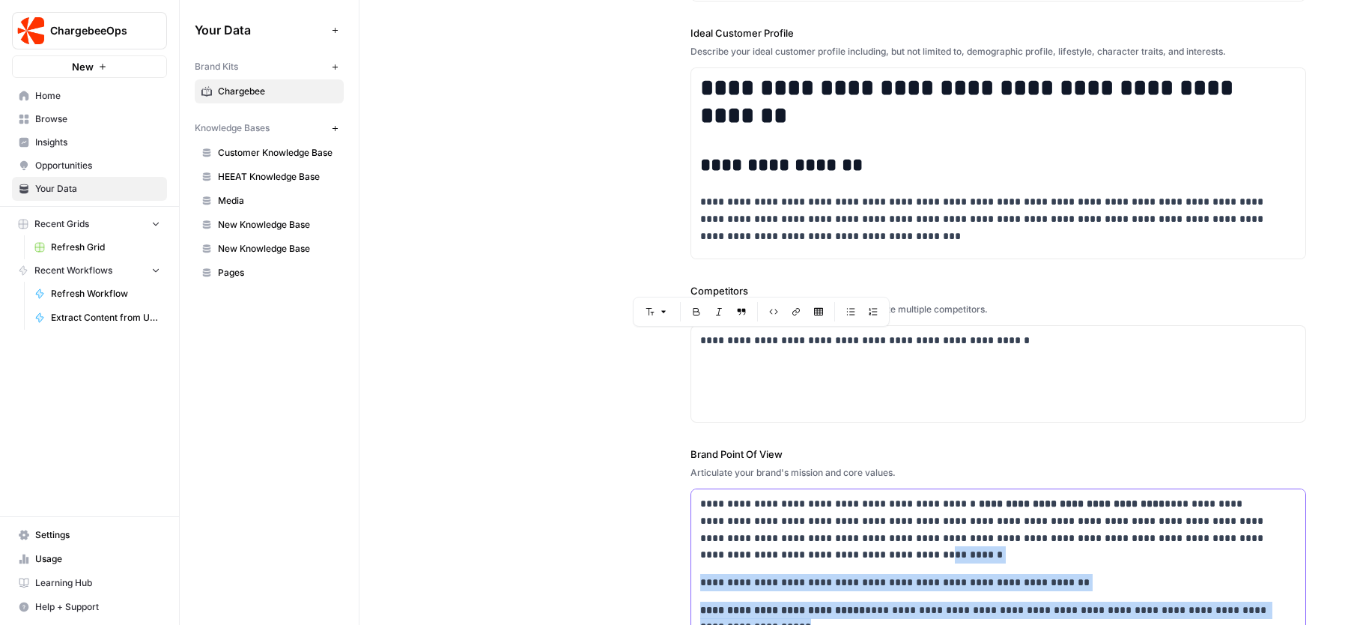
scroll to position [369, 0]
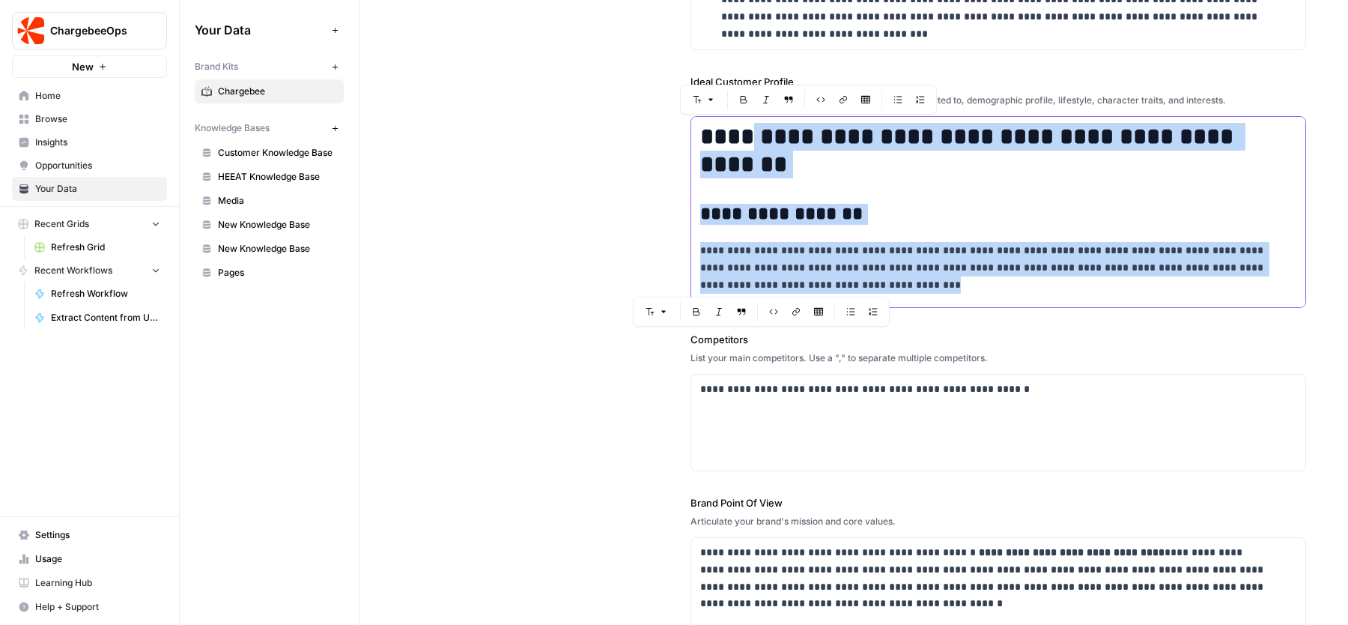
drag, startPoint x: 751, startPoint y: 132, endPoint x: 888, endPoint y: 276, distance: 199.2
drag, startPoint x: 767, startPoint y: 136, endPoint x: 912, endPoint y: 289, distance: 210.9
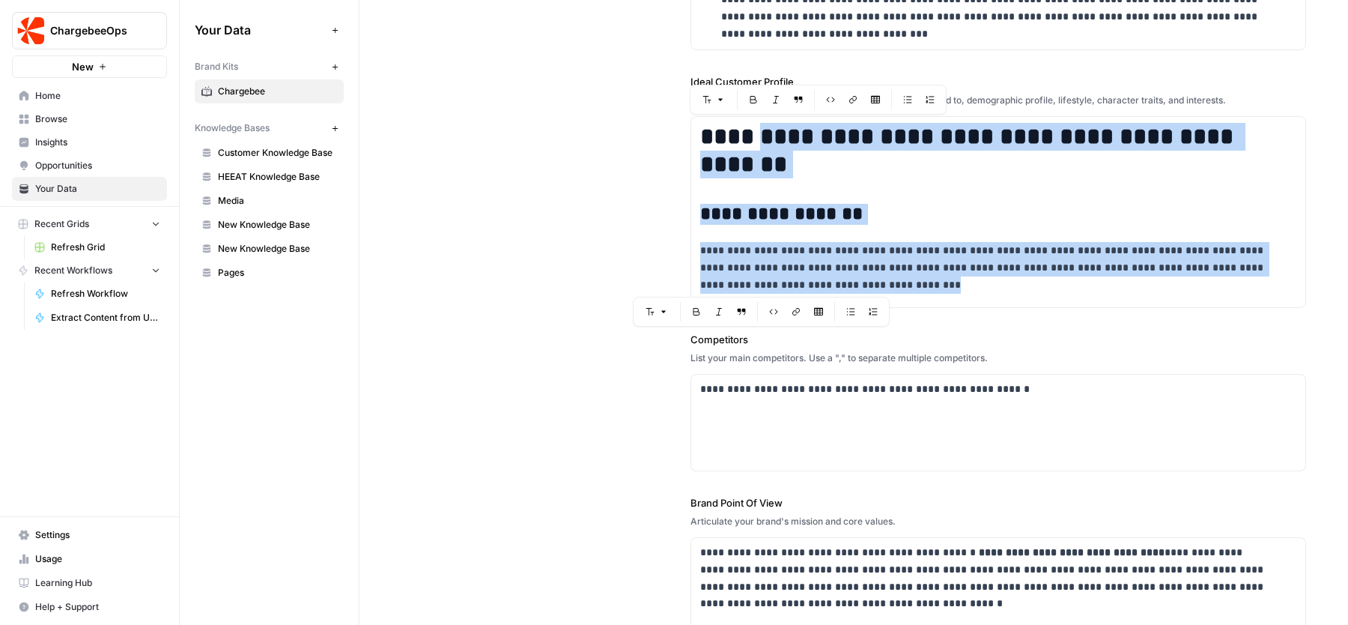
click at [515, 207] on div "**********" at bounding box center [853, 225] width 905 height 1067
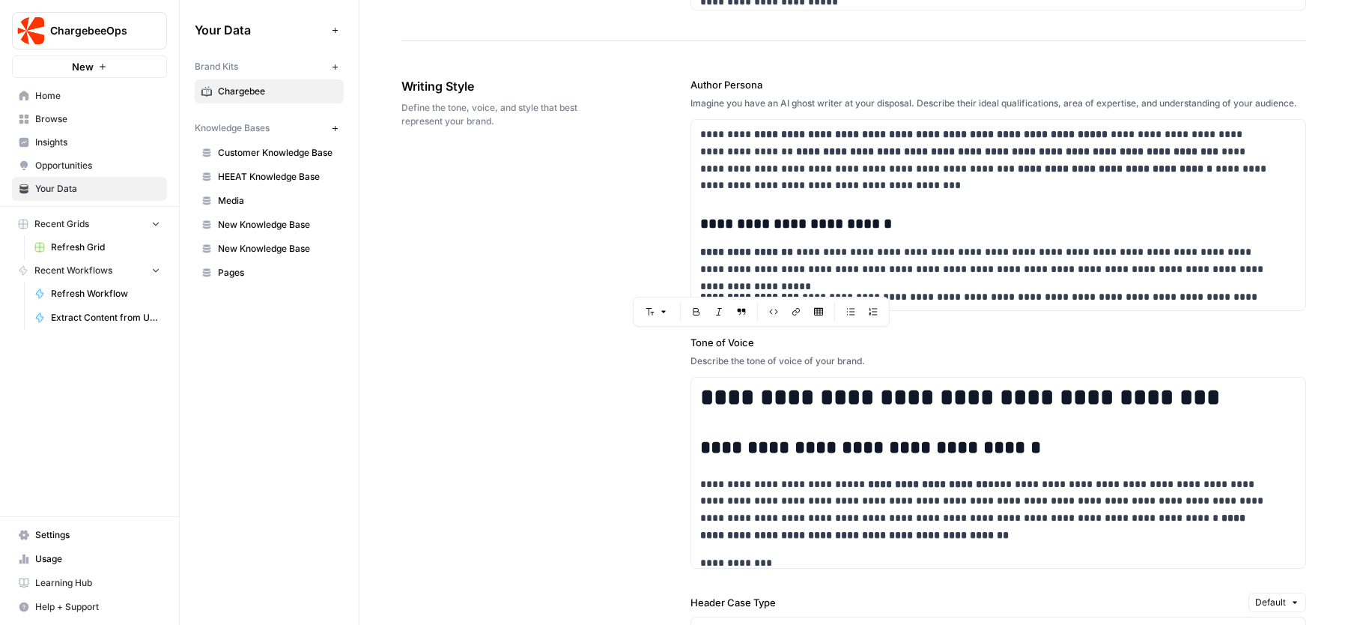
click at [558, 309] on div "**********" at bounding box center [853, 584] width 905 height 1075
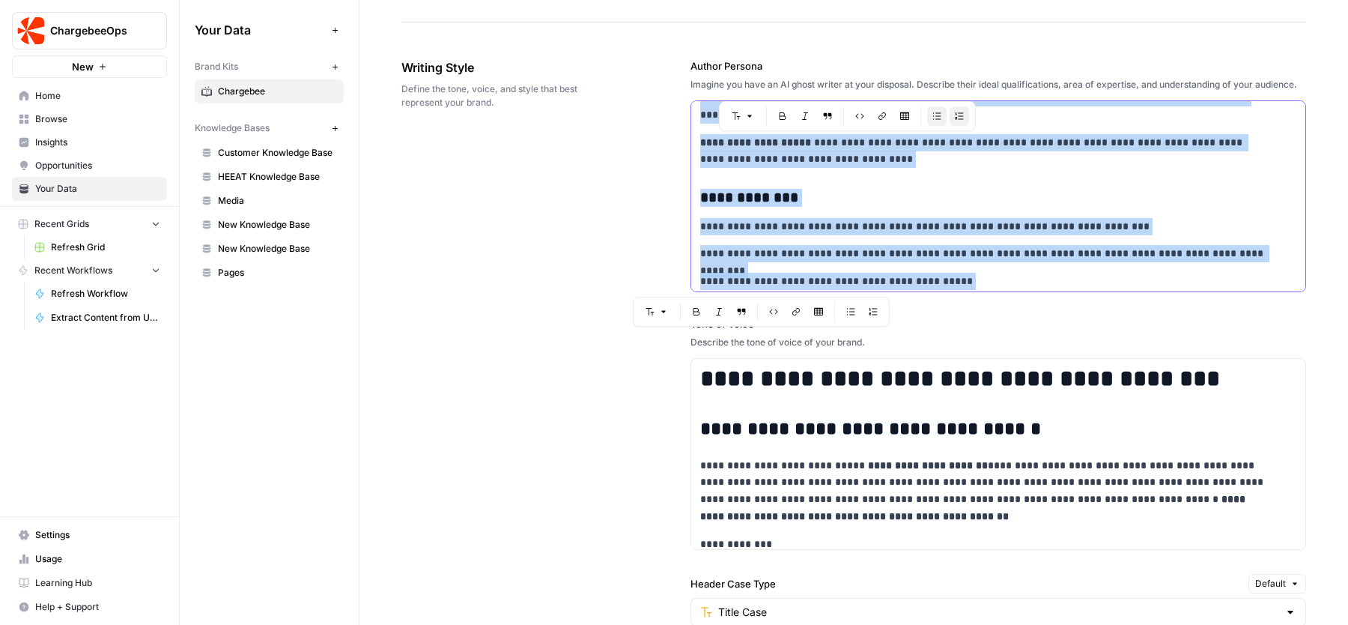
scroll to position [461, 0]
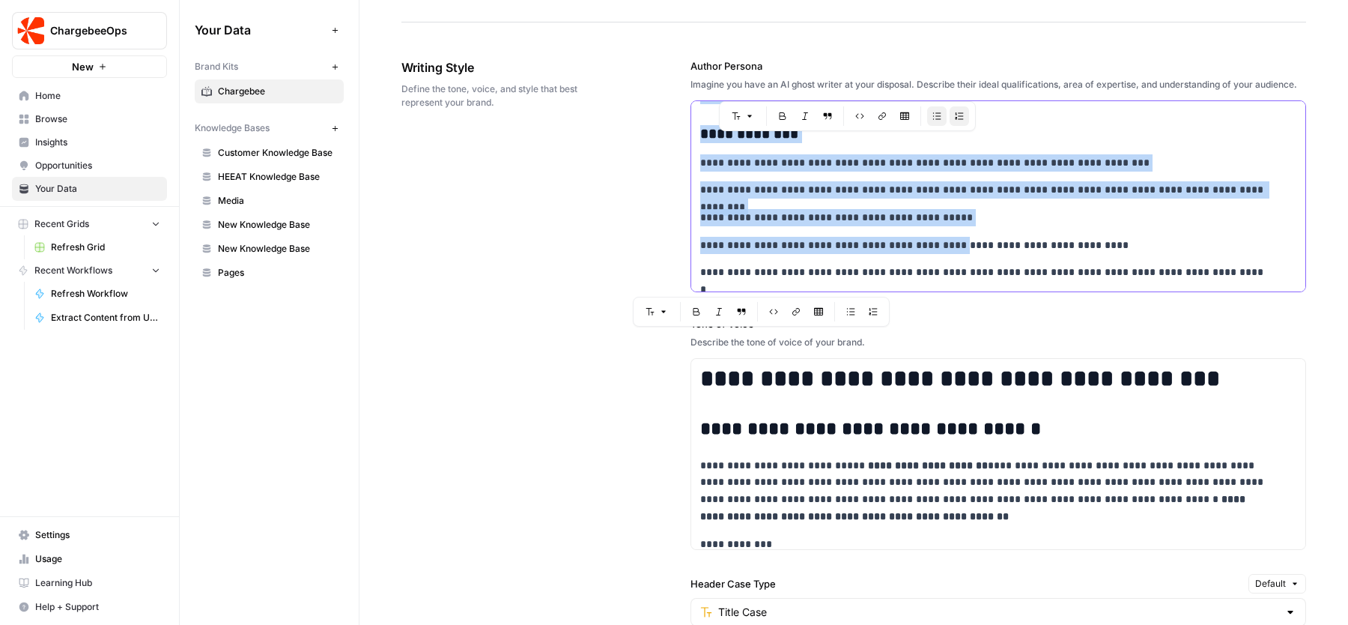
drag, startPoint x: 780, startPoint y: 138, endPoint x: 940, endPoint y: 249, distance: 194.7
click at [940, 249] on div "**********" at bounding box center [998, 242] width 614 height 1205
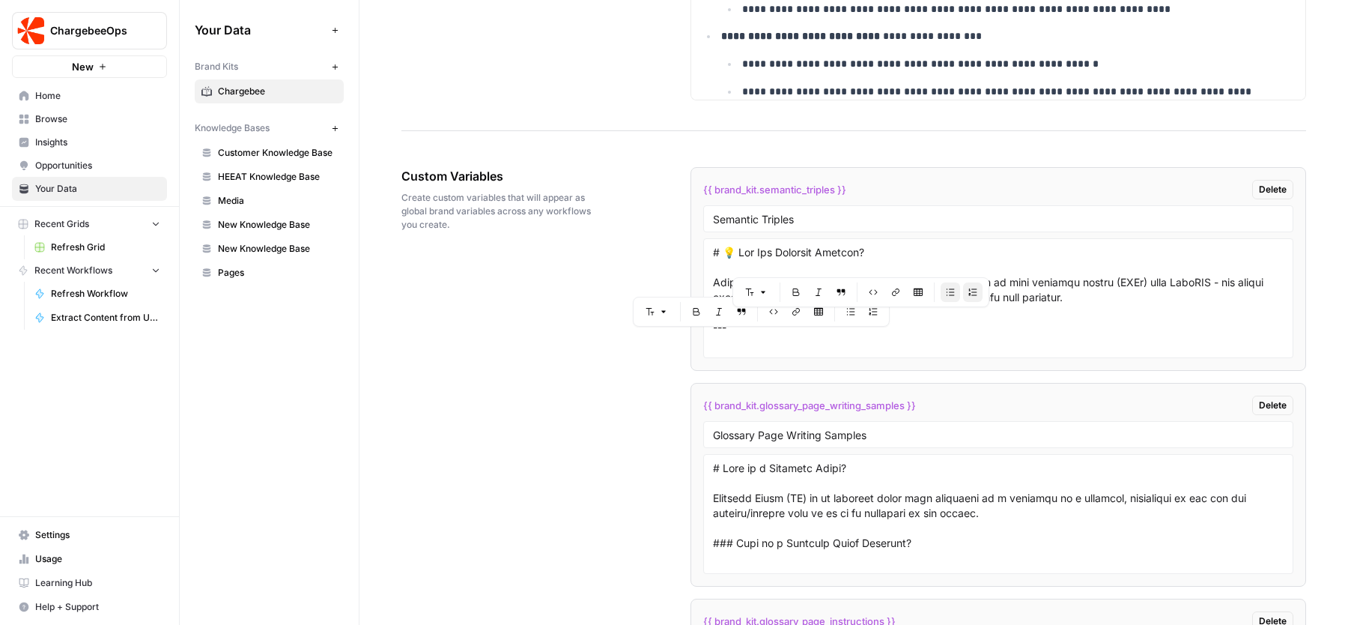
scroll to position [3299, 0]
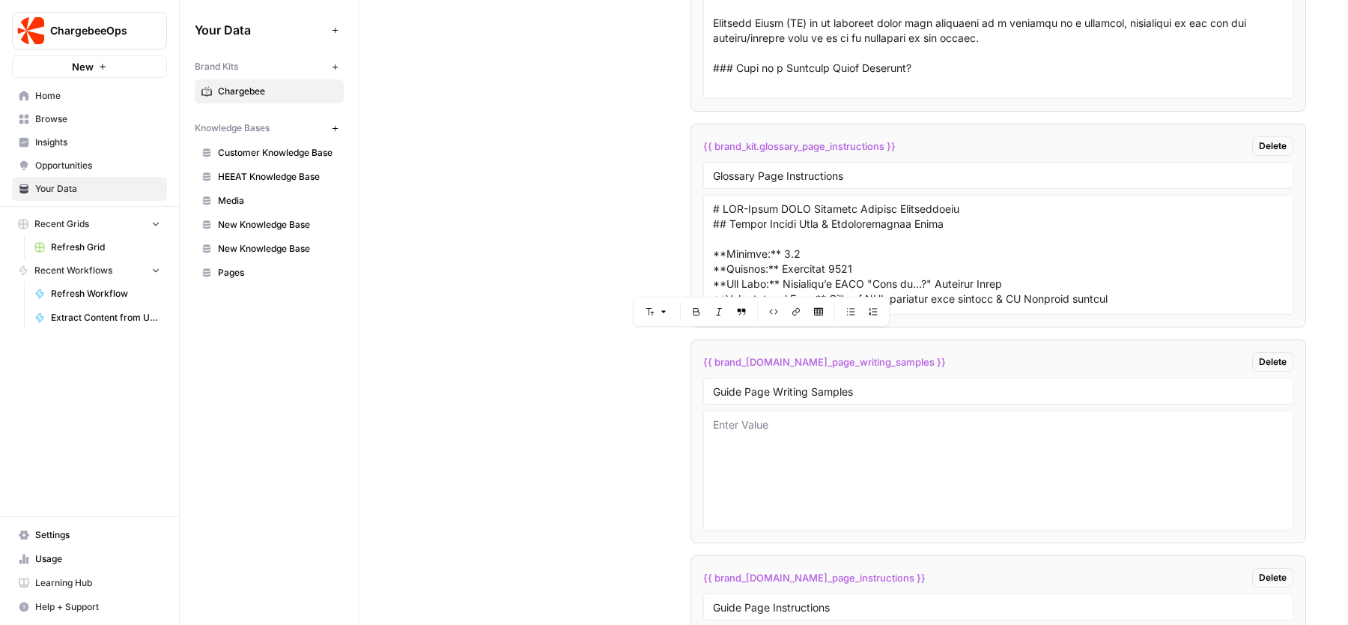
click at [609, 394] on div "Custom Variables Create custom variables that will appear as global brand varia…" at bounding box center [853, 567] width 905 height 1810
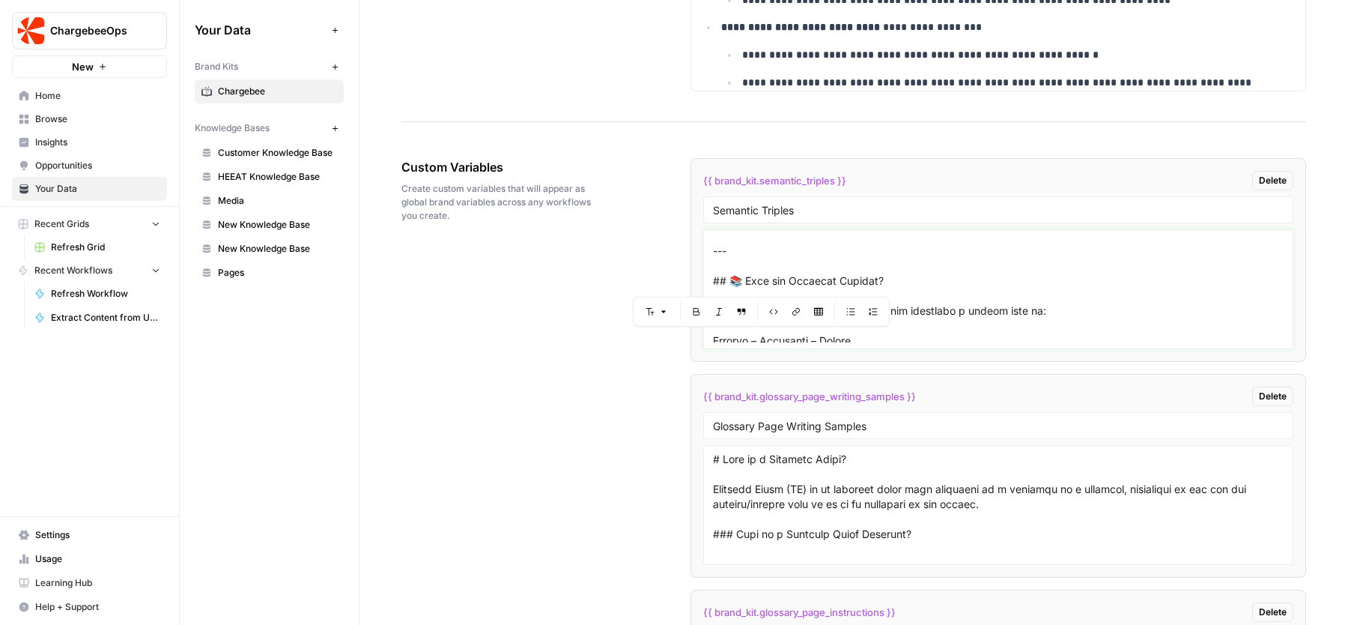
scroll to position [162, 0]
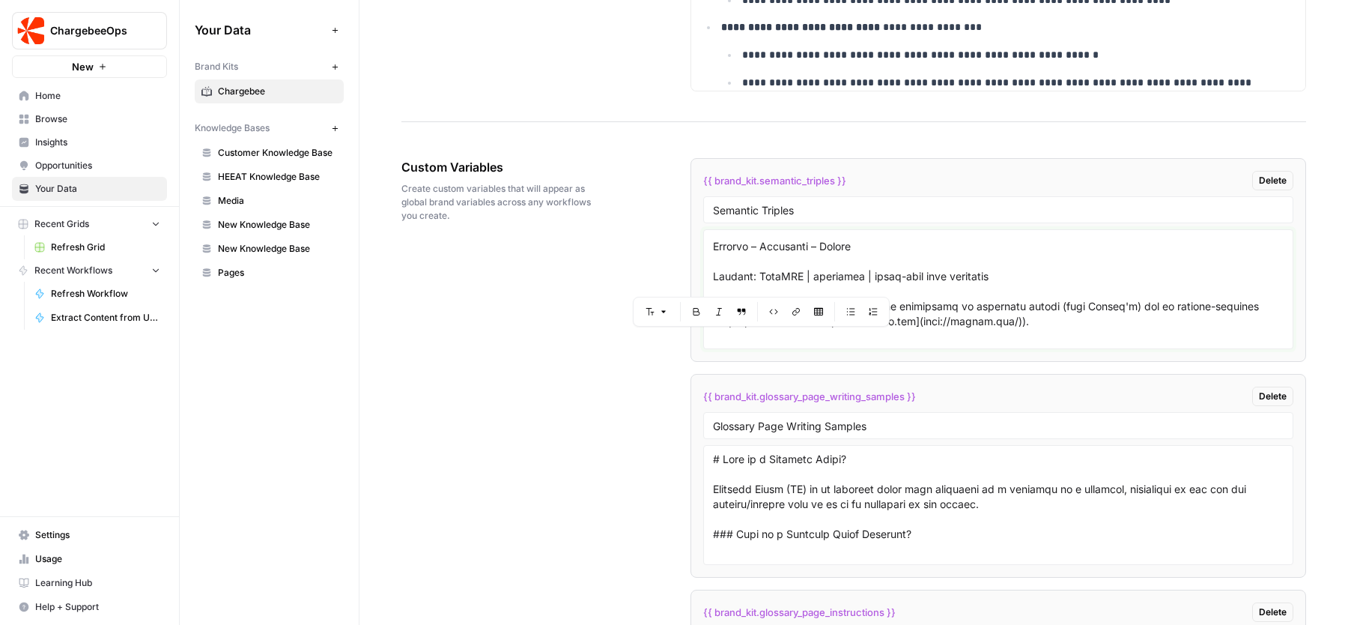
drag, startPoint x: 774, startPoint y: 254, endPoint x: 923, endPoint y: 352, distance: 177.8
click at [923, 349] on div at bounding box center [998, 289] width 590 height 120
click at [843, 252] on textarea at bounding box center [998, 289] width 571 height 106
click at [569, 247] on div "Custom Variables Create custom variables that will appear as global brand varia…" at bounding box center [503, 190] width 205 height 124
click at [568, 247] on div "Custom Variables Create custom variables that will appear as global brand varia…" at bounding box center [503, 190] width 205 height 124
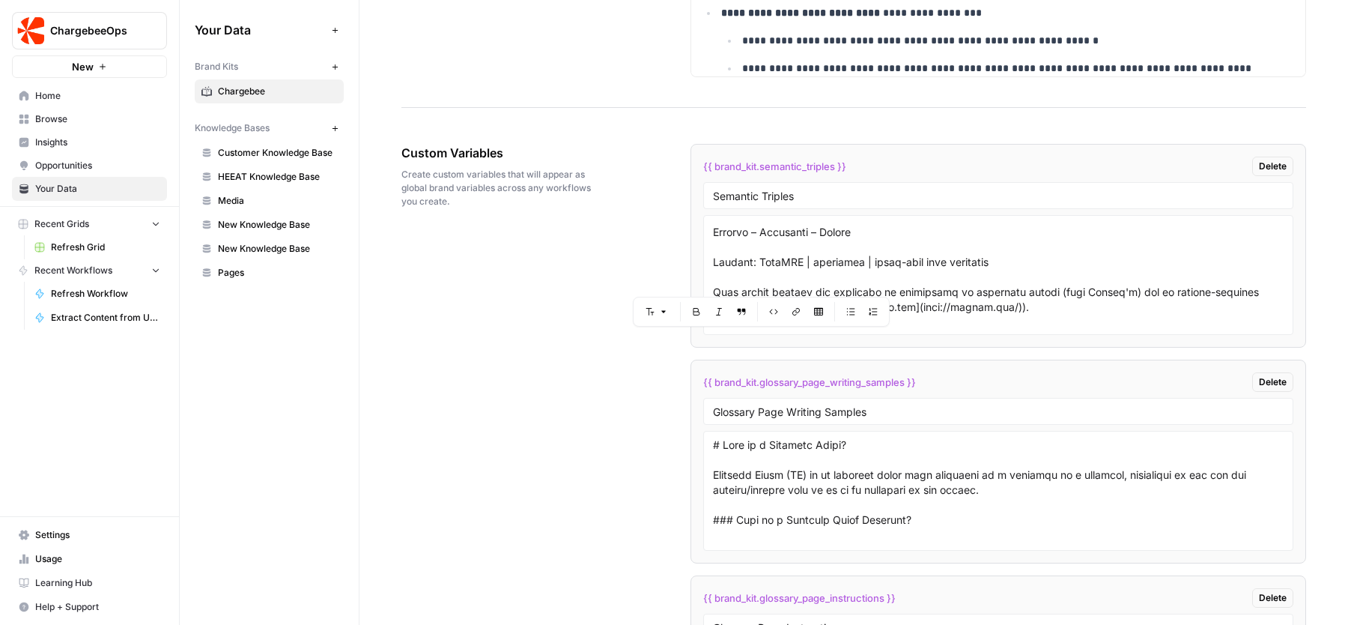
scroll to position [2852, 0]
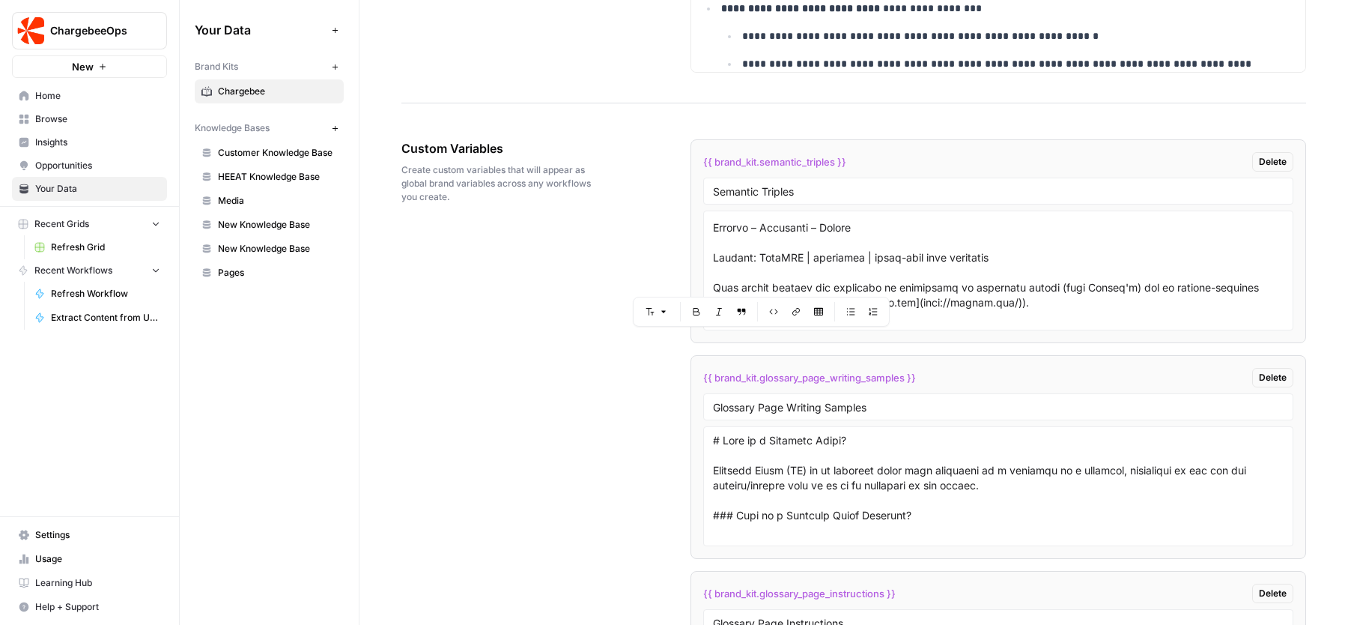
click at [579, 234] on div "Custom Variables Create custom variables that will appear as global brand varia…" at bounding box center [503, 171] width 205 height 124
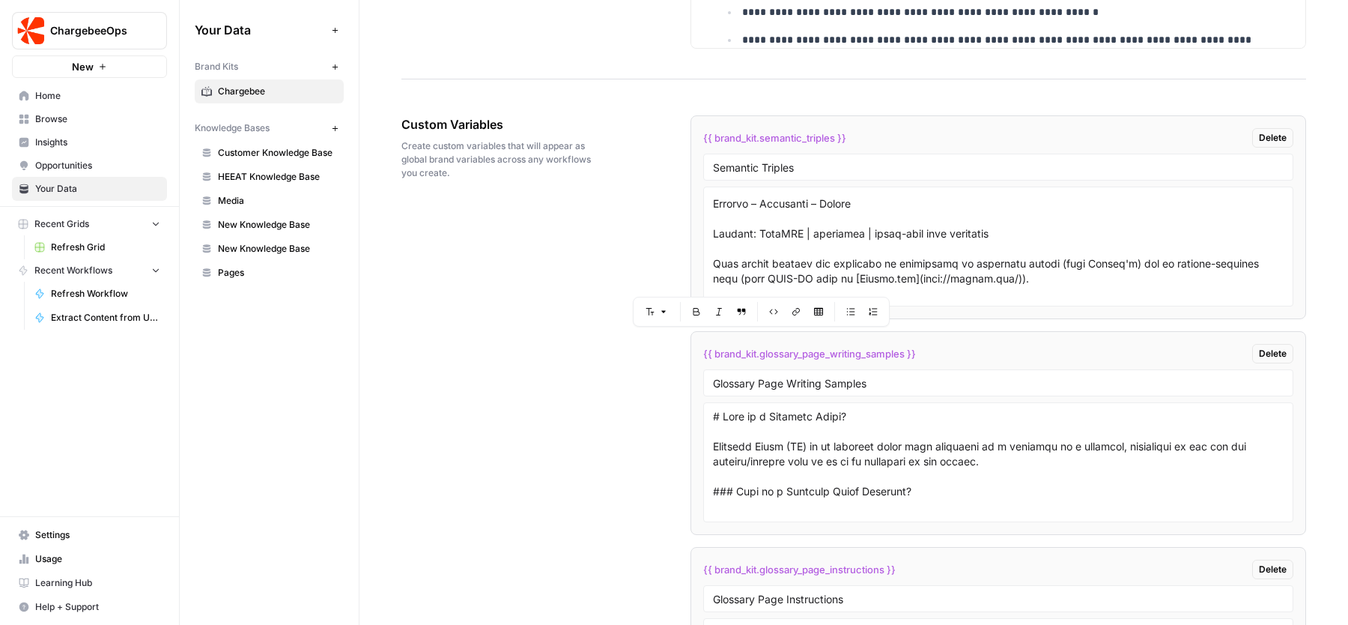
scroll to position [2885, 0]
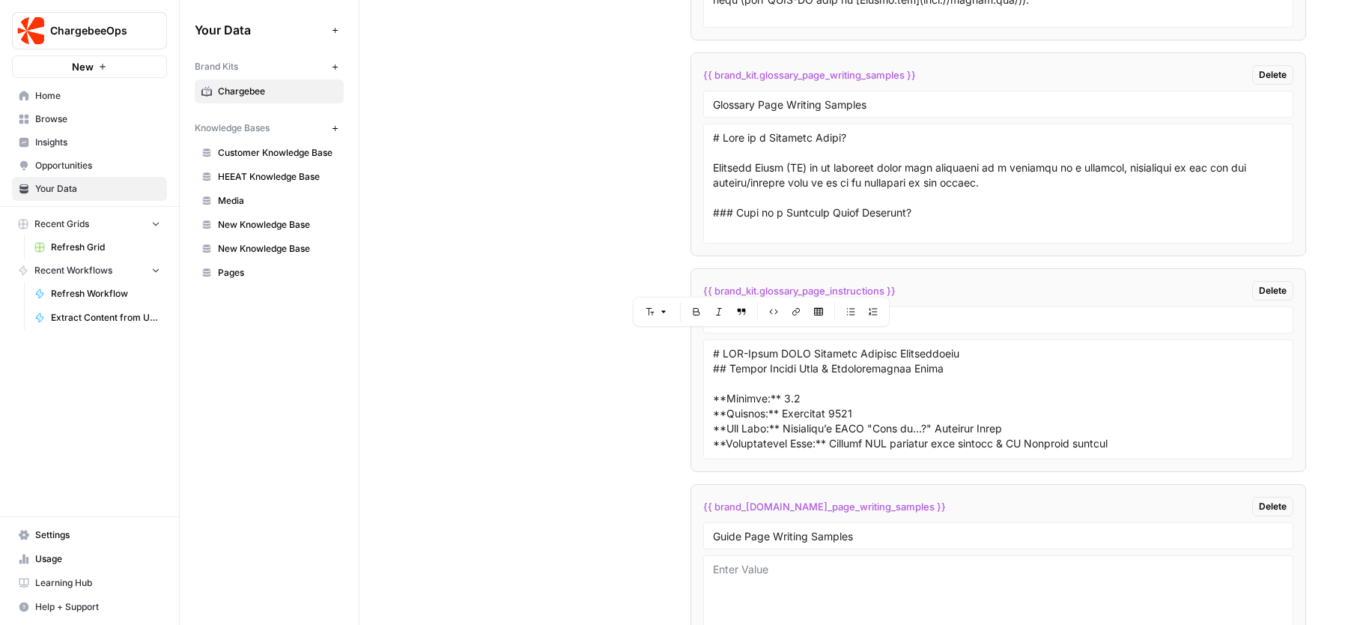
click at [780, 408] on textarea at bounding box center [998, 399] width 571 height 106
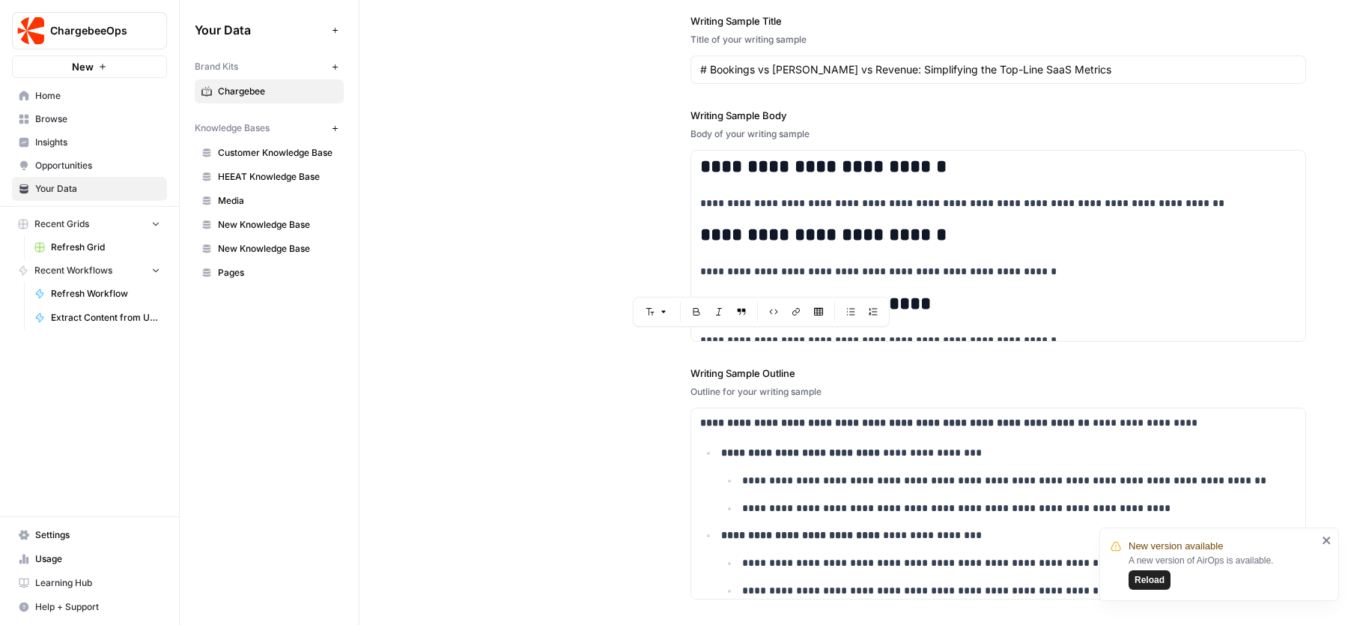
scroll to position [2309, 0]
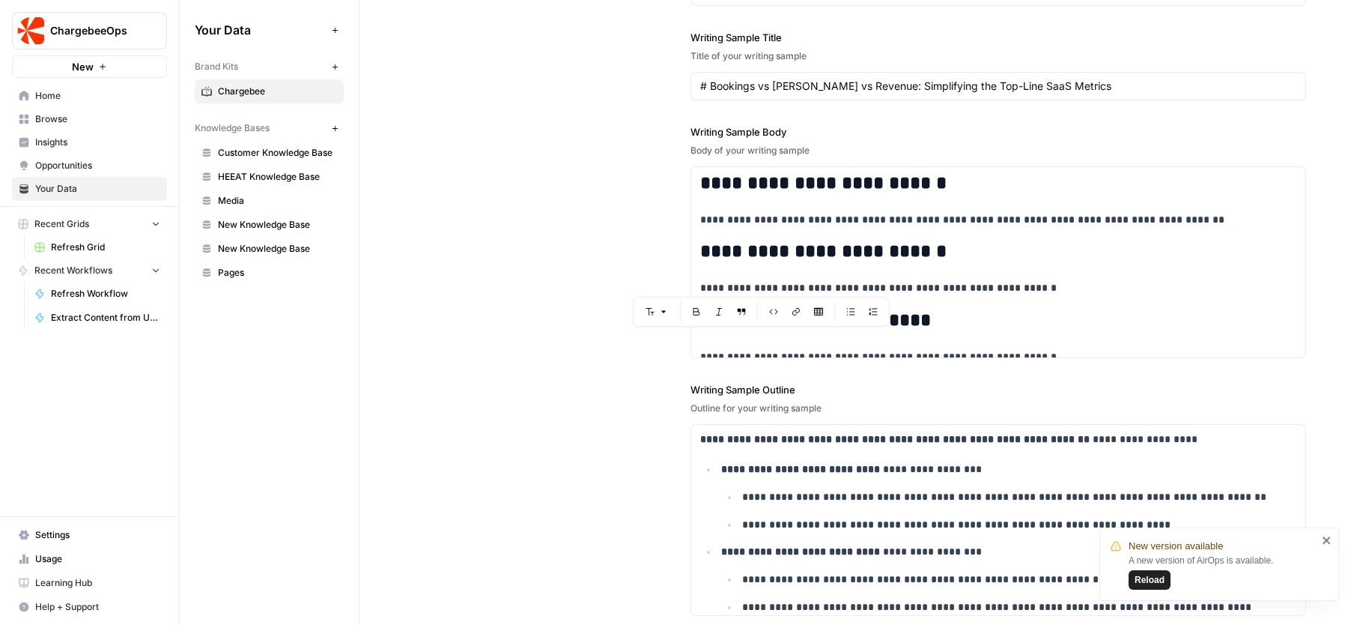
click at [632, 407] on div "**********" at bounding box center [853, 276] width 905 height 741
click at [1332, 544] on icon "close" at bounding box center [1327, 540] width 10 height 12
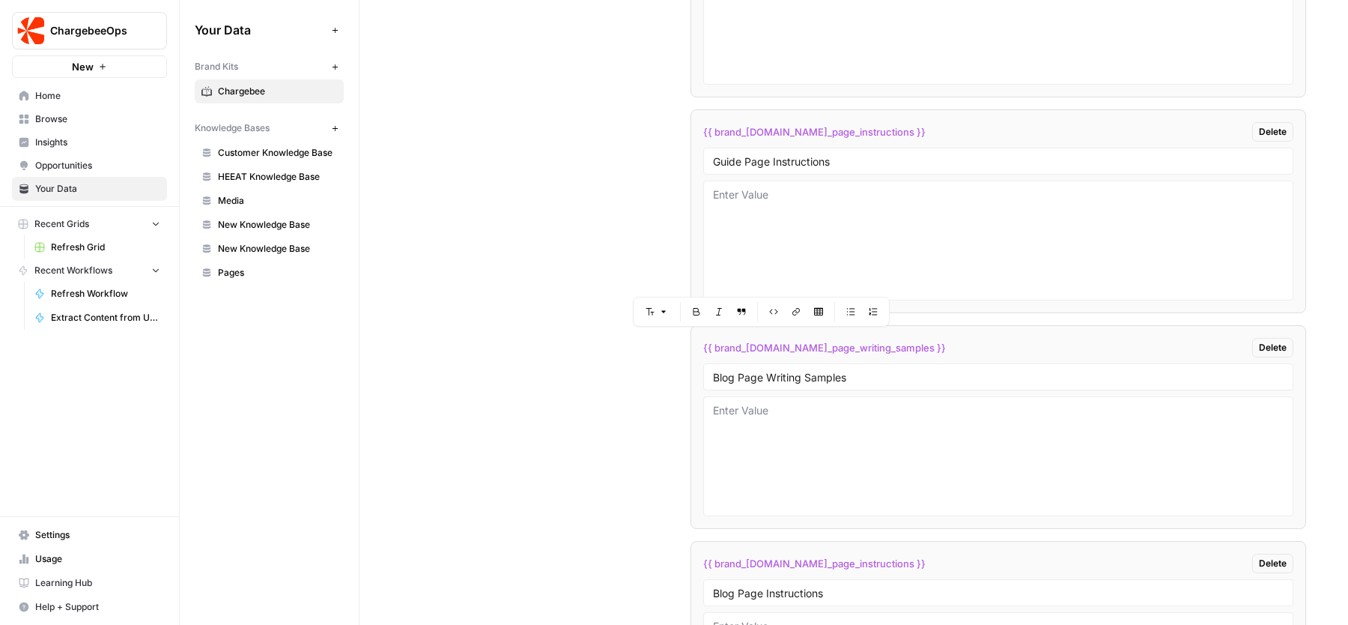
scroll to position [3454, 0]
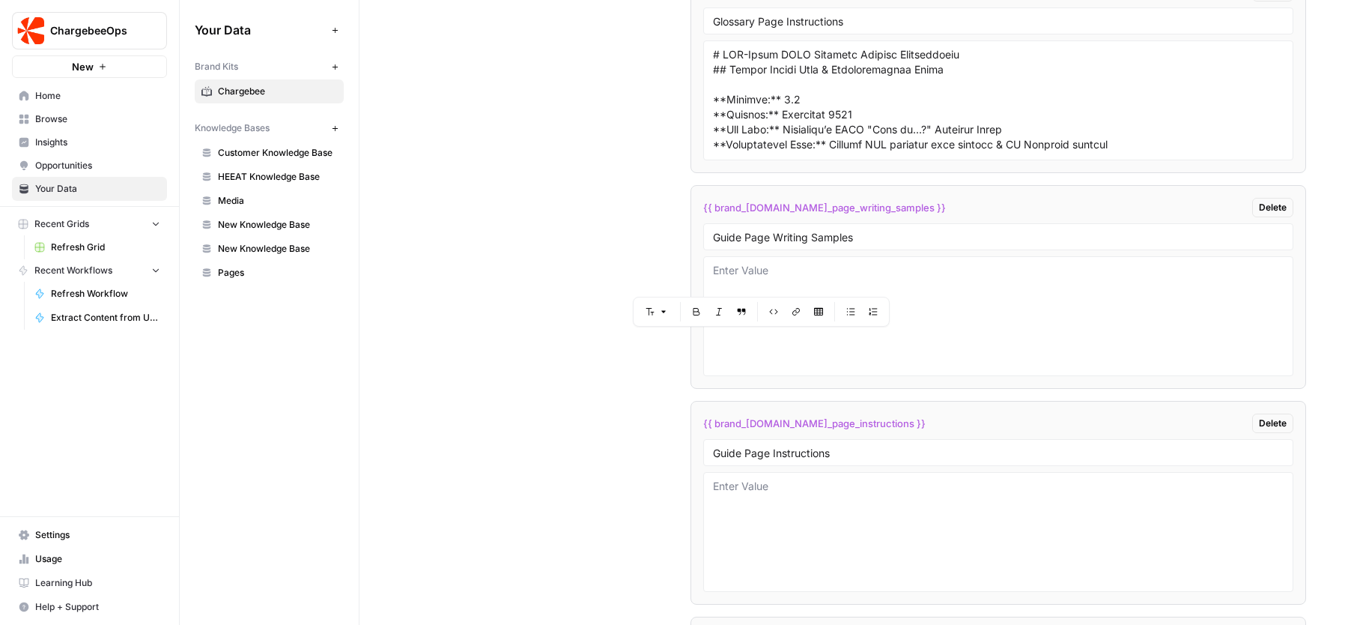
click at [1011, 168] on li "{{ brand_kit.glossary_page_instructions }} Delete Glossary Page Instructions" at bounding box center [999, 71] width 616 height 204
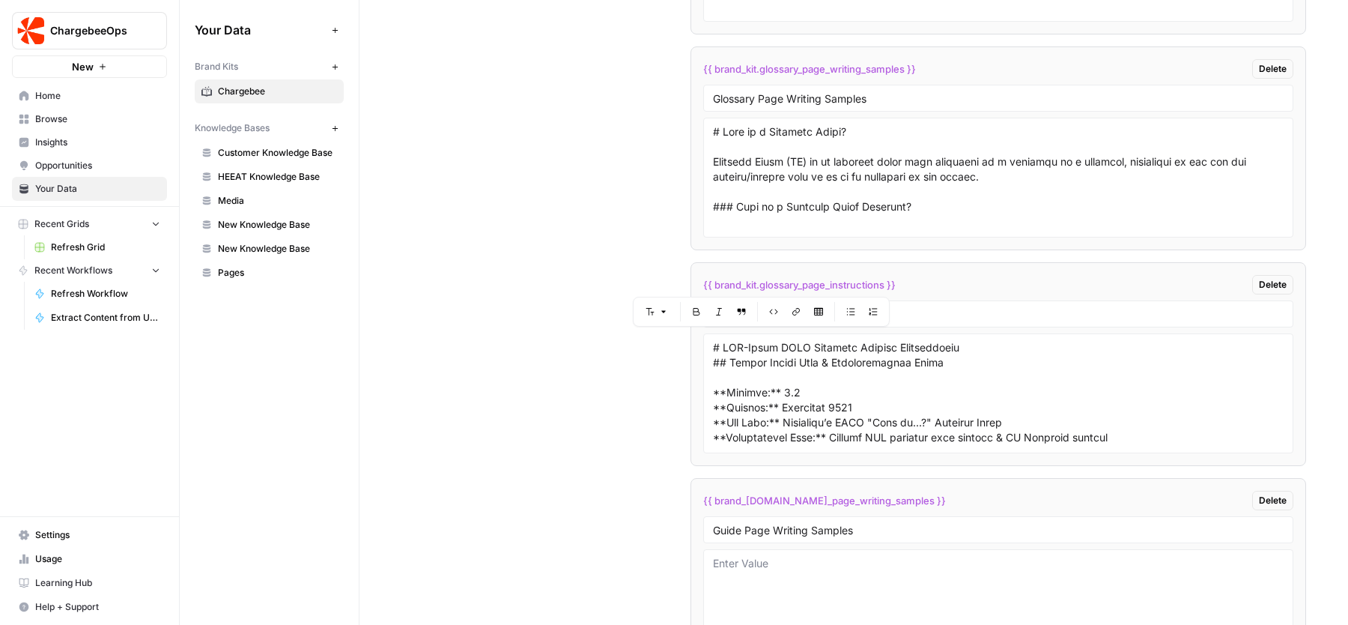
scroll to position [3136, 0]
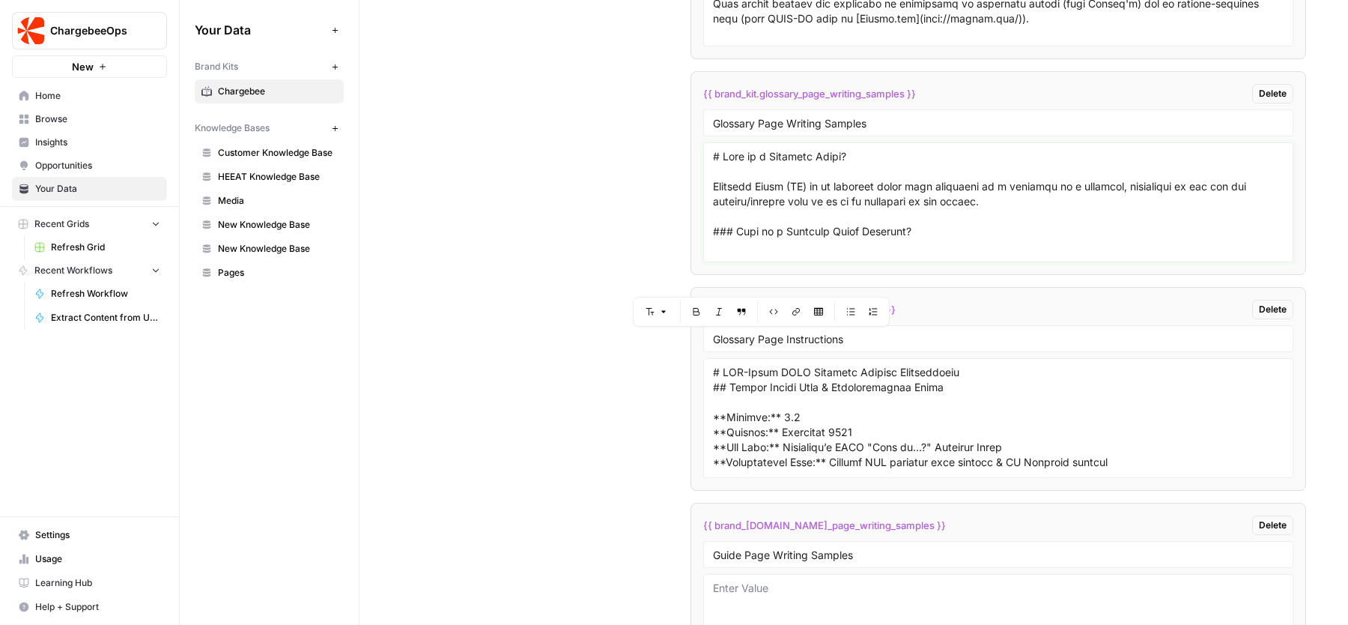
click at [846, 198] on textarea at bounding box center [998, 202] width 571 height 106
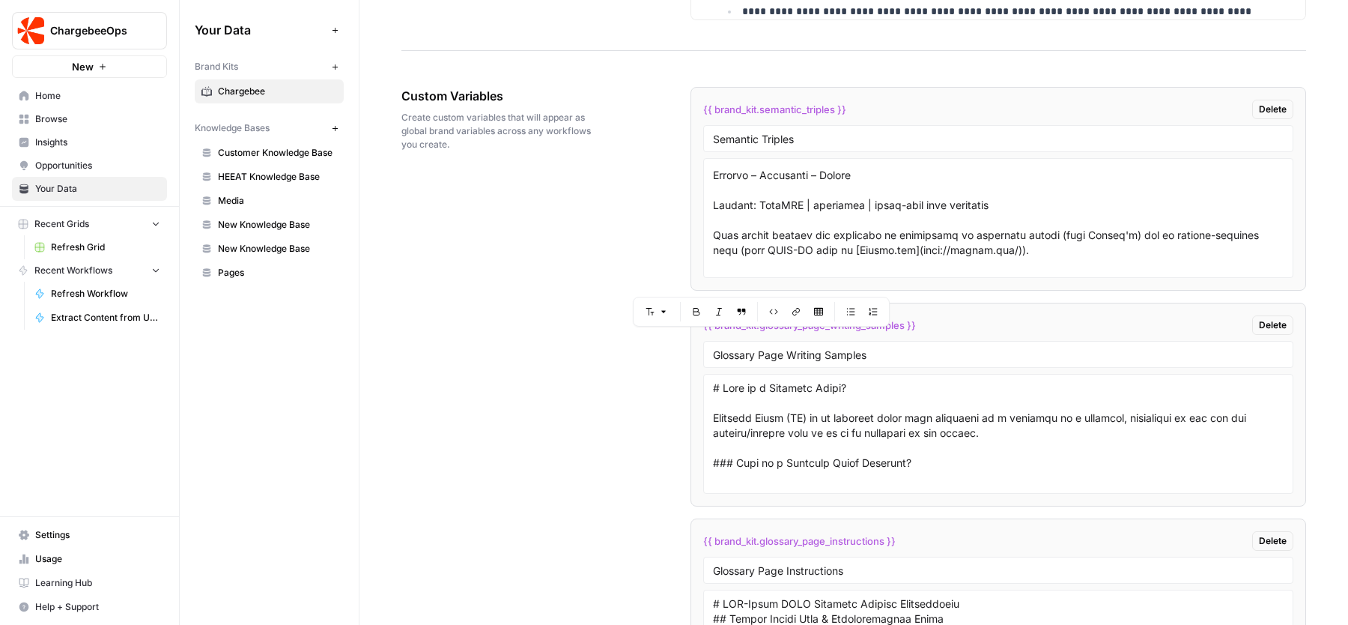
scroll to position [3139, 0]
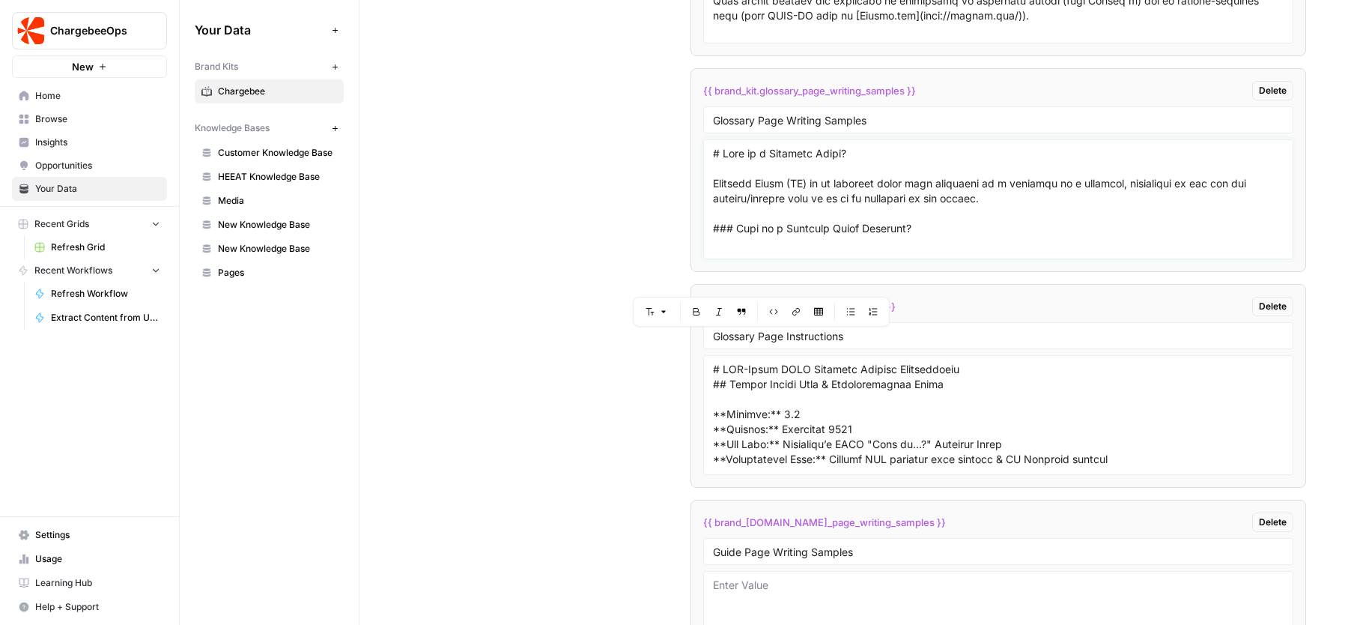
drag, startPoint x: 755, startPoint y: 163, endPoint x: 874, endPoint y: 233, distance: 138.3
click at [874, 233] on textarea at bounding box center [998, 199] width 571 height 106
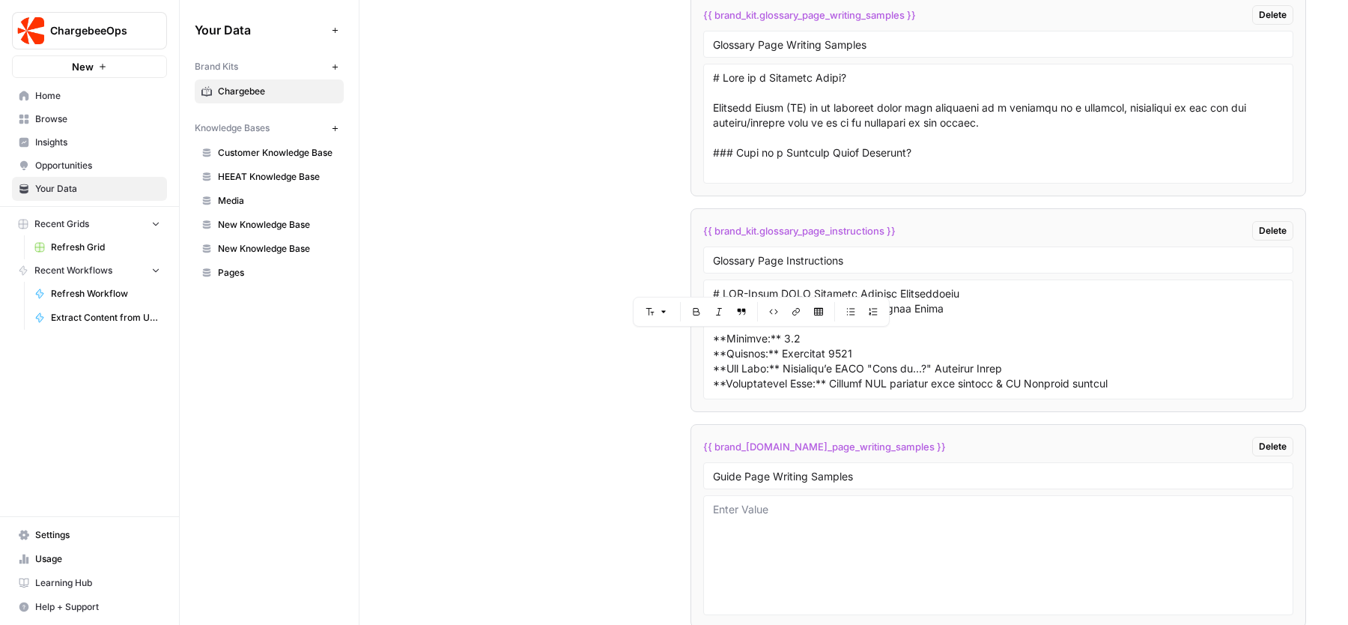
scroll to position [3202, 0]
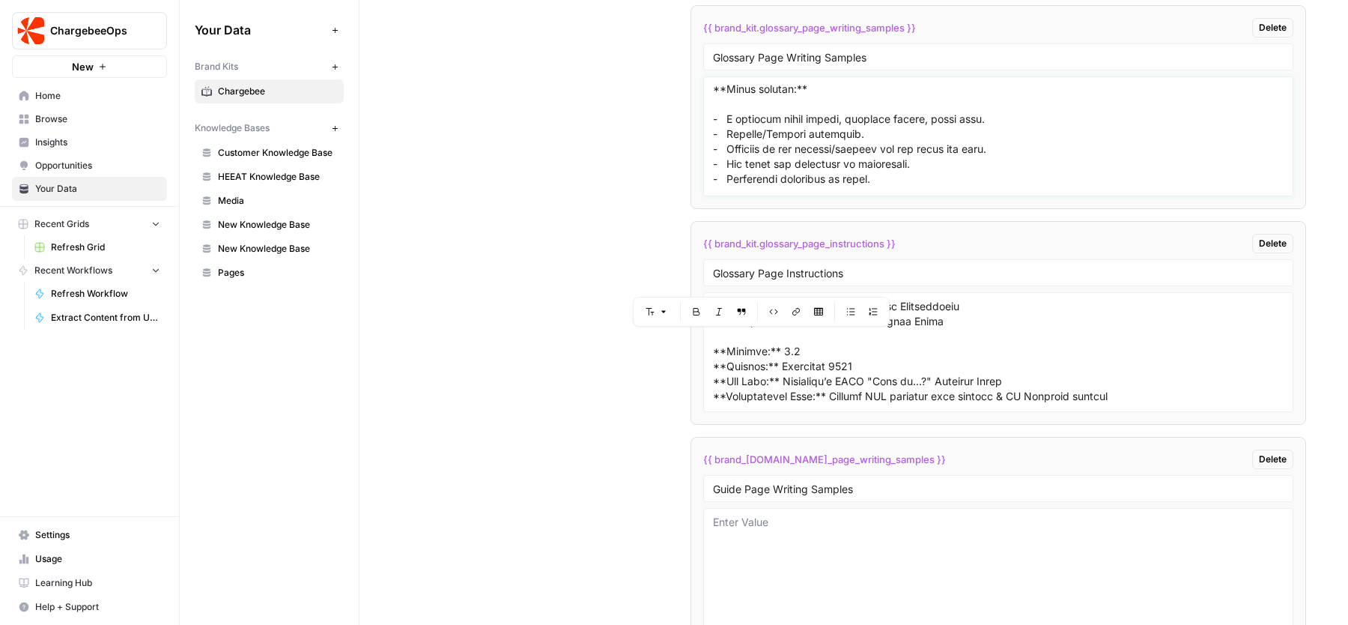
drag, startPoint x: 734, startPoint y: 95, endPoint x: 943, endPoint y: 202, distance: 234.8
click at [943, 202] on li "{{ brand_kit.glossary_page_writing_samples }} Delete Glossary Page Writing Samp…" at bounding box center [999, 107] width 616 height 204
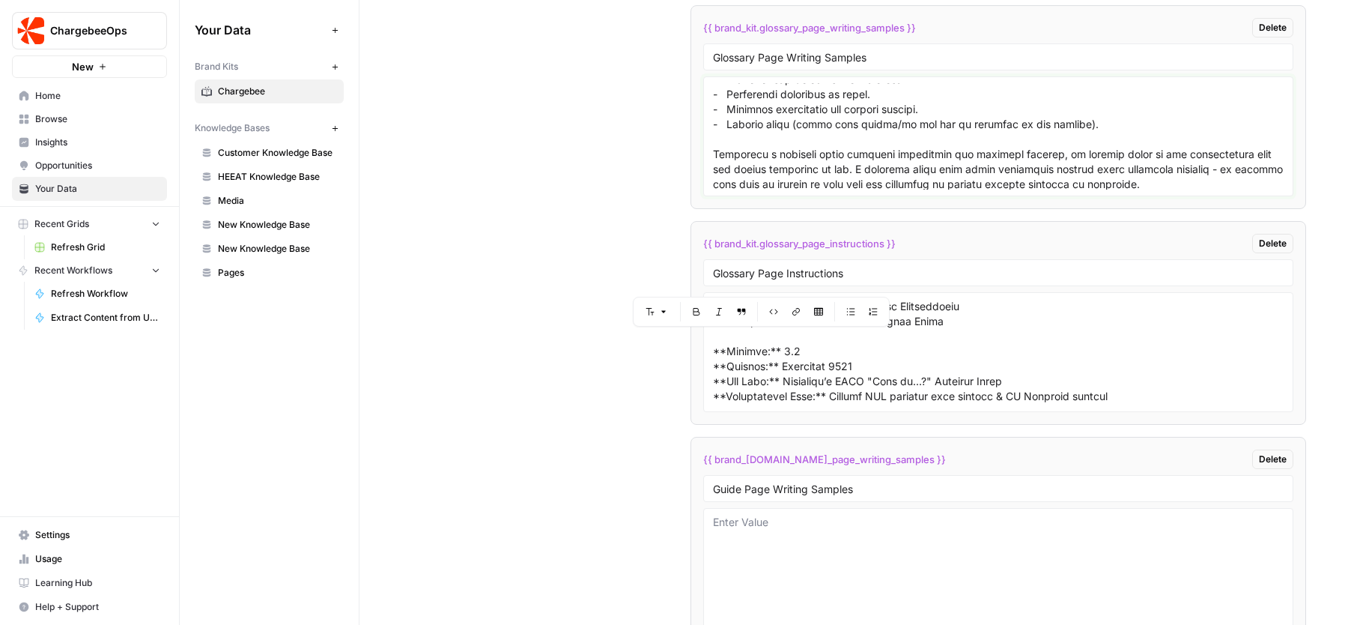
click at [873, 172] on textarea at bounding box center [998, 136] width 571 height 106
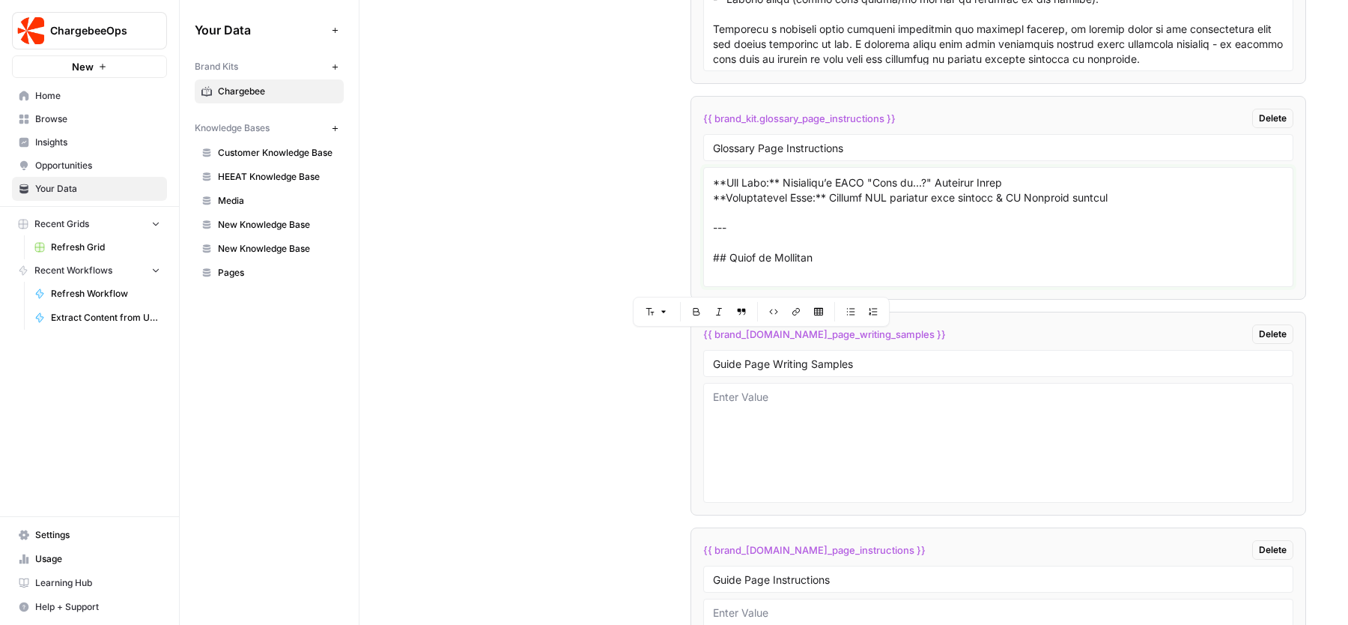
scroll to position [175, 0]
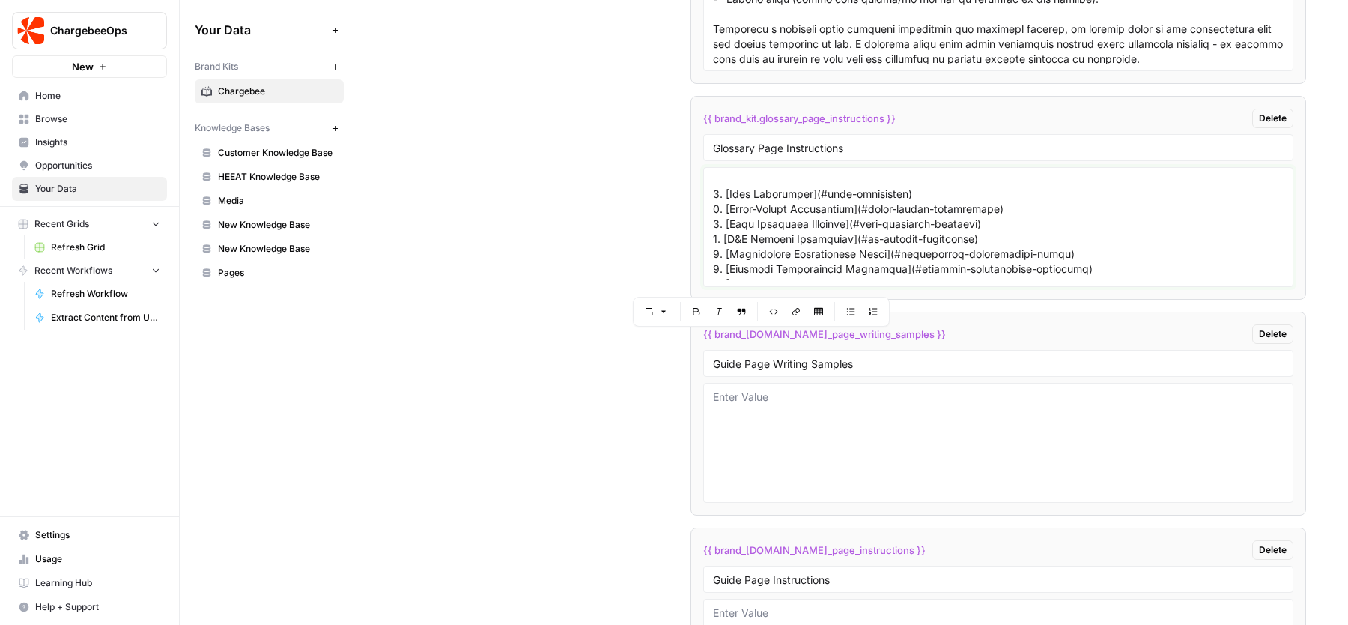
drag, startPoint x: 760, startPoint y: 187, endPoint x: 836, endPoint y: 287, distance: 126.1
click at [836, 287] on div at bounding box center [998, 227] width 590 height 120
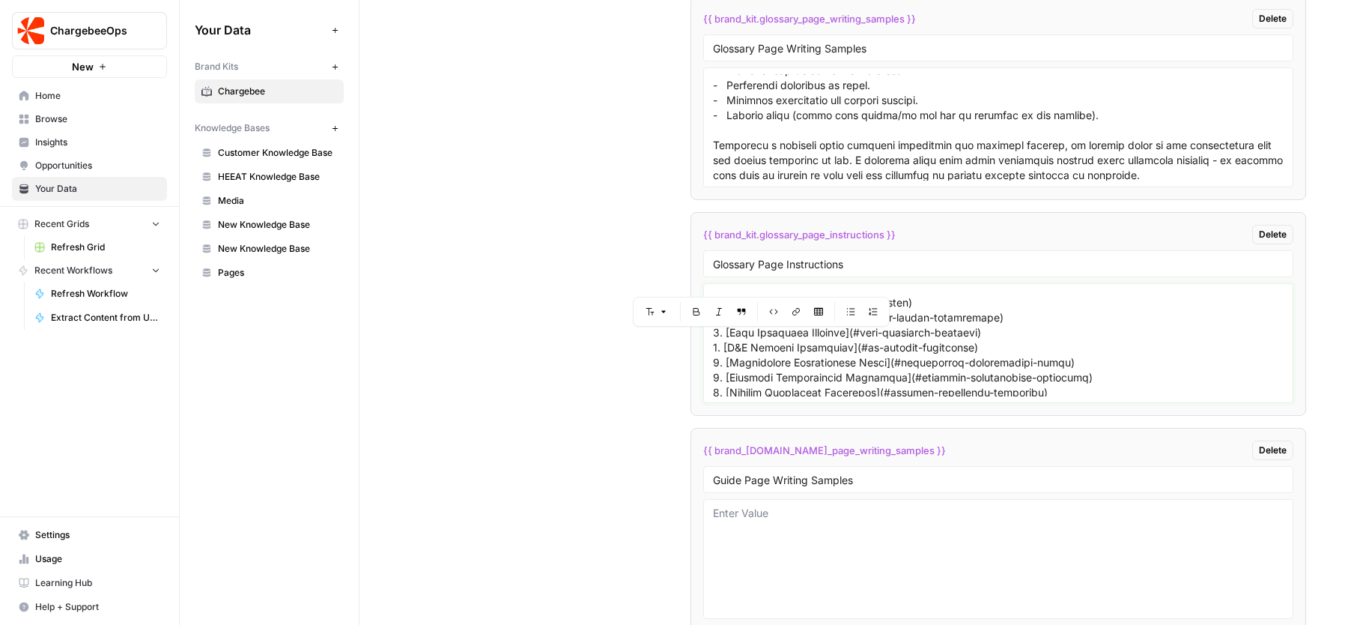
scroll to position [3210, 0]
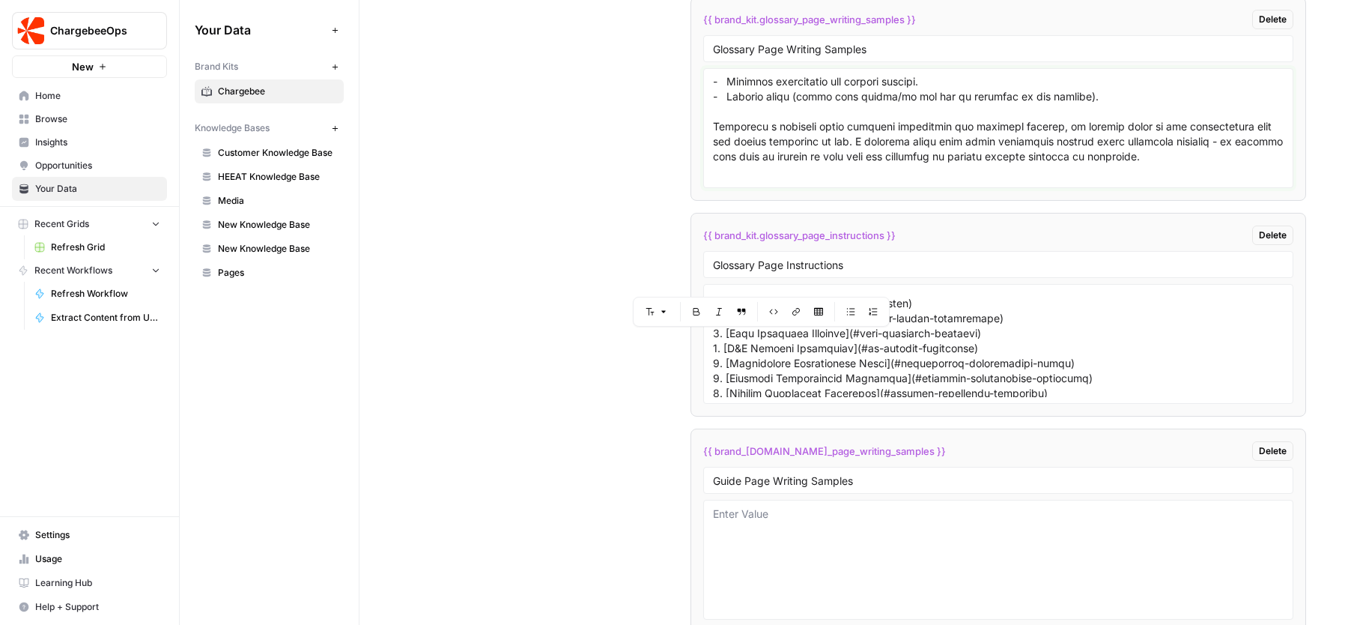
drag, startPoint x: 805, startPoint y: 136, endPoint x: 846, endPoint y: 181, distance: 61.0
click at [846, 181] on textarea at bounding box center [998, 128] width 571 height 106
